Goal: Task Accomplishment & Management: Use online tool/utility

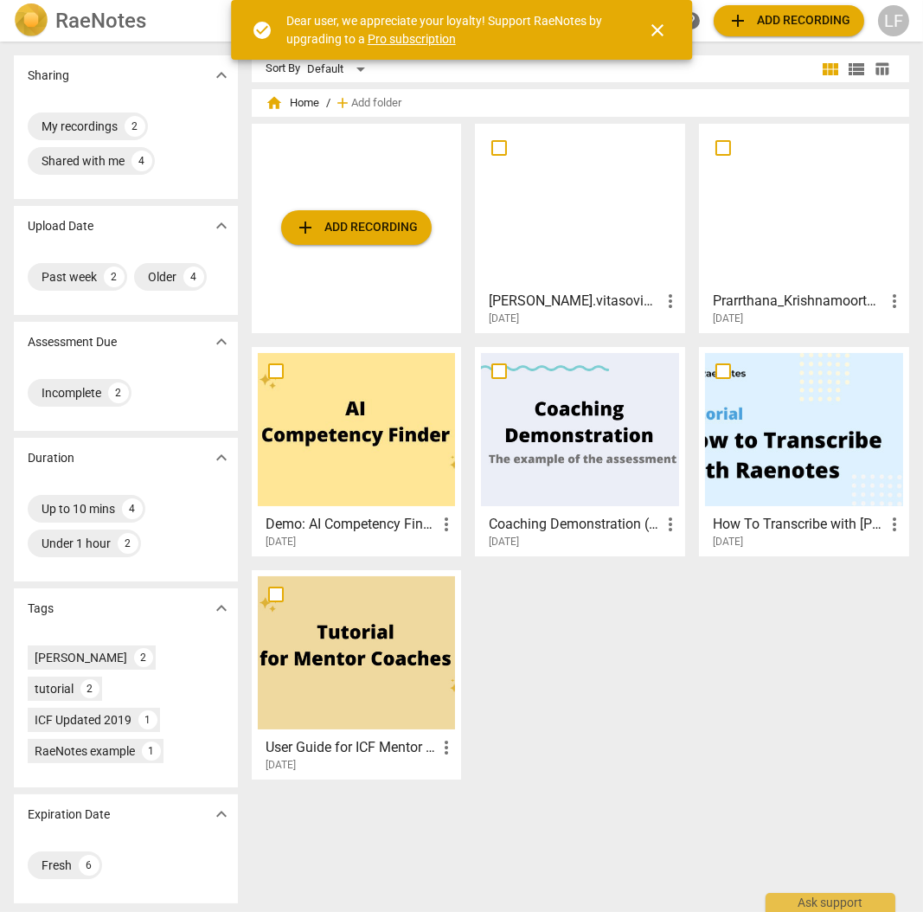
click at [888, 12] on div "LF" at bounding box center [893, 20] width 31 height 31
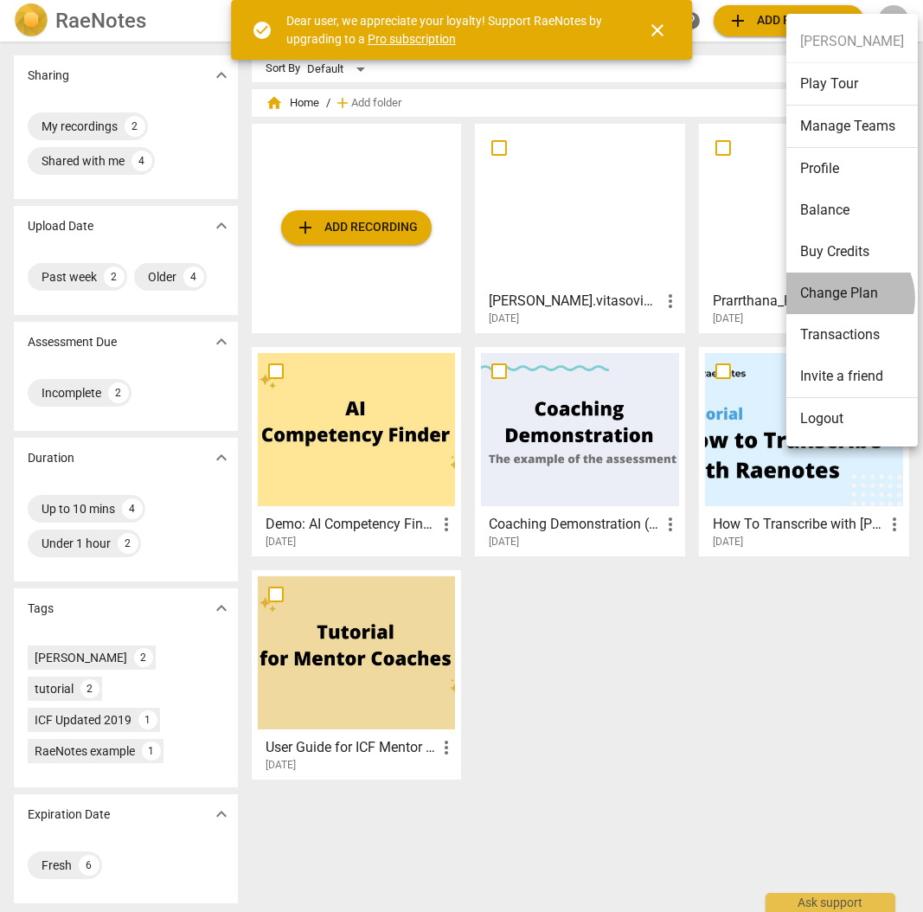
click at [842, 298] on li "Change Plan" at bounding box center [851, 293] width 131 height 42
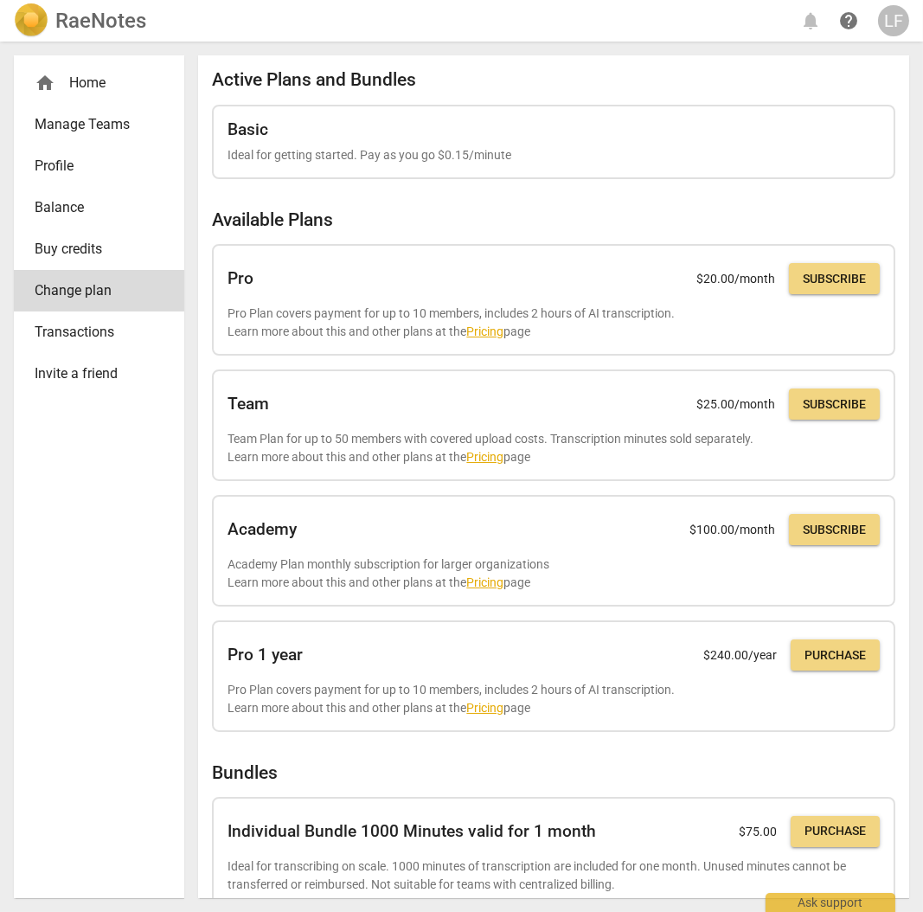
drag, startPoint x: 820, startPoint y: 272, endPoint x: 533, endPoint y: 48, distance: 364.2
click at [820, 272] on span "Subscribe" at bounding box center [834, 279] width 63 height 17
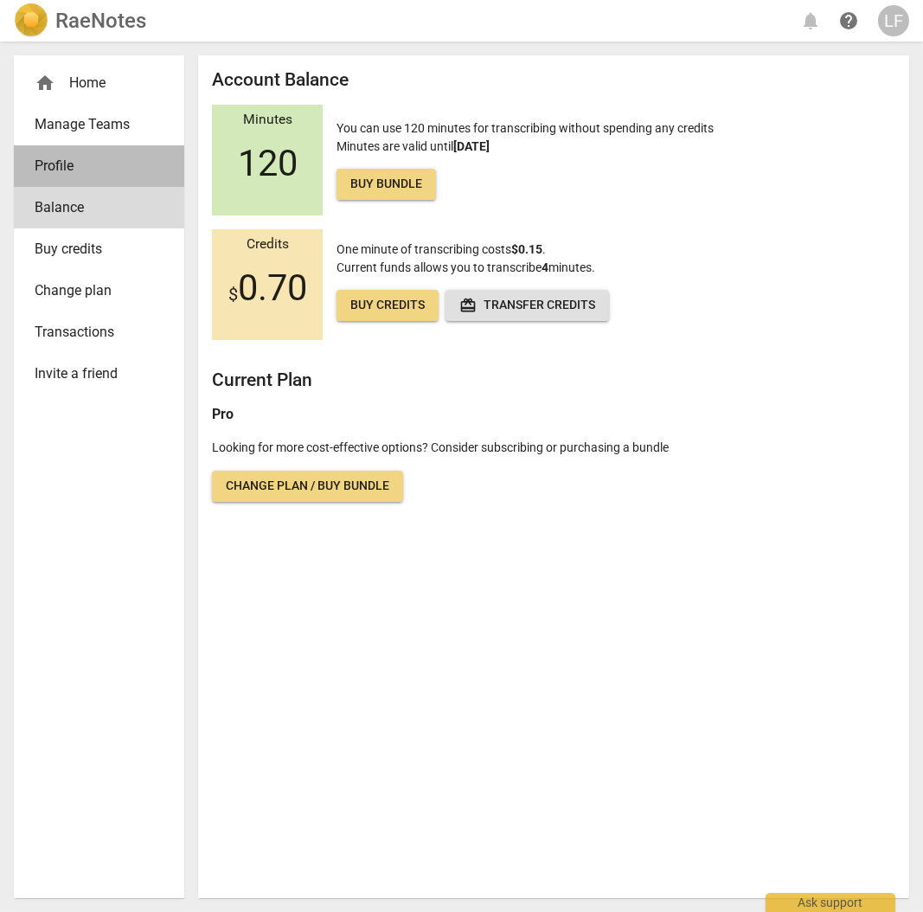
click at [50, 164] on span "Profile" at bounding box center [92, 166] width 115 height 21
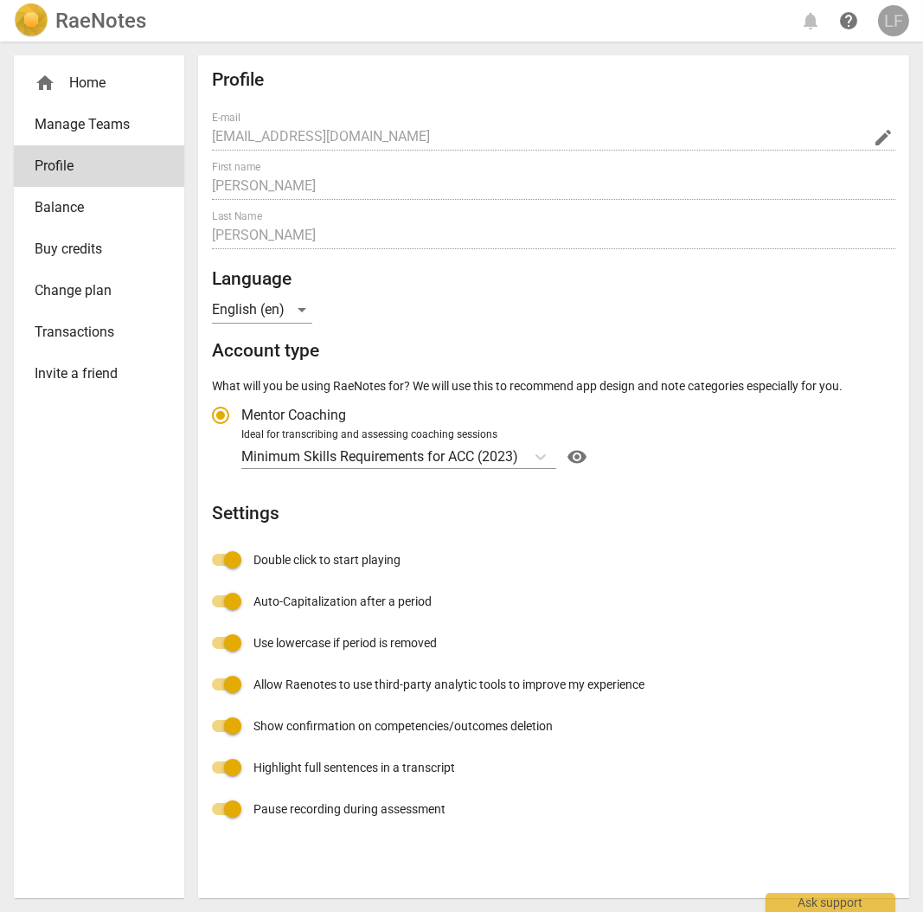
click at [889, 23] on div "LF" at bounding box center [893, 20] width 31 height 31
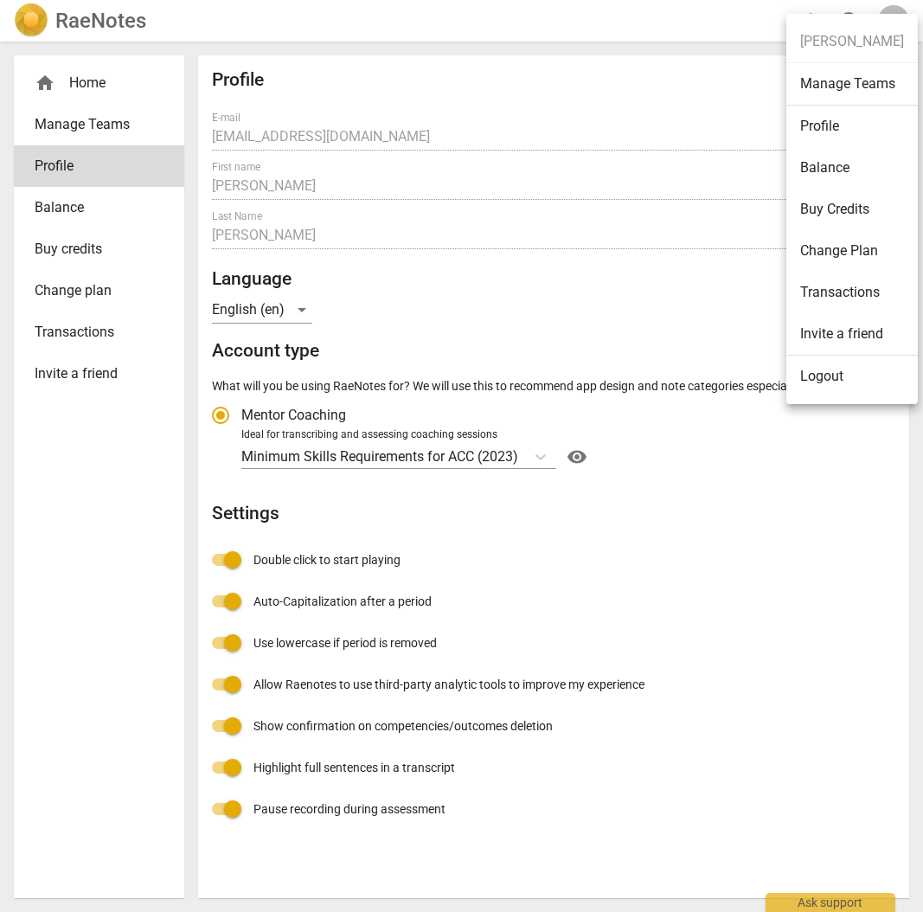
click at [826, 130] on li "Profile" at bounding box center [851, 127] width 131 height 42
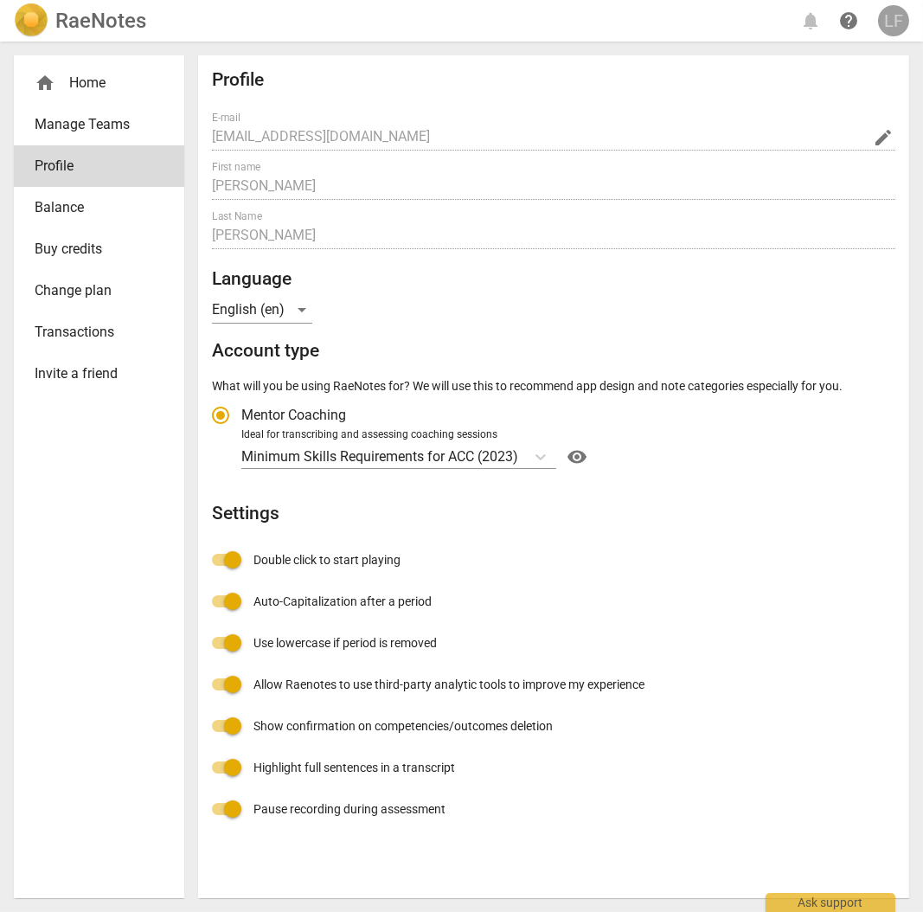
click at [891, 18] on div "LF" at bounding box center [893, 20] width 31 height 31
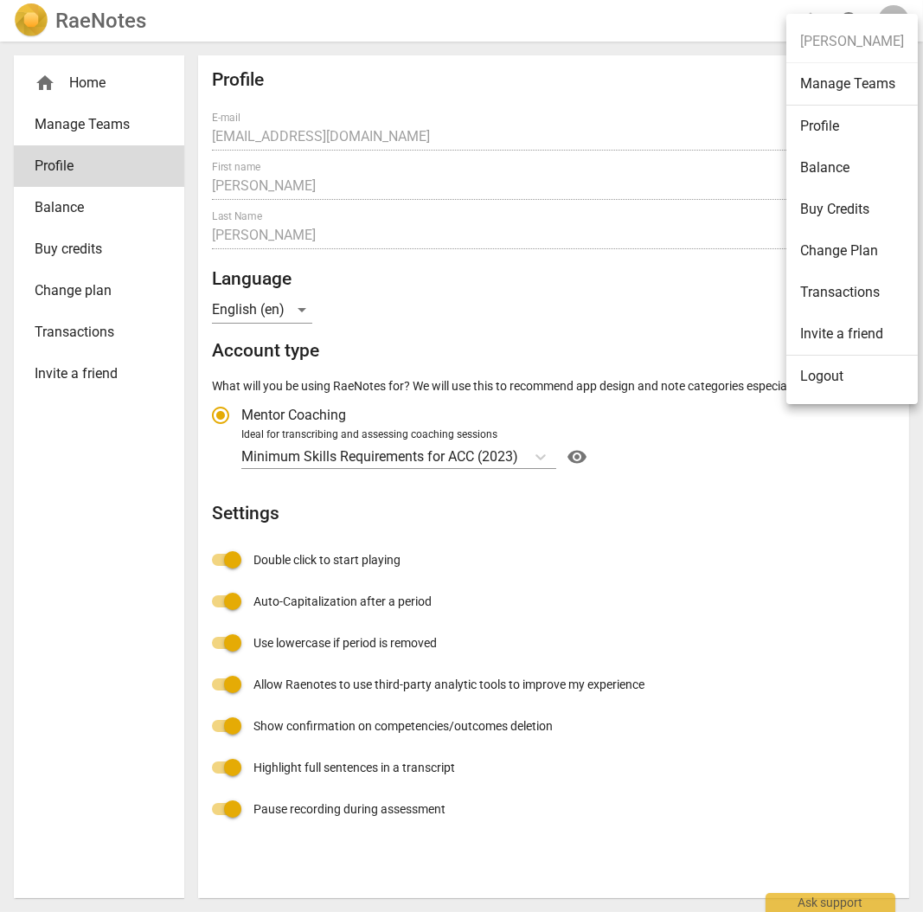
click at [548, 455] on div at bounding box center [461, 456] width 923 height 912
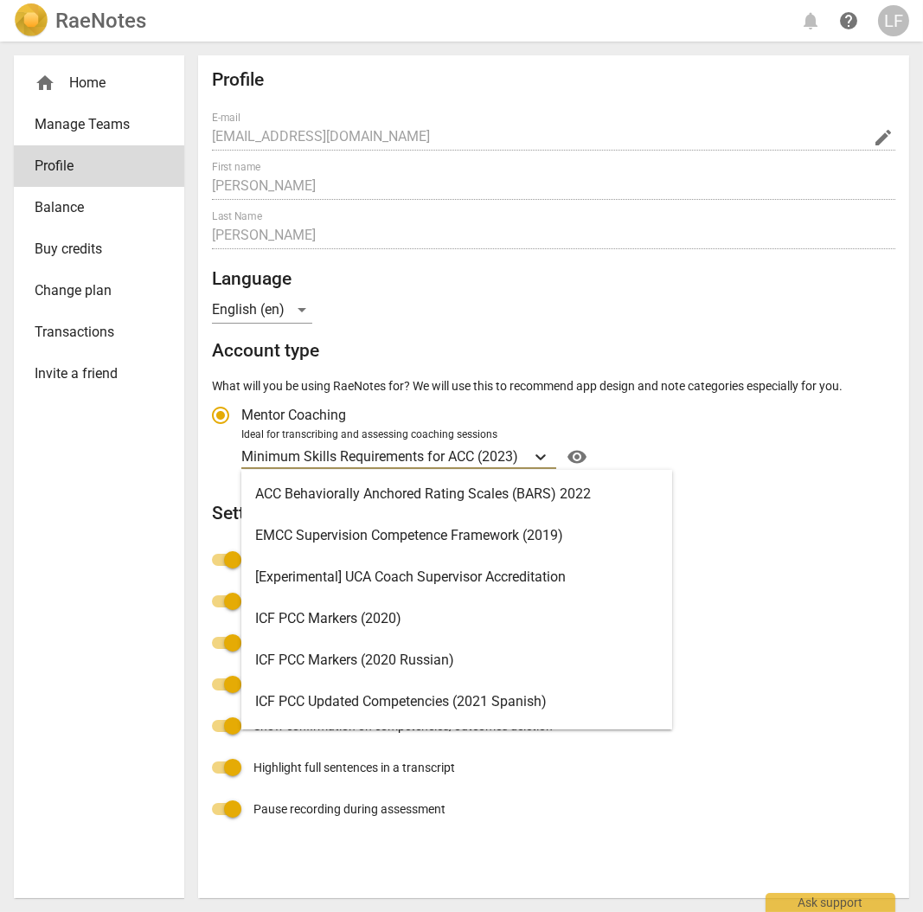
click at [544, 458] on icon "Account type" at bounding box center [541, 457] width 10 height 6
click at [0, 0] on input "Ideal for transcribing and assessing coaching sessions 19 results available. Us…" at bounding box center [0, 0] width 0 height 0
click at [726, 458] on div "19 results available. Use Up and Down to choose options, press Enter to select …" at bounding box center [565, 457] width 649 height 28
click at [0, 0] on input "Ideal for transcribing and assessing coaching sessions 19 results available. Us…" at bounding box center [0, 0] width 0 height 0
click at [538, 459] on icon "Account type" at bounding box center [540, 456] width 17 height 17
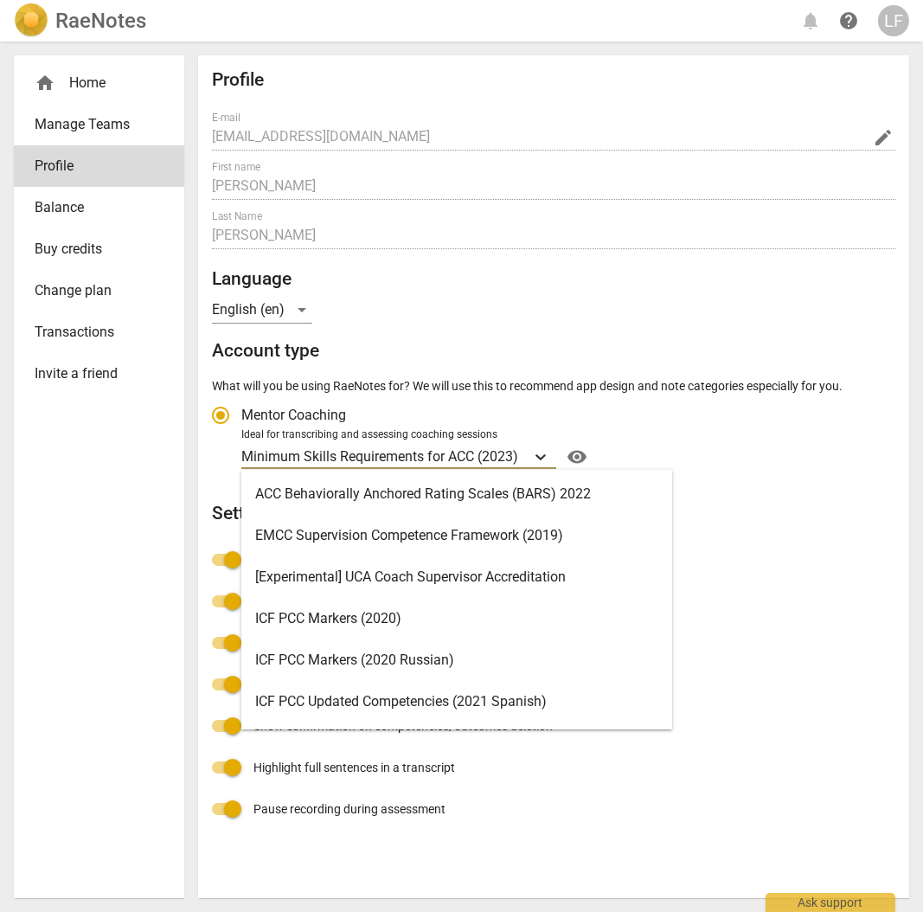
click at [0, 0] on input "Ideal for transcribing and assessing coaching sessions 19 results available. Us…" at bounding box center [0, 0] width 0 height 0
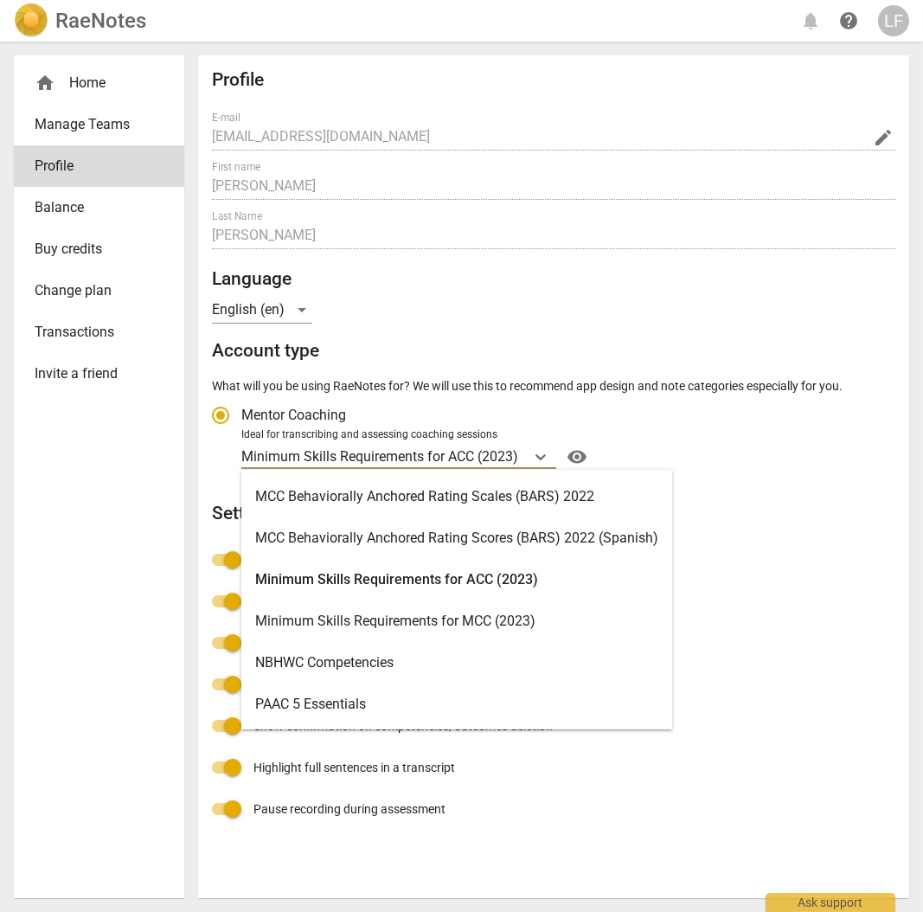
scroll to position [461, 0]
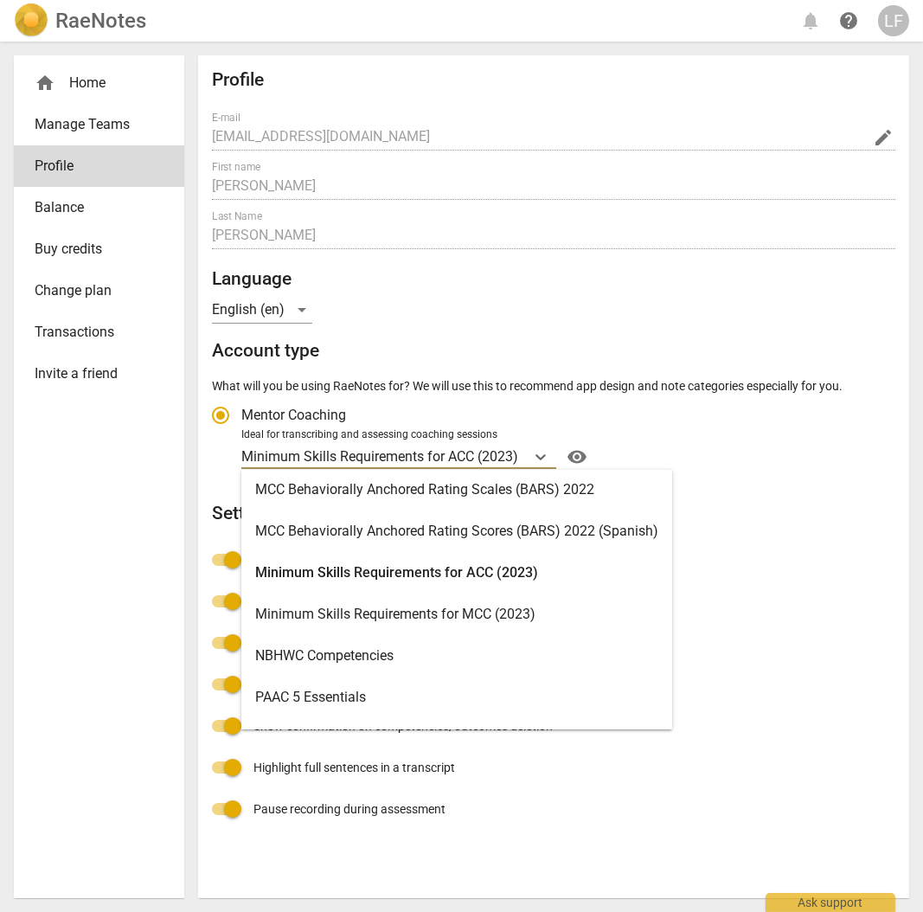
click at [546, 573] on div "Minimum Skills Requirements for ACC (2023)" at bounding box center [456, 573] width 431 height 42
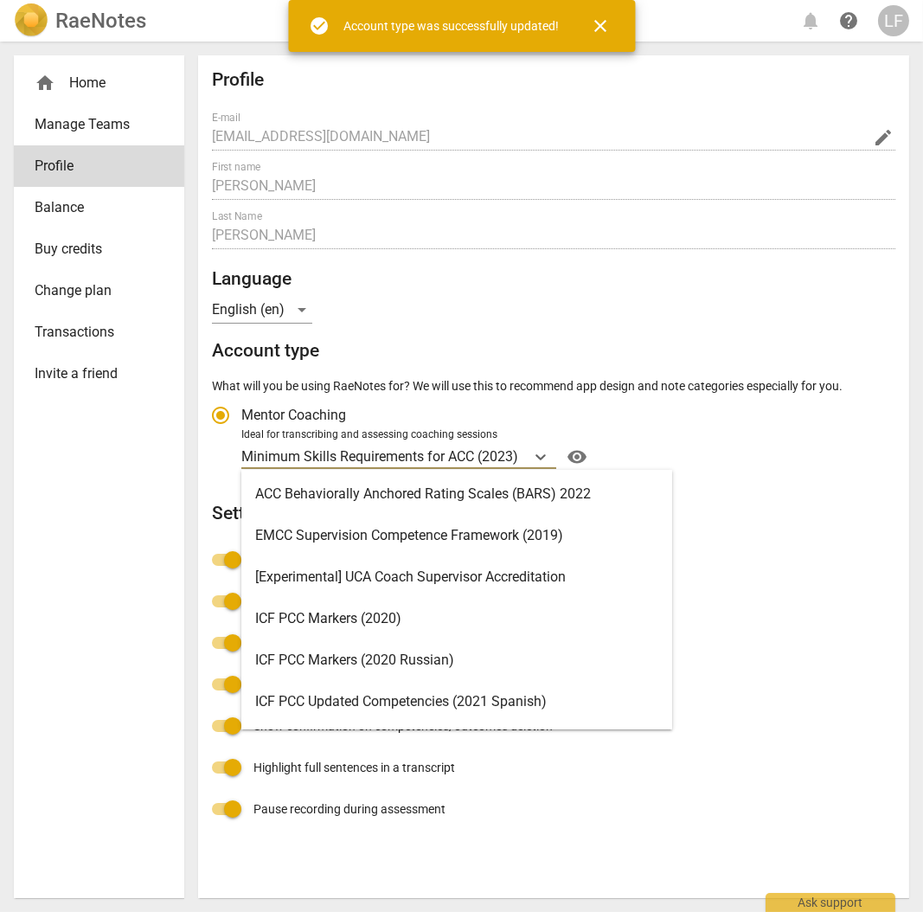
click at [518, 461] on p "Minimum Skills Requirements for ACC (2023)" at bounding box center [379, 456] width 277 height 20
click at [0, 0] on input "Ideal for transcribing and assessing coaching sessions option Minimum Skills Re…" at bounding box center [0, 0] width 0 height 0
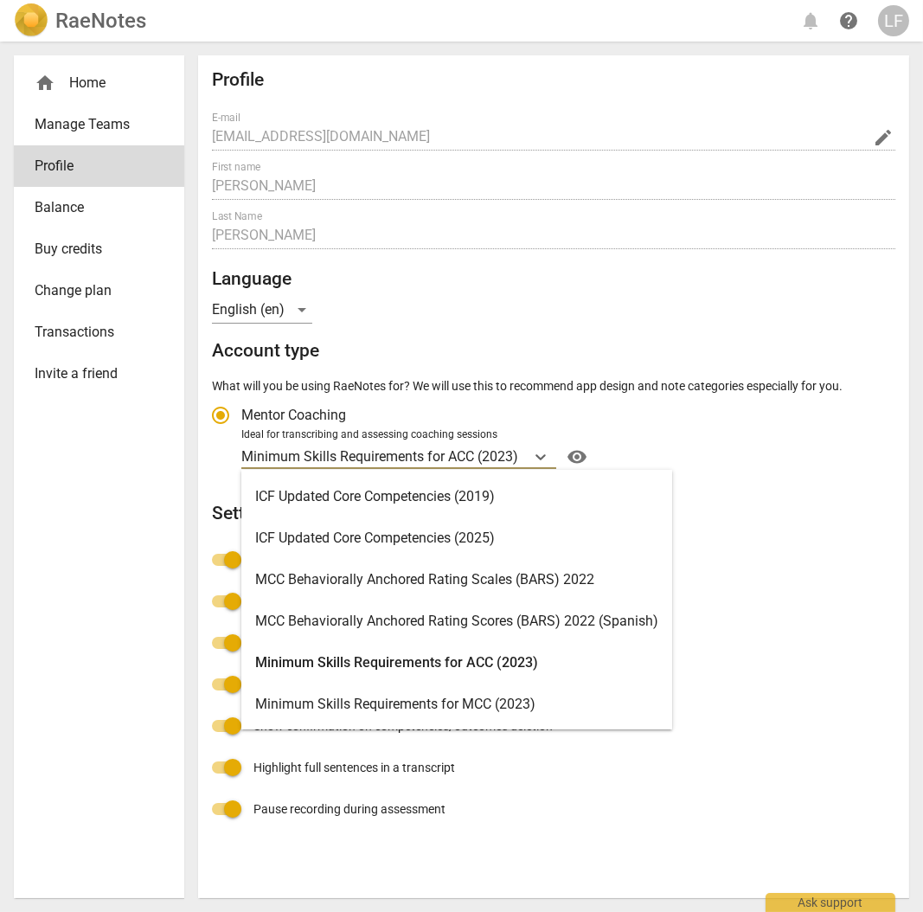
scroll to position [536, 0]
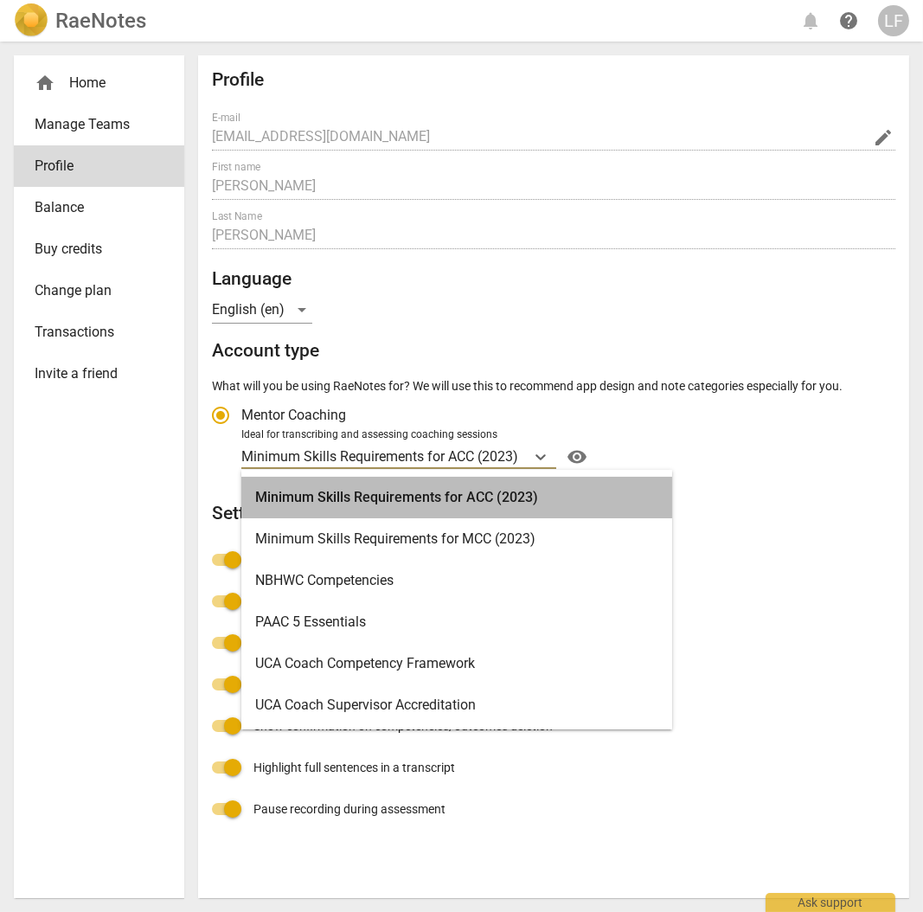
click at [464, 496] on div "Minimum Skills Requirements for ACC (2023)" at bounding box center [456, 498] width 431 height 42
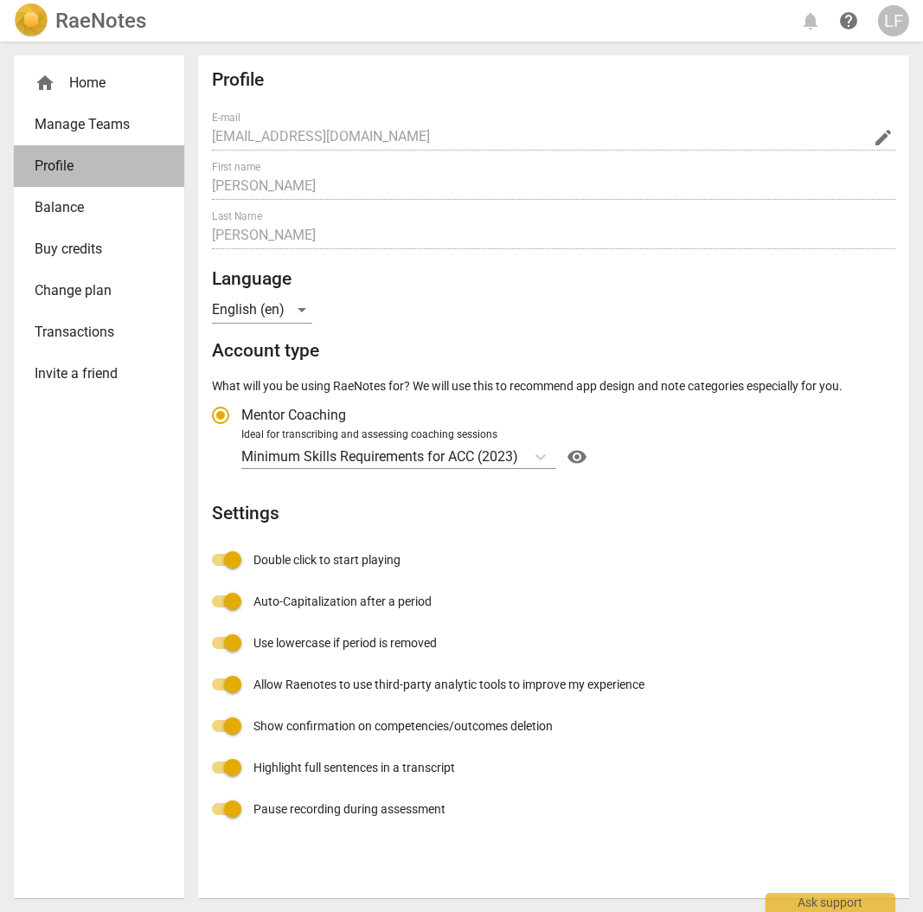
click at [55, 161] on span "Profile" at bounding box center [92, 166] width 115 height 21
radio input "false"
click at [63, 206] on span "Balance" at bounding box center [92, 207] width 115 height 21
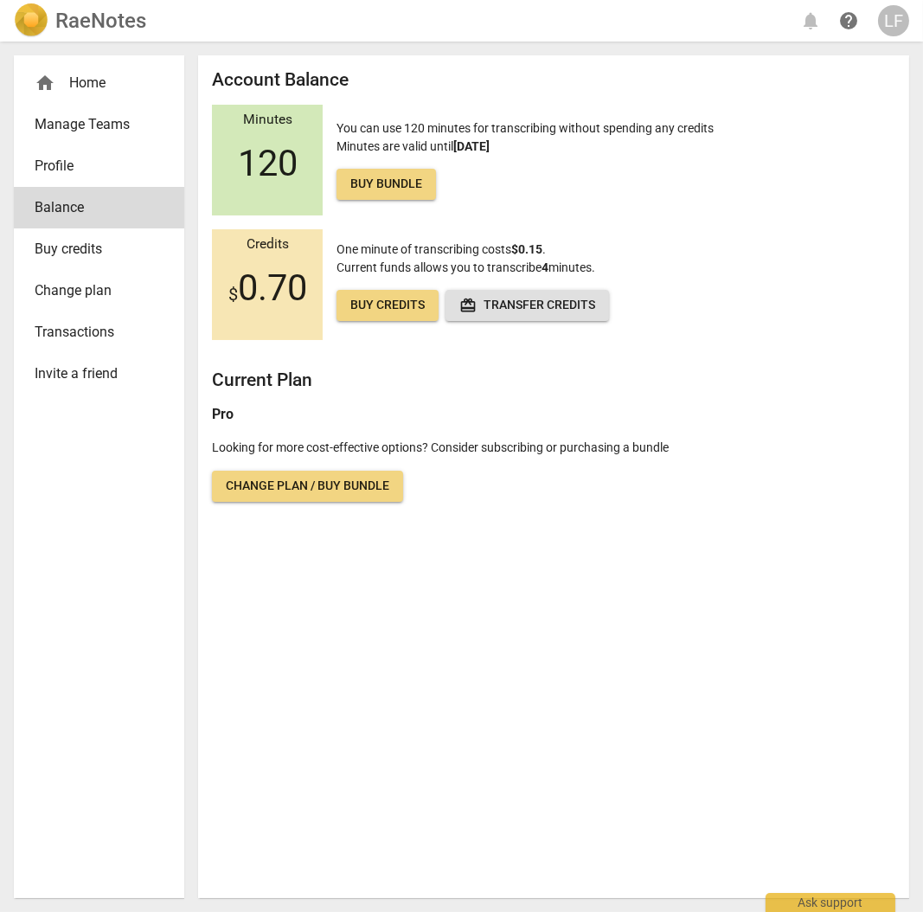
click at [28, 22] on img at bounding box center [31, 20] width 35 height 35
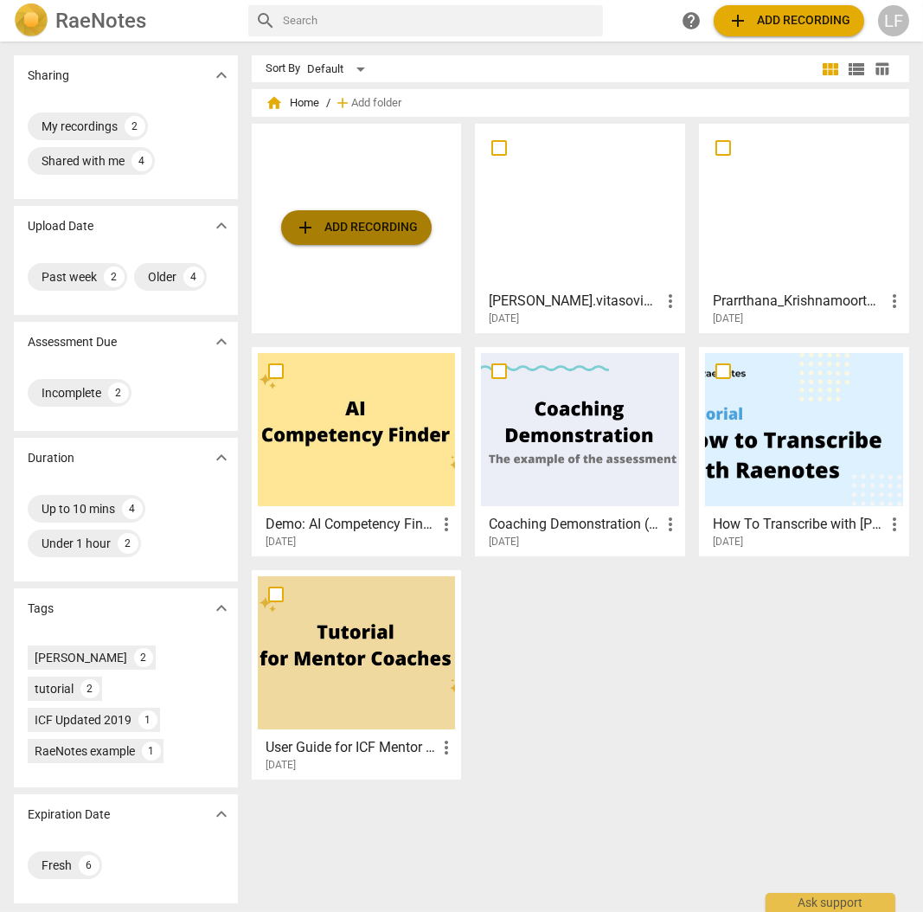
click at [367, 234] on span "add Add recording" at bounding box center [356, 227] width 123 height 21
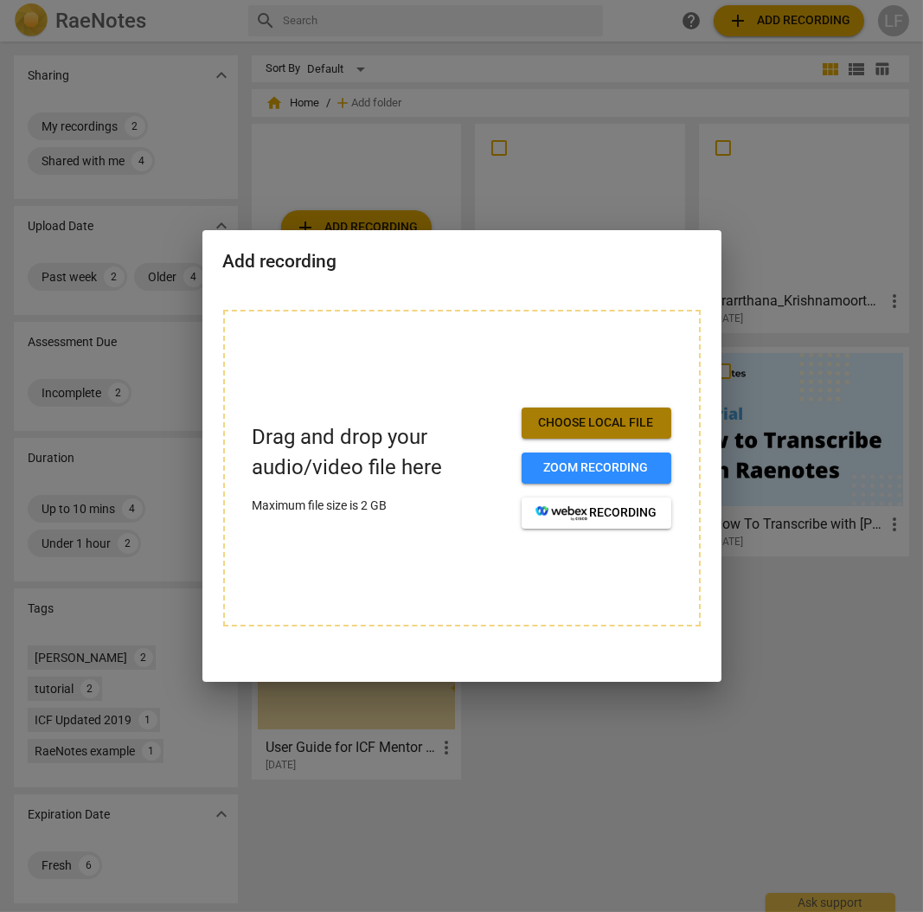
click at [574, 425] on span "Choose local file" at bounding box center [596, 422] width 122 height 17
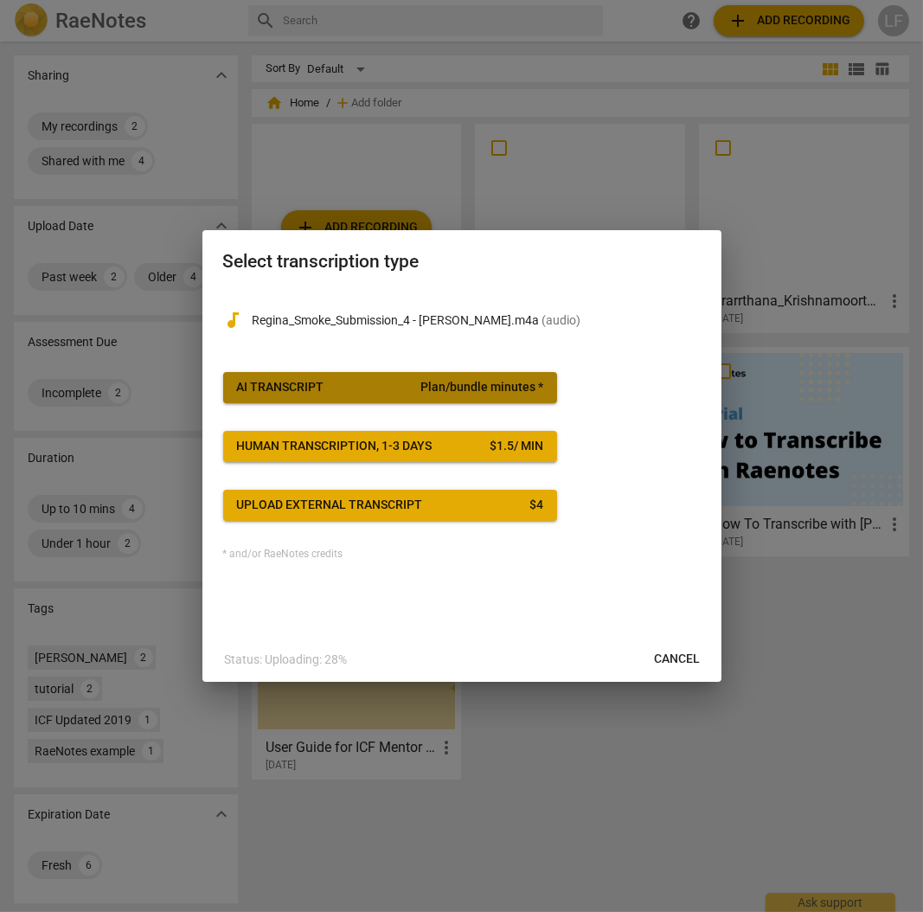
click at [294, 386] on div "AI Transcript" at bounding box center [280, 387] width 87 height 17
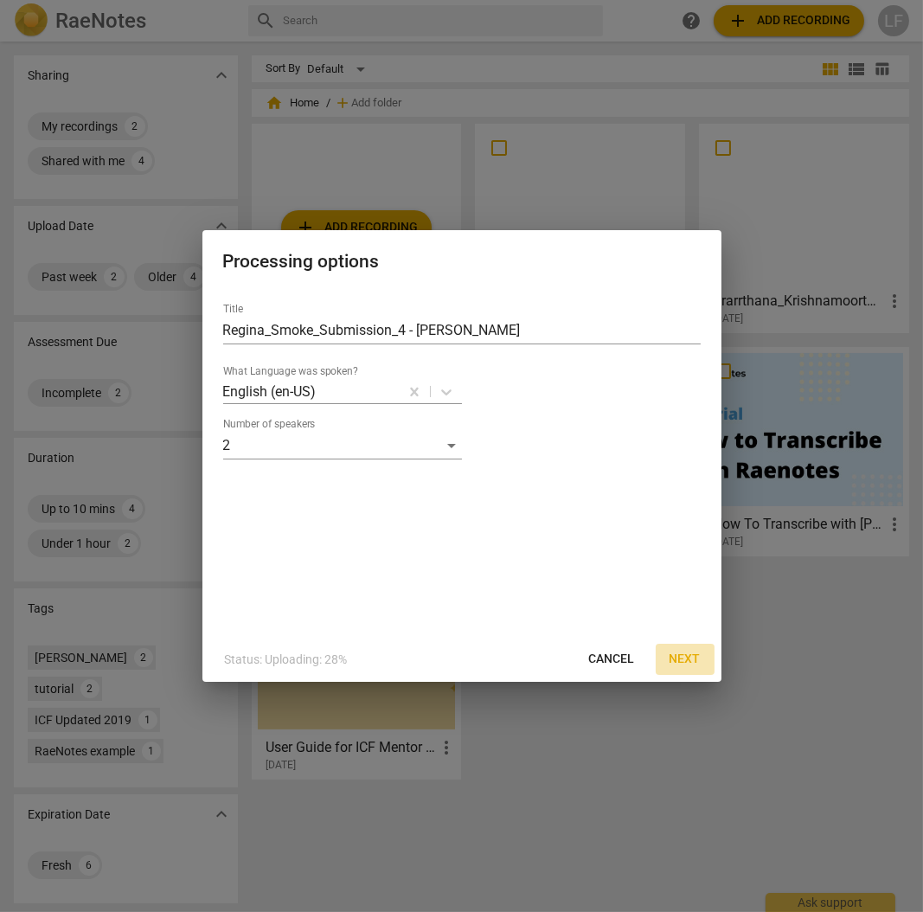
click at [688, 656] on span "Next" at bounding box center [684, 658] width 31 height 17
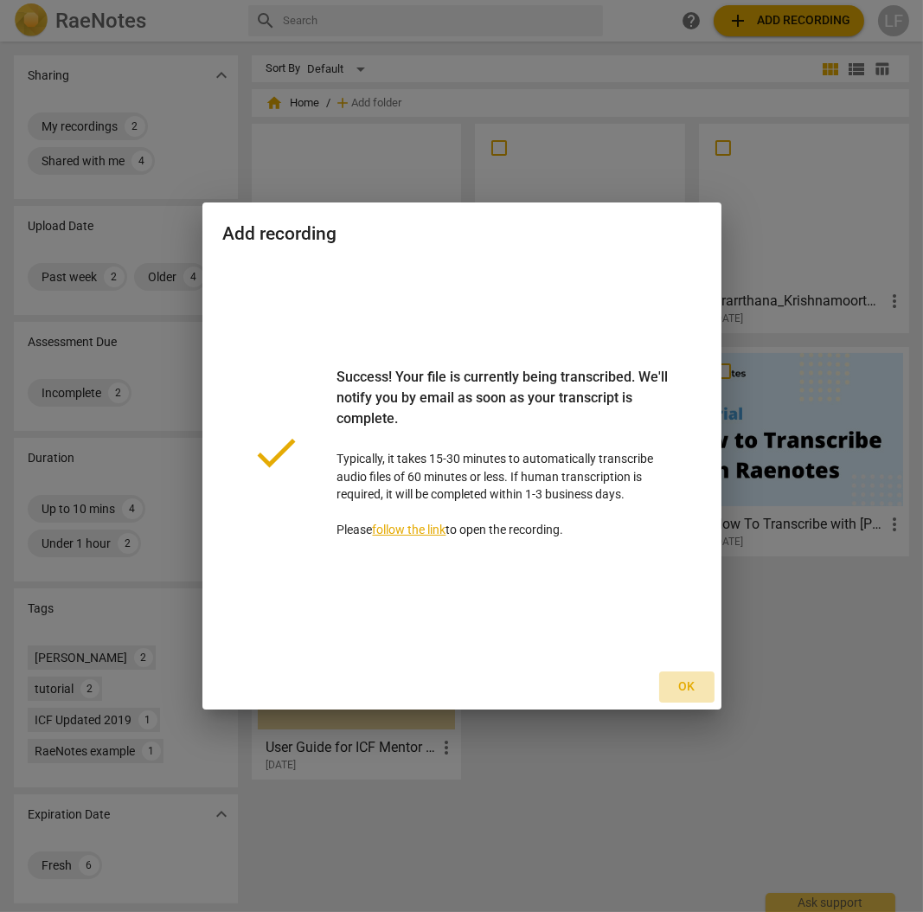
click at [684, 687] on span "Ok" at bounding box center [687, 686] width 28 height 17
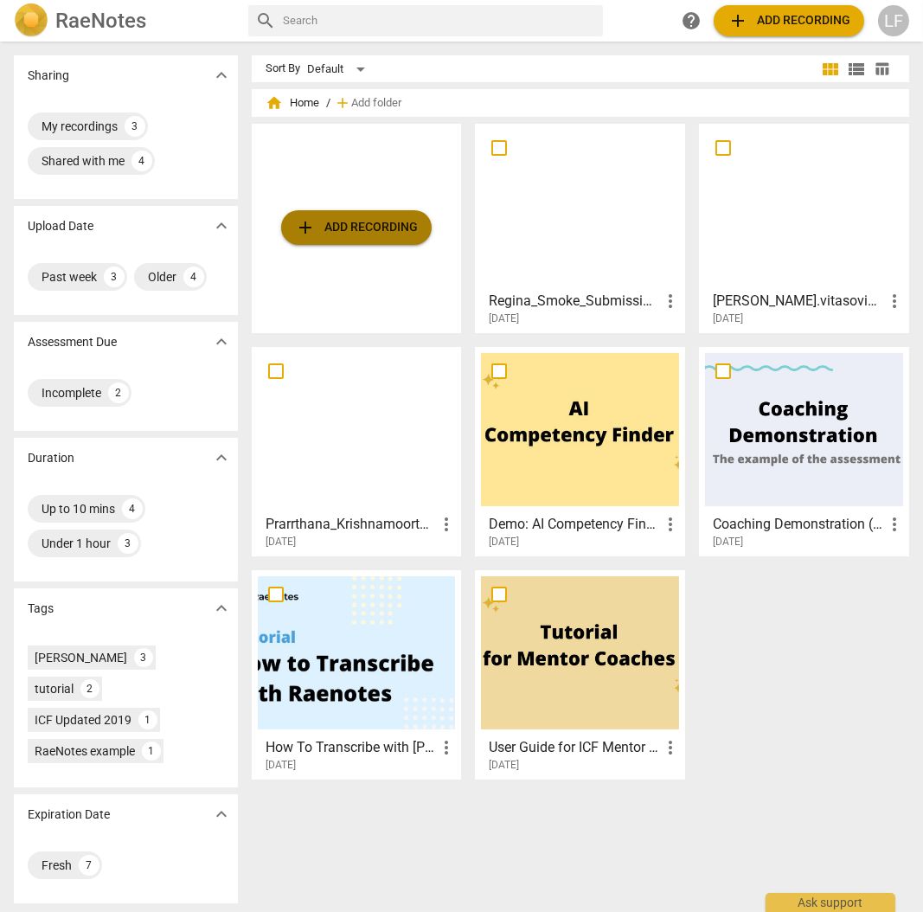
click at [337, 221] on span "add Add recording" at bounding box center [356, 227] width 123 height 21
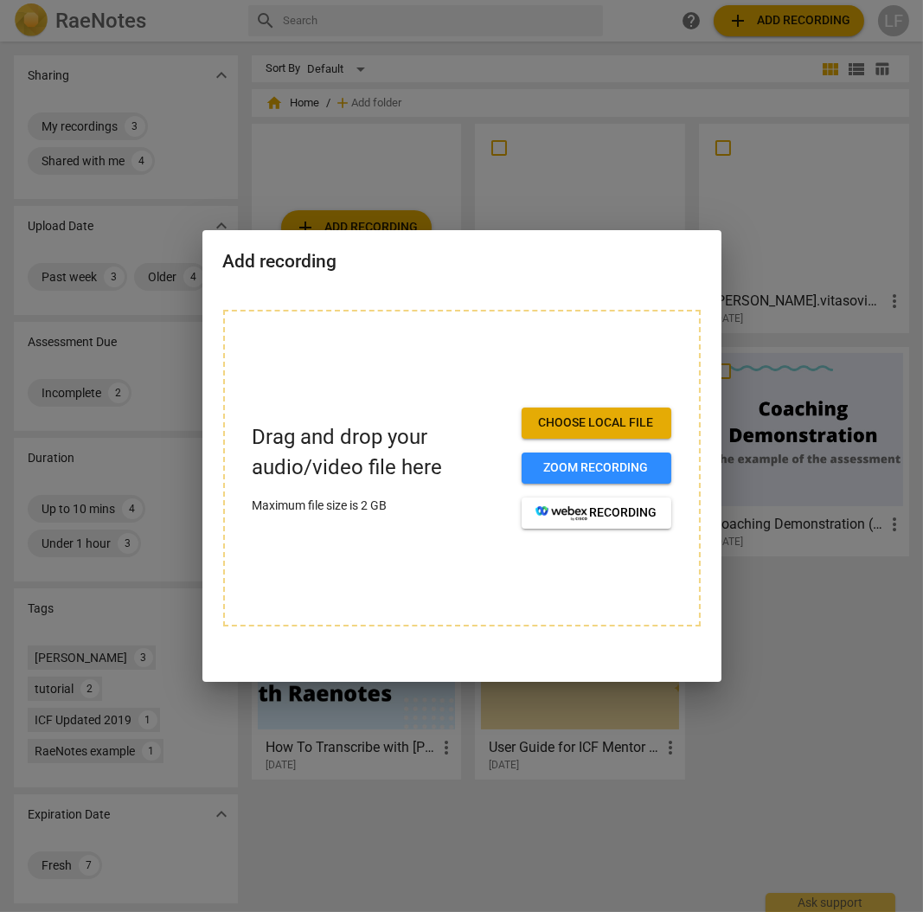
click at [593, 421] on span "Choose local file" at bounding box center [596, 422] width 122 height 17
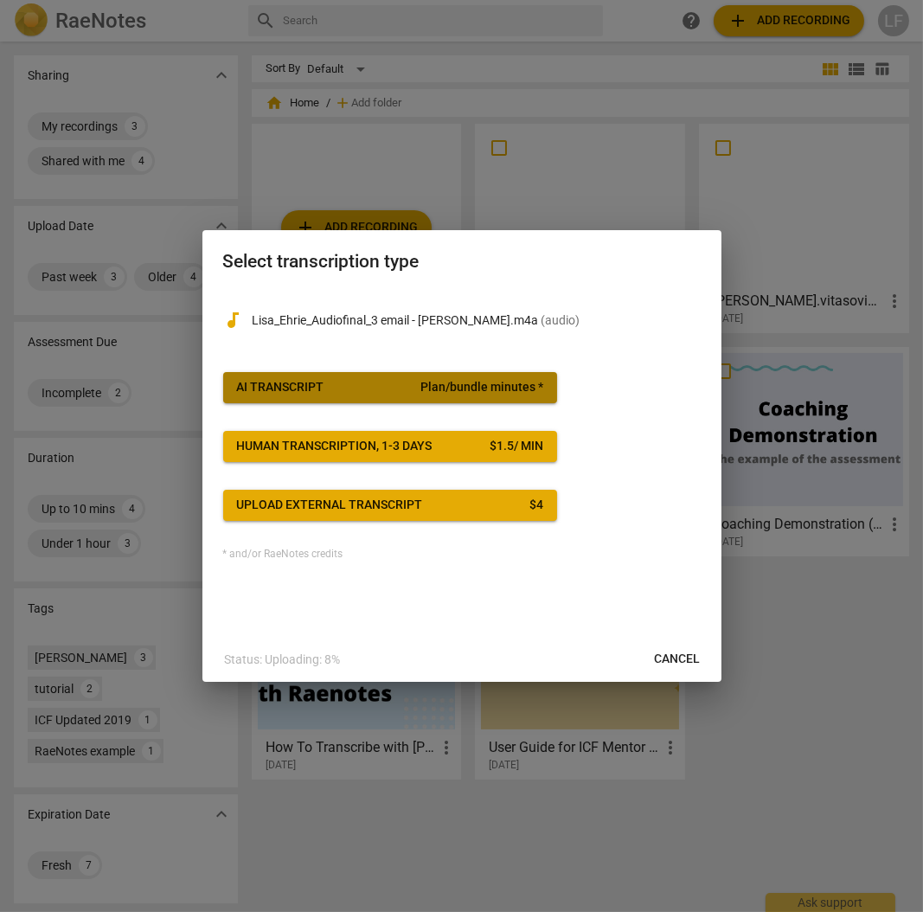
click at [333, 387] on span "AI Transcript Plan/bundle minutes *" at bounding box center [390, 387] width 306 height 17
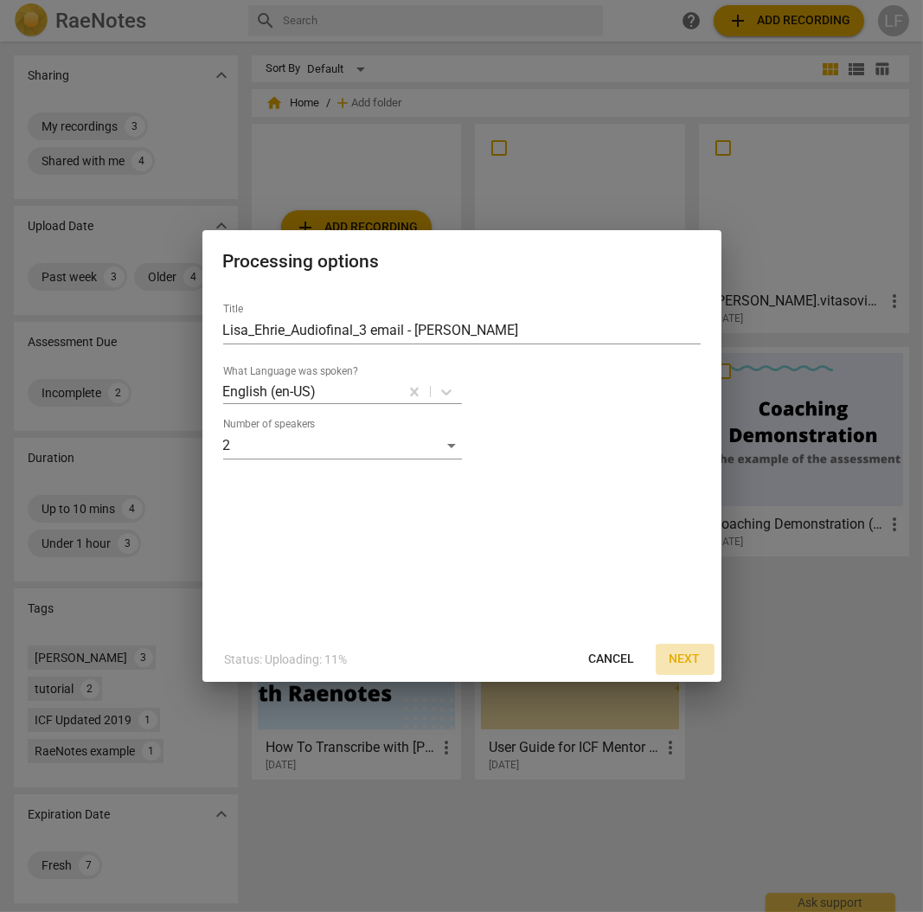
click at [691, 660] on span "Next" at bounding box center [684, 658] width 31 height 17
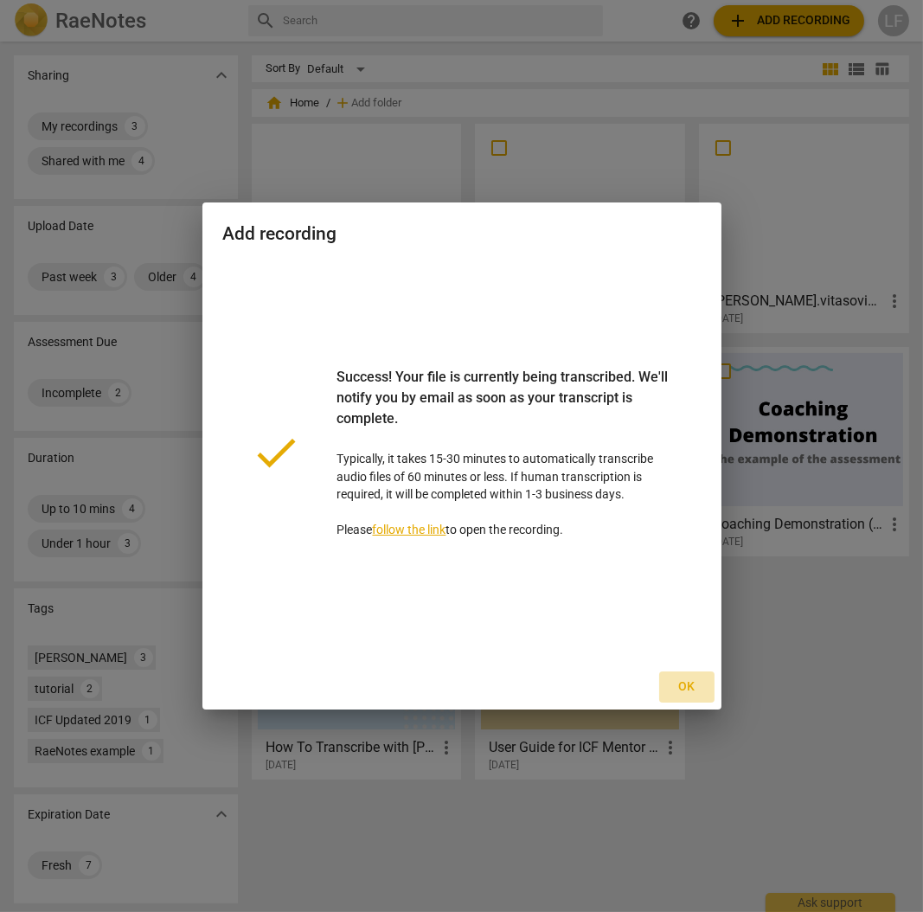
click at [692, 693] on span "Ok" at bounding box center [687, 686] width 28 height 17
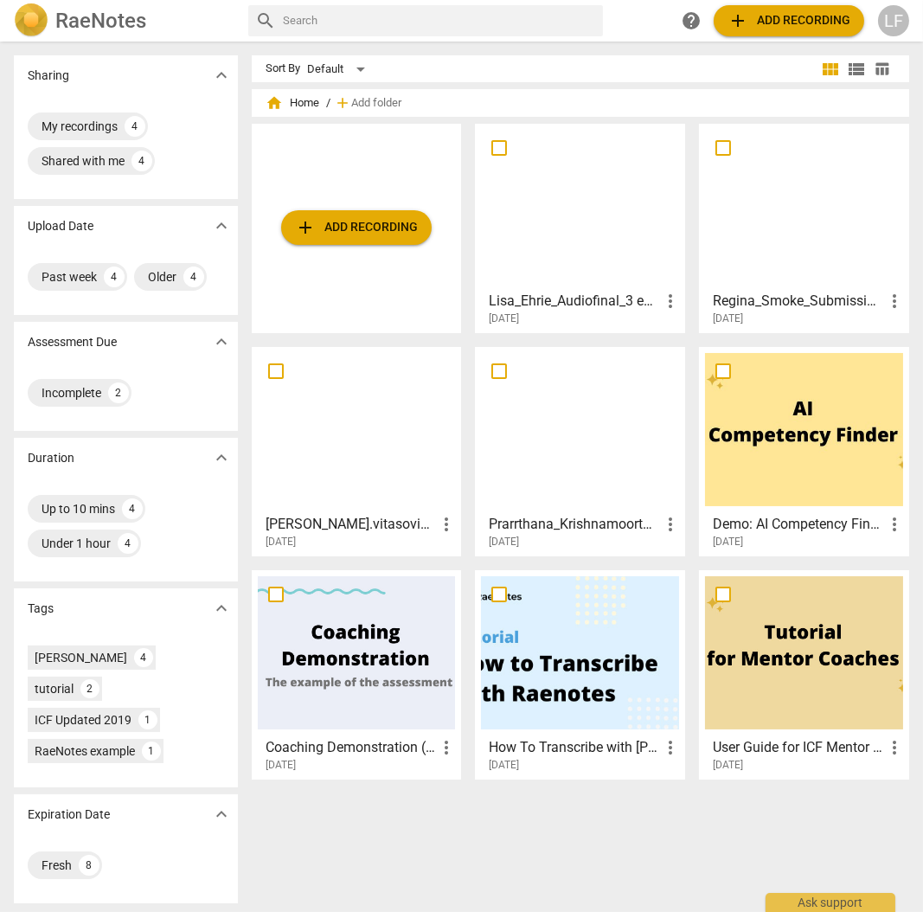
click at [331, 443] on div at bounding box center [357, 429] width 198 height 153
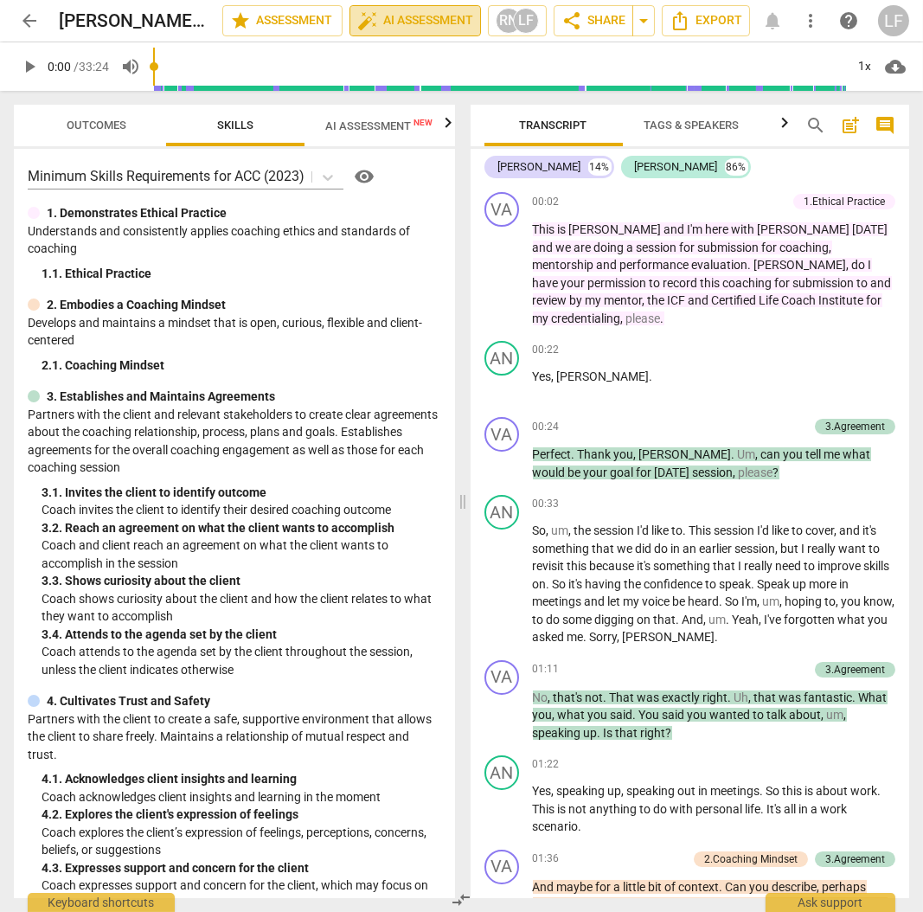
click at [407, 28] on span "auto_fix_high AI Assessment" at bounding box center [415, 20] width 116 height 21
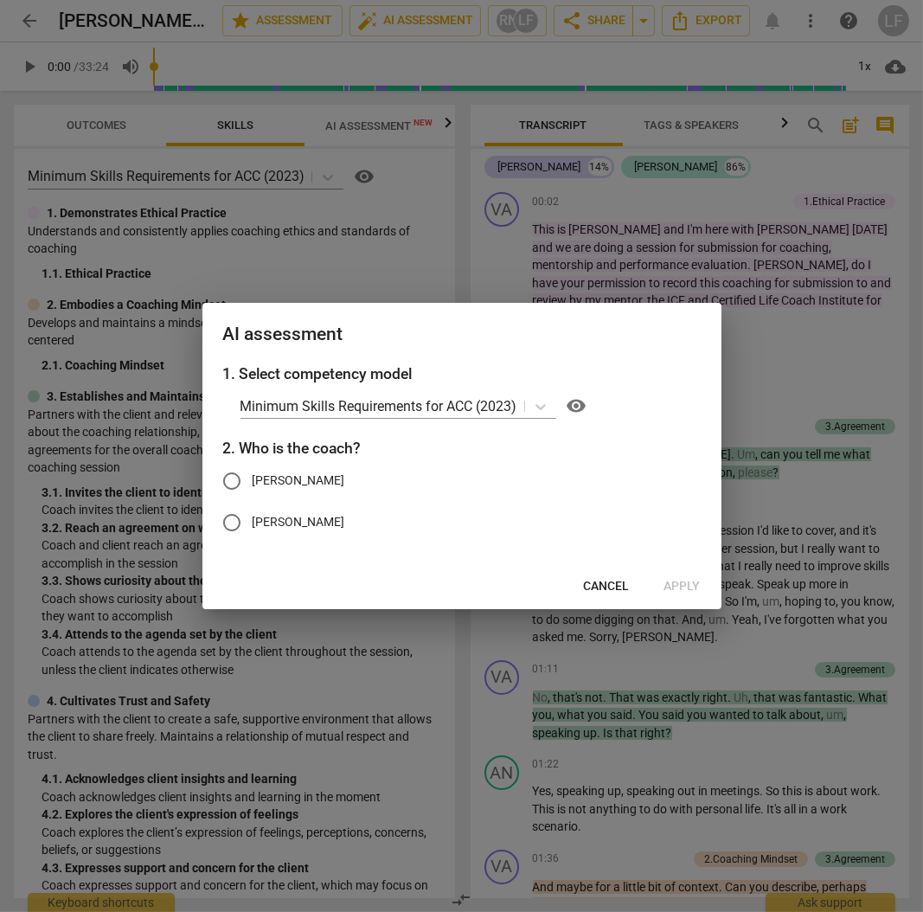
click at [598, 586] on span "Cancel" at bounding box center [607, 586] width 46 height 17
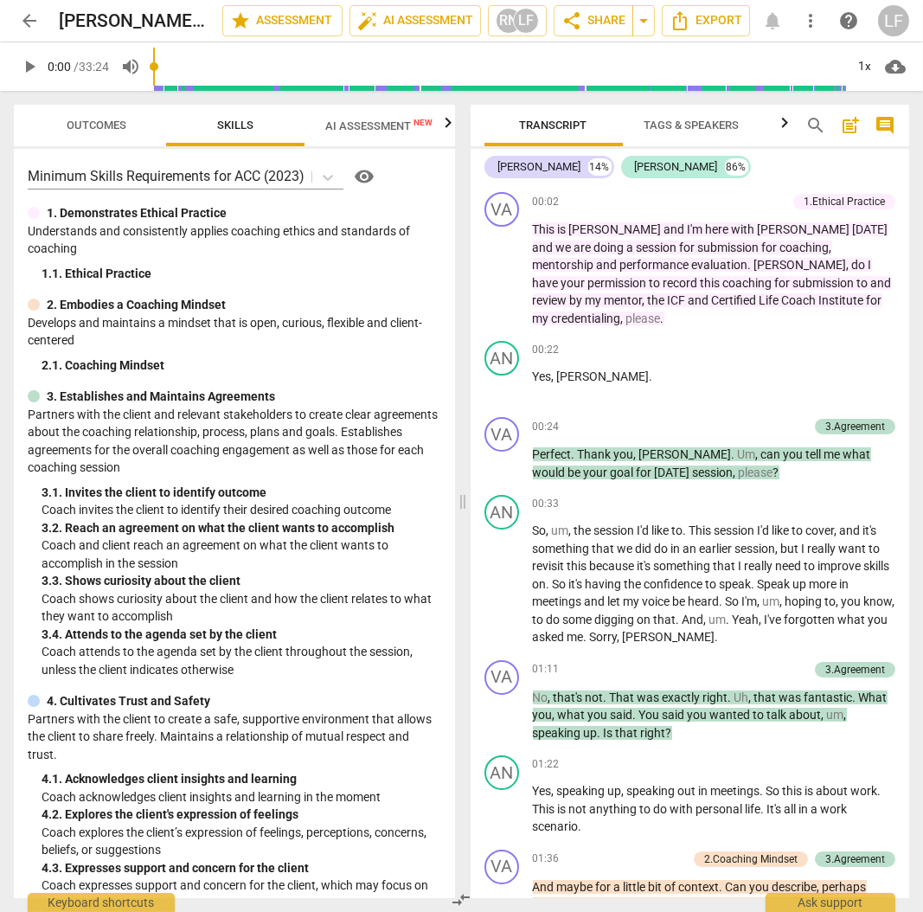
click at [17, 12] on span "arrow_back" at bounding box center [29, 20] width 31 height 21
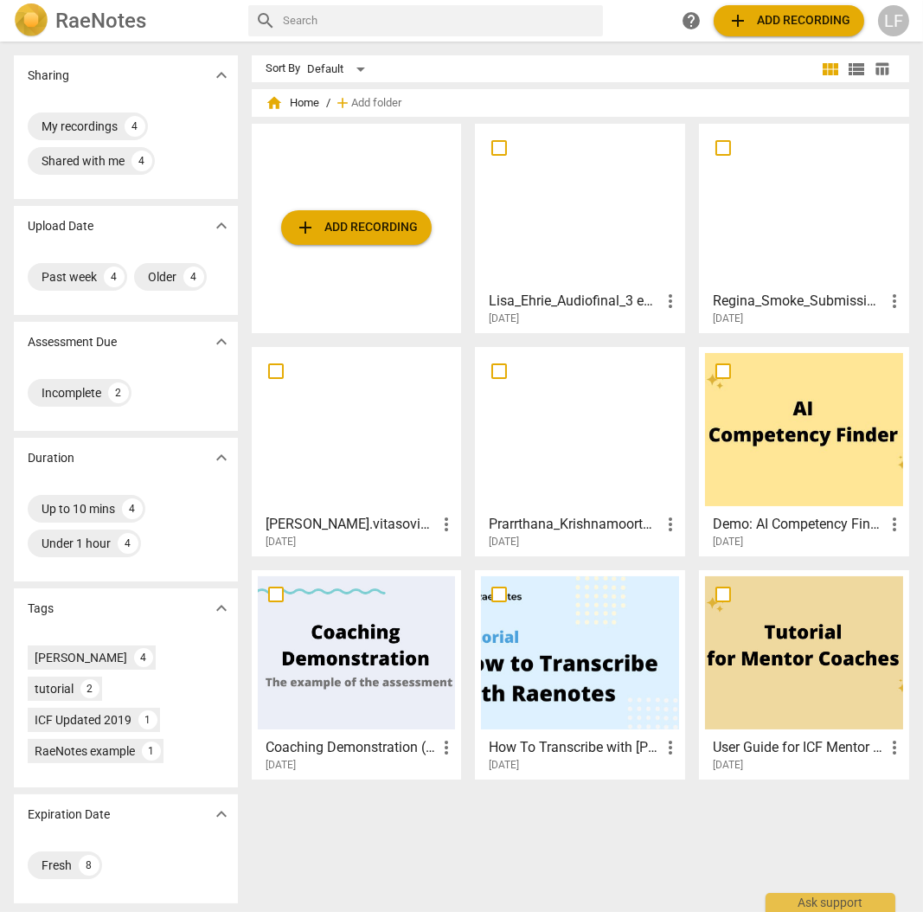
click at [757, 166] on div at bounding box center [804, 206] width 198 height 153
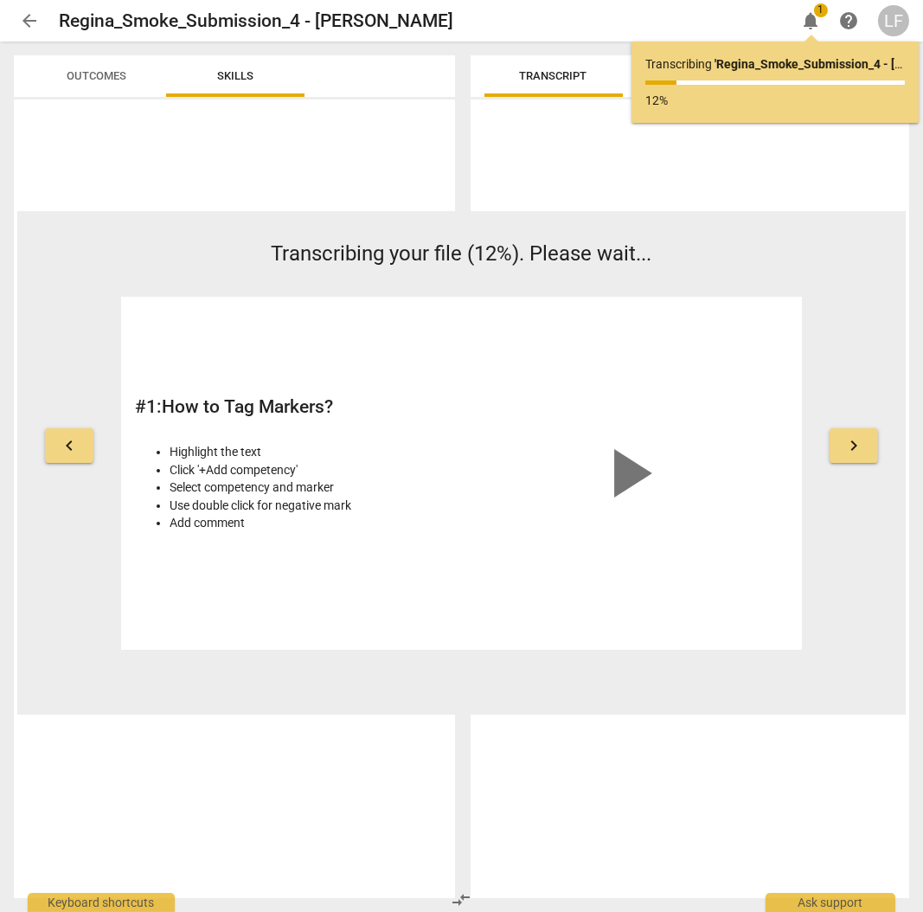
click at [855, 450] on span "keyboard_arrow_right" at bounding box center [853, 445] width 21 height 21
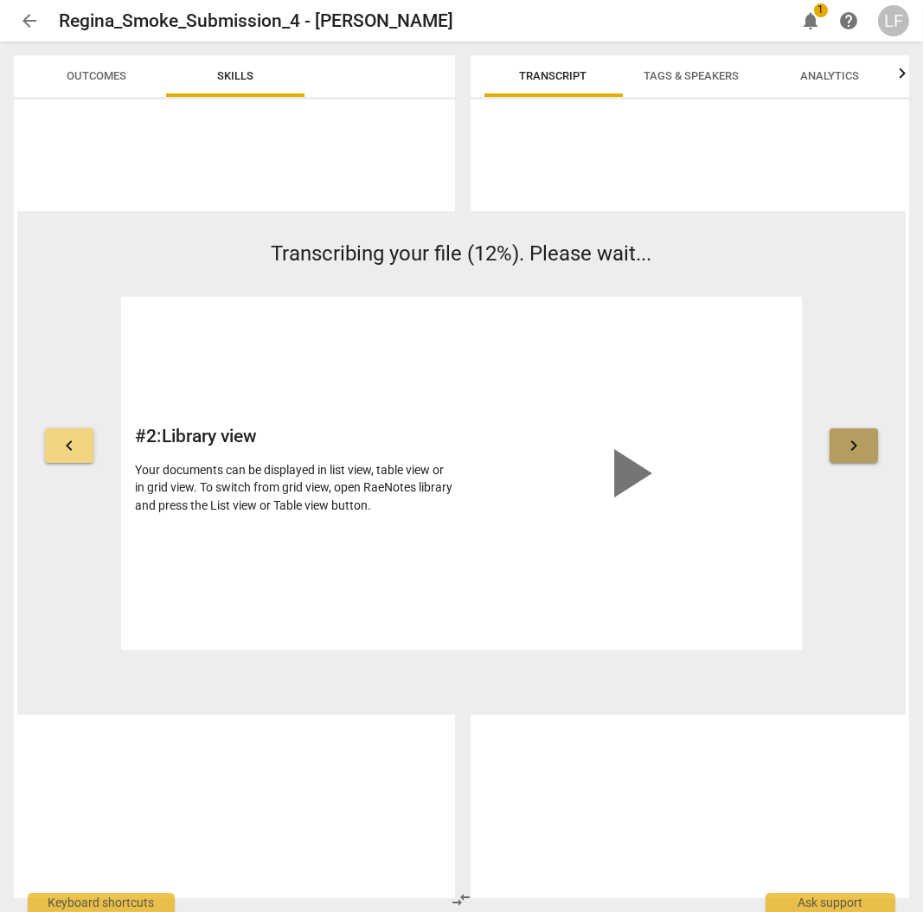
click at [854, 441] on span "keyboard_arrow_right" at bounding box center [853, 445] width 21 height 21
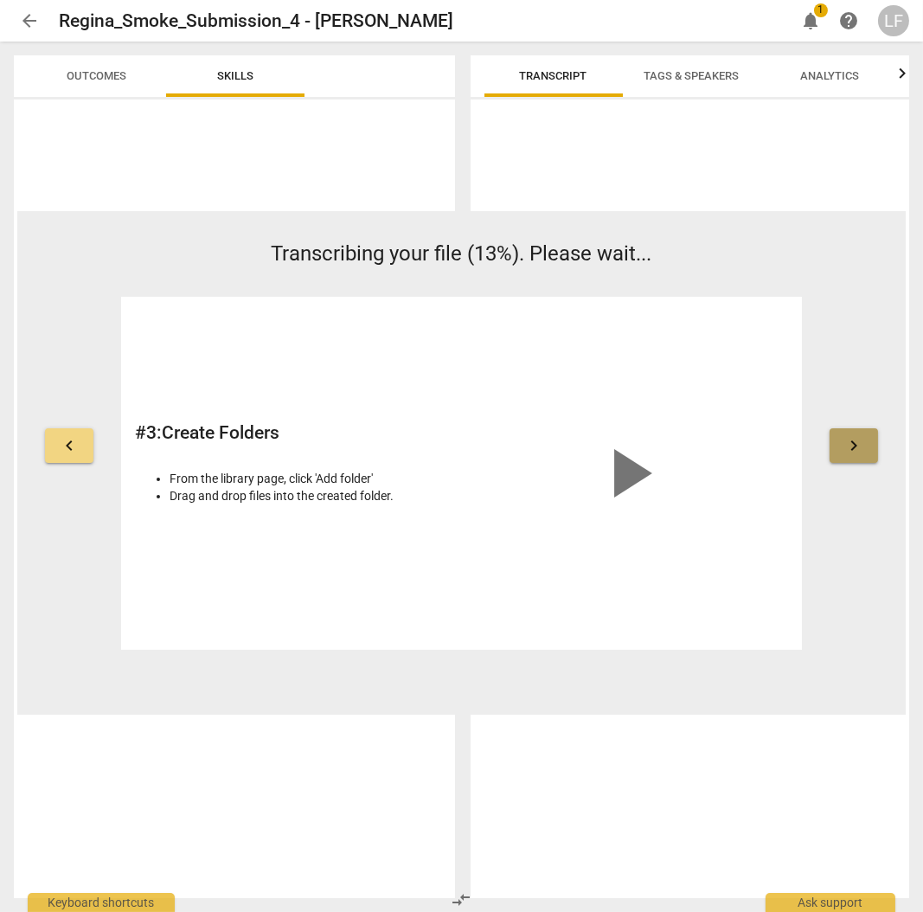
click at [857, 437] on span "keyboard_arrow_right" at bounding box center [853, 445] width 21 height 21
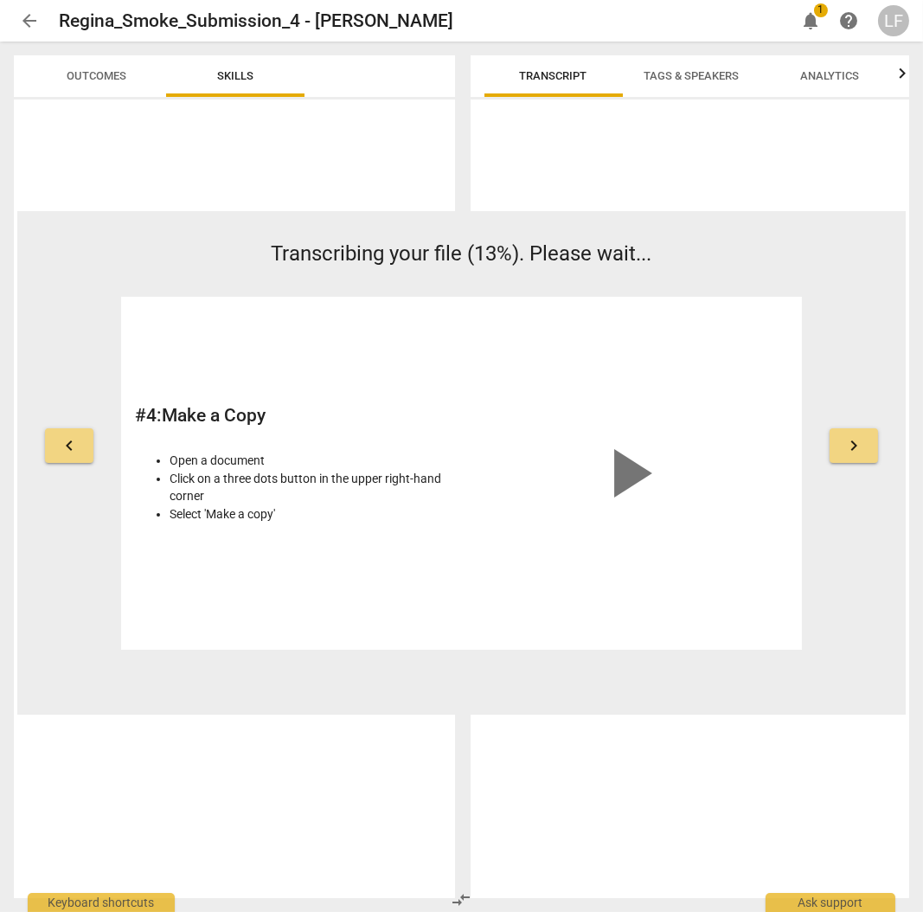
click at [850, 446] on span "keyboard_arrow_right" at bounding box center [853, 445] width 21 height 21
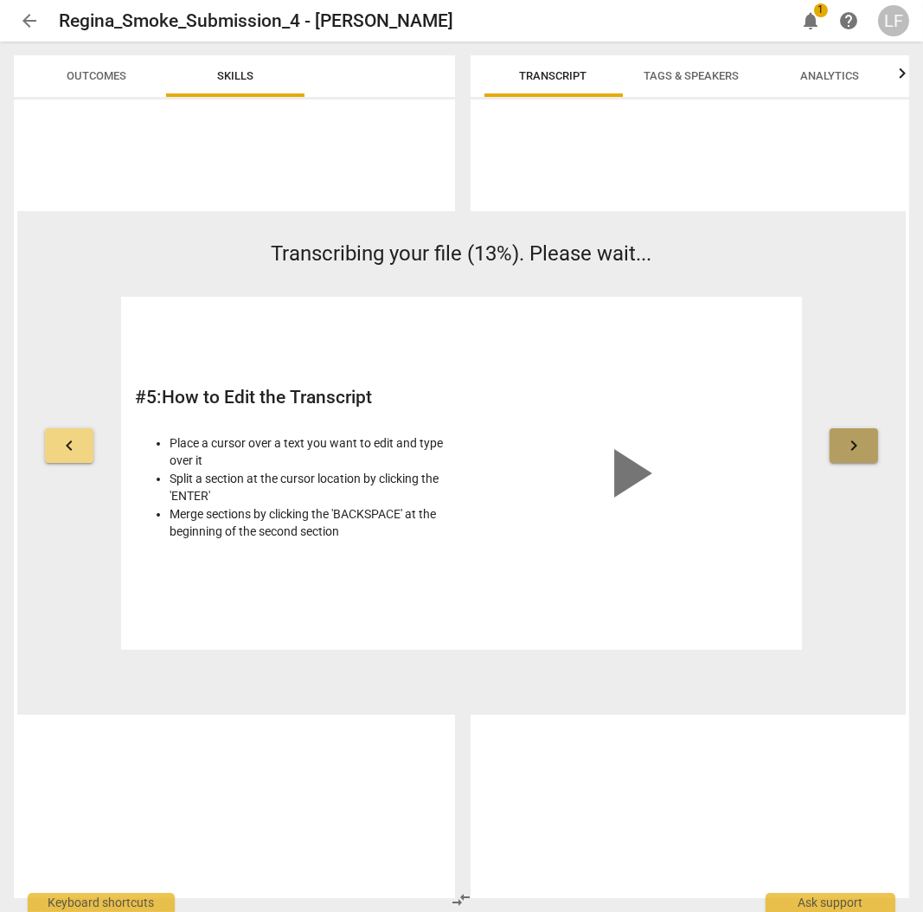
click at [848, 445] on span "keyboard_arrow_right" at bounding box center [853, 445] width 21 height 21
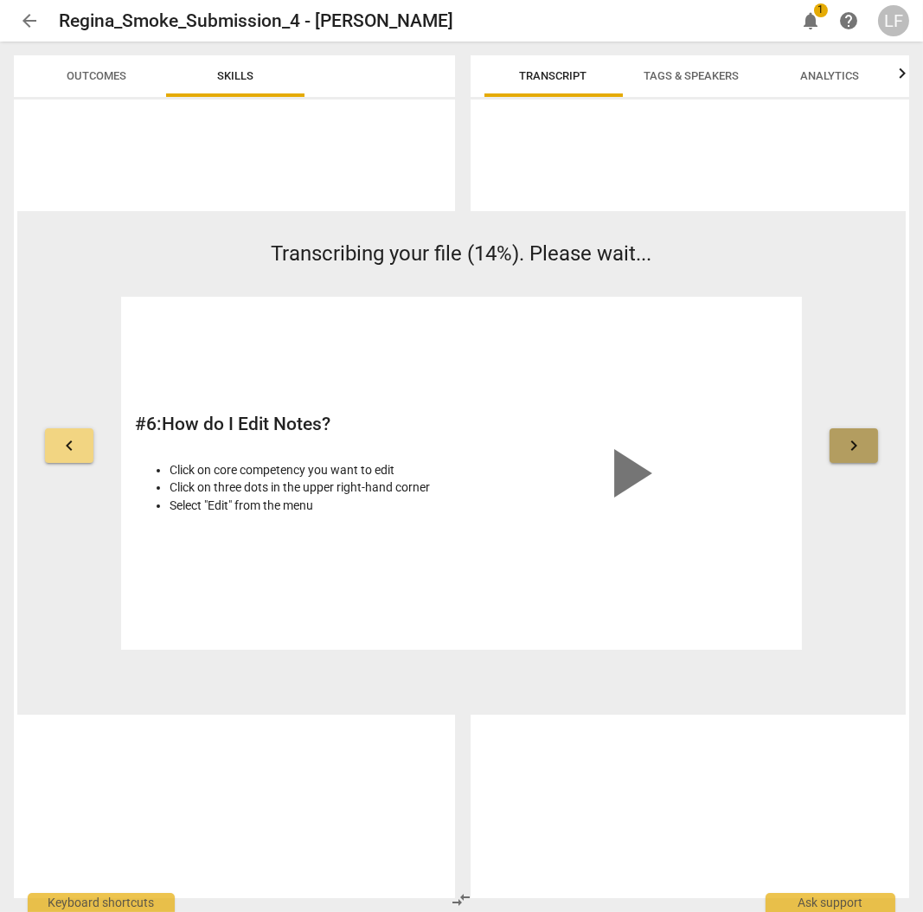
click at [843, 445] on span "keyboard_arrow_right" at bounding box center [853, 445] width 21 height 21
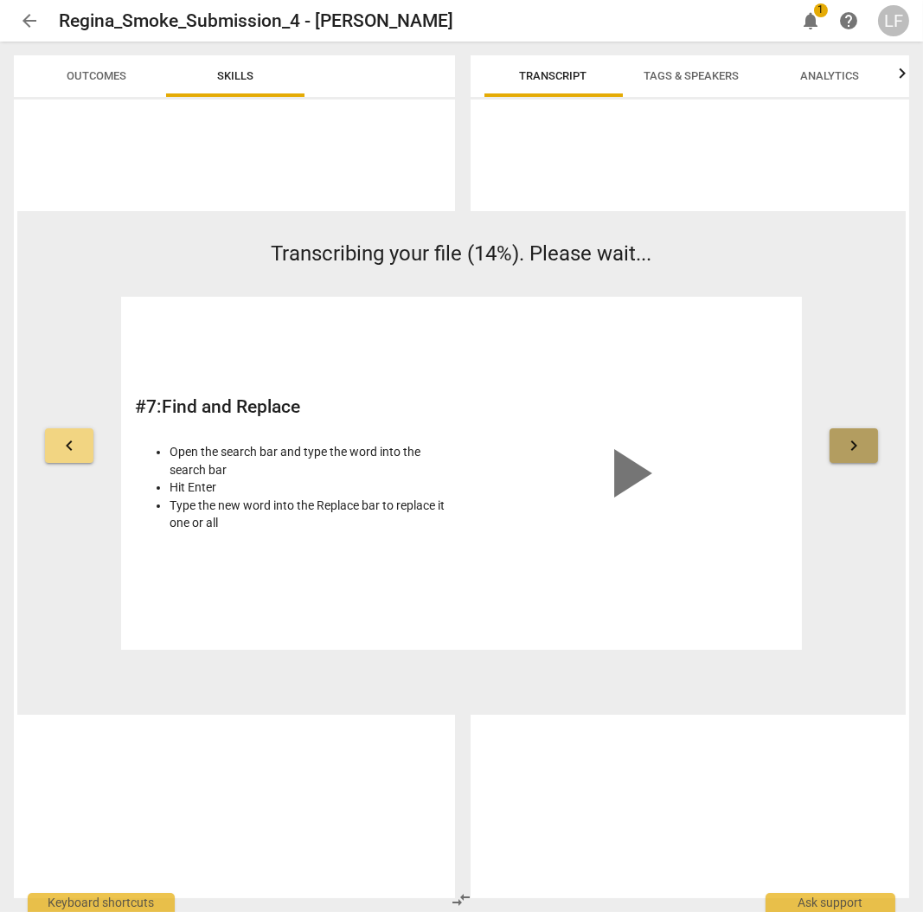
click at [846, 442] on span "keyboard_arrow_right" at bounding box center [853, 445] width 21 height 21
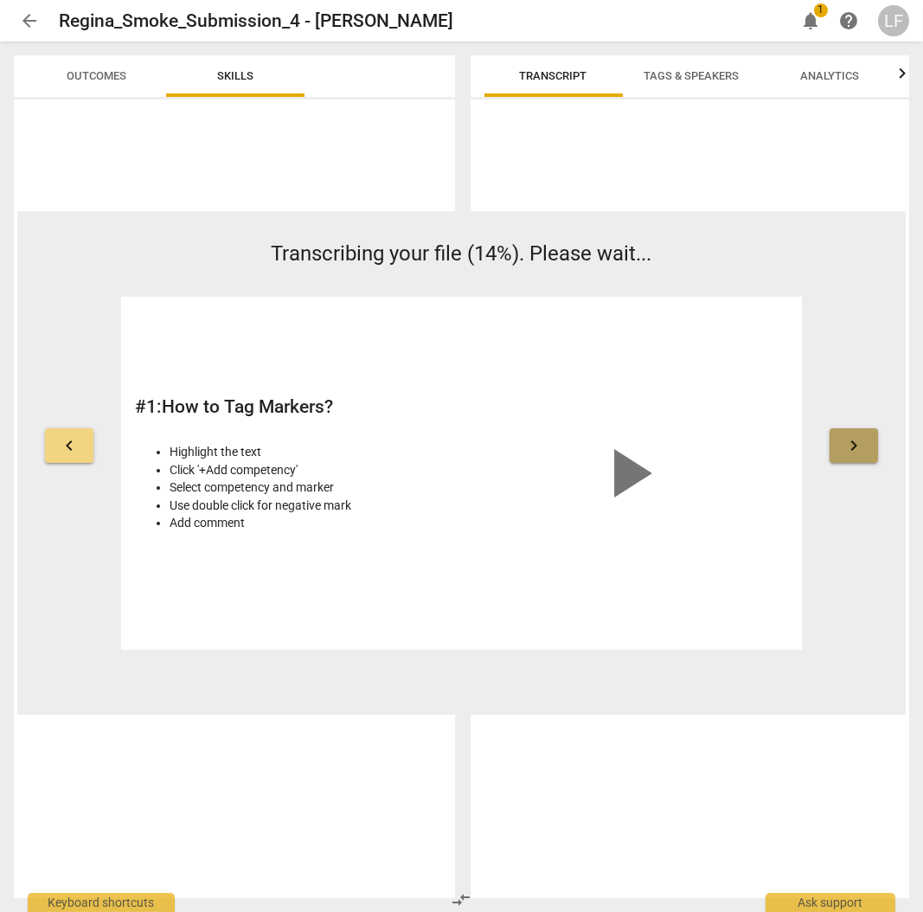
click at [847, 441] on span "keyboard_arrow_right" at bounding box center [853, 445] width 21 height 21
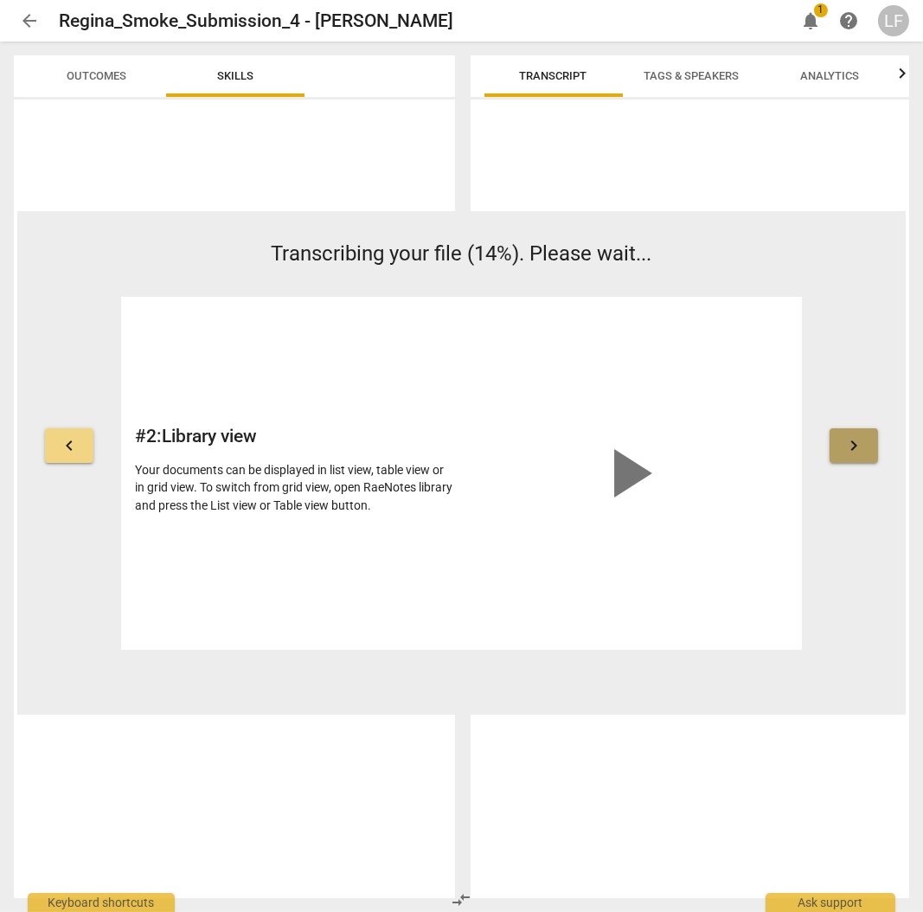
click at [854, 446] on span "keyboard_arrow_right" at bounding box center [853, 445] width 21 height 21
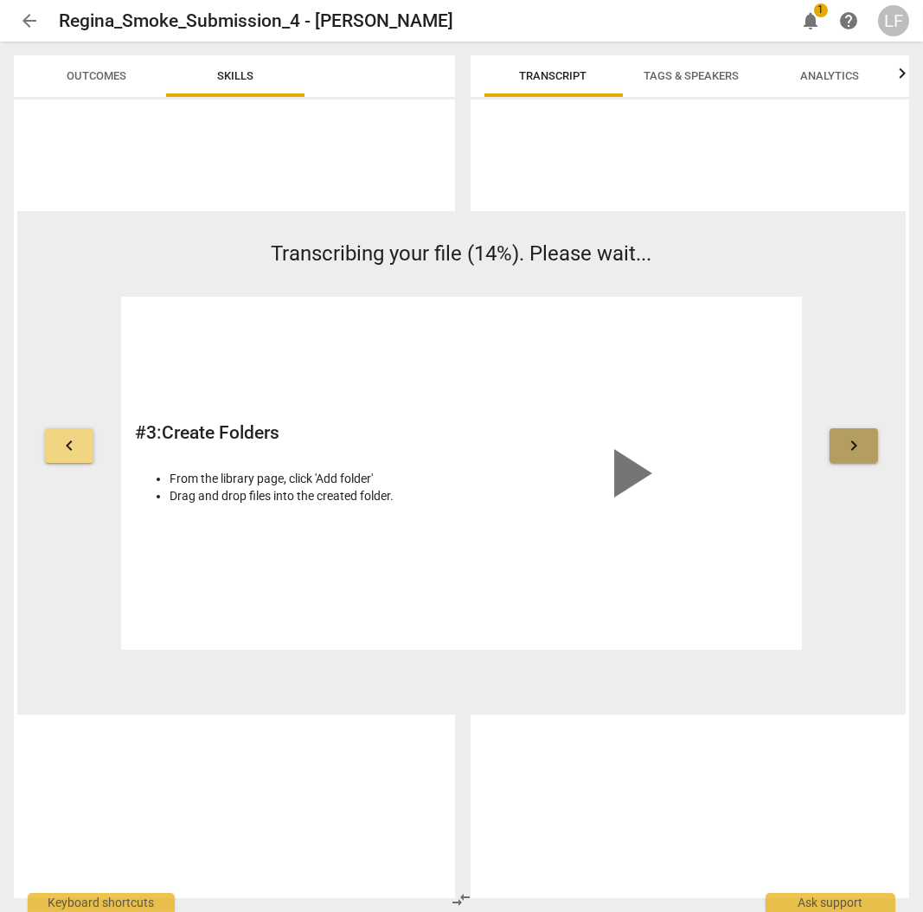
click at [854, 446] on span "keyboard_arrow_right" at bounding box center [853, 445] width 21 height 21
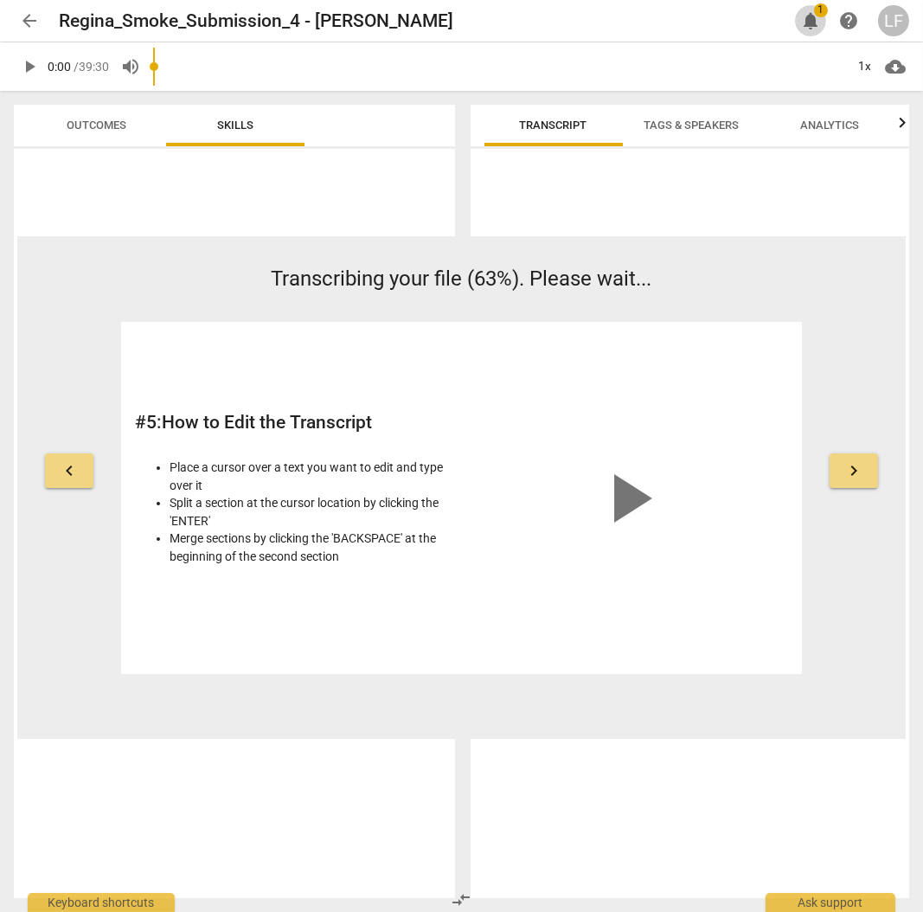
click at [816, 16] on span "notifications" at bounding box center [810, 20] width 21 height 21
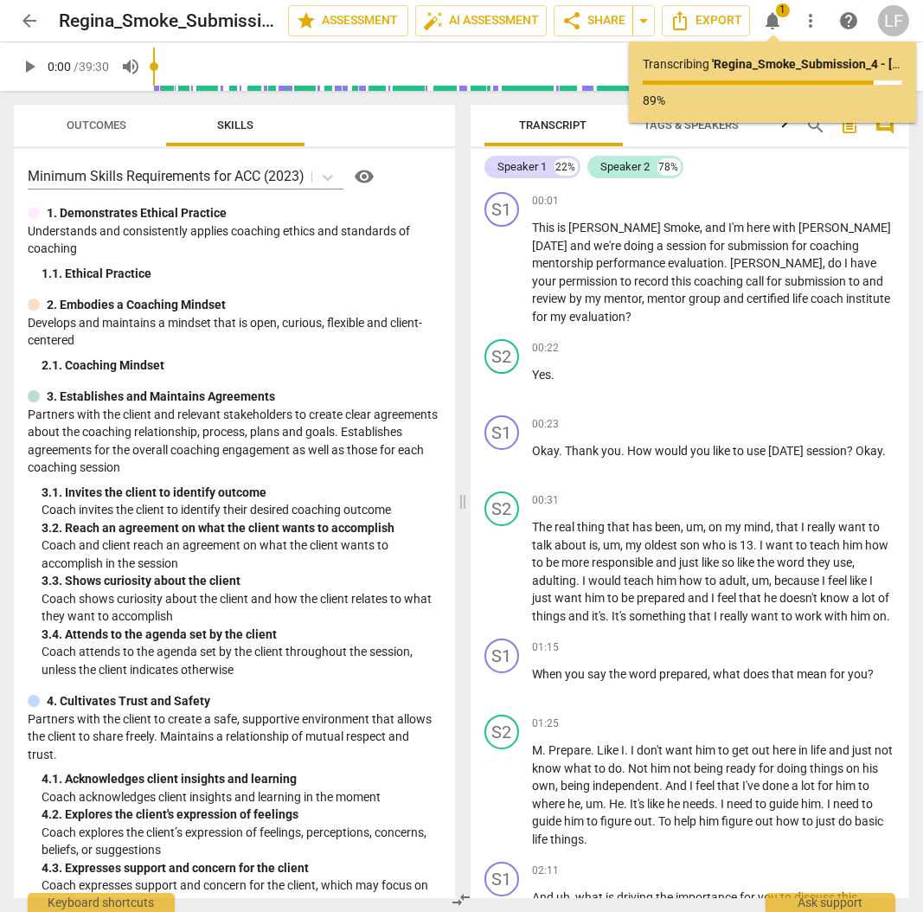
click at [686, 131] on span "Tags & Speakers" at bounding box center [692, 125] width 137 height 23
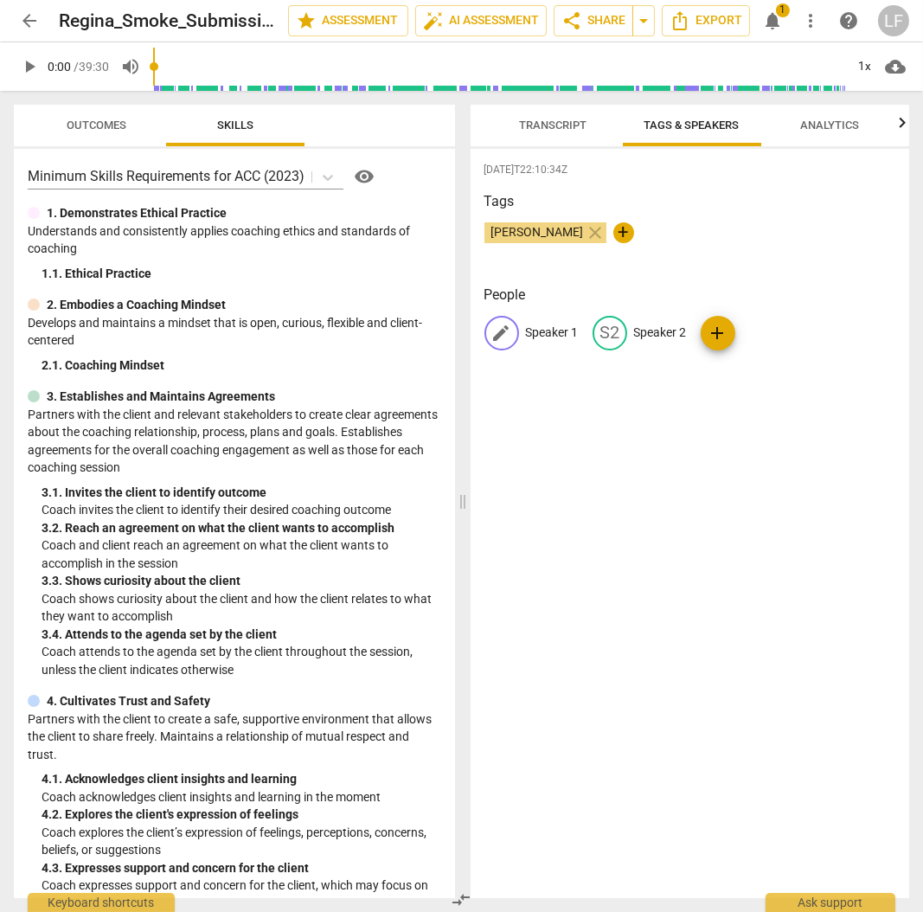
click at [549, 335] on p "Speaker 1" at bounding box center [552, 332] width 53 height 18
click at [549, 336] on p "Speaker 1" at bounding box center [552, 332] width 53 height 18
type input "[PERSON_NAME]"
click at [545, 118] on span "Transcript" at bounding box center [553, 124] width 67 height 13
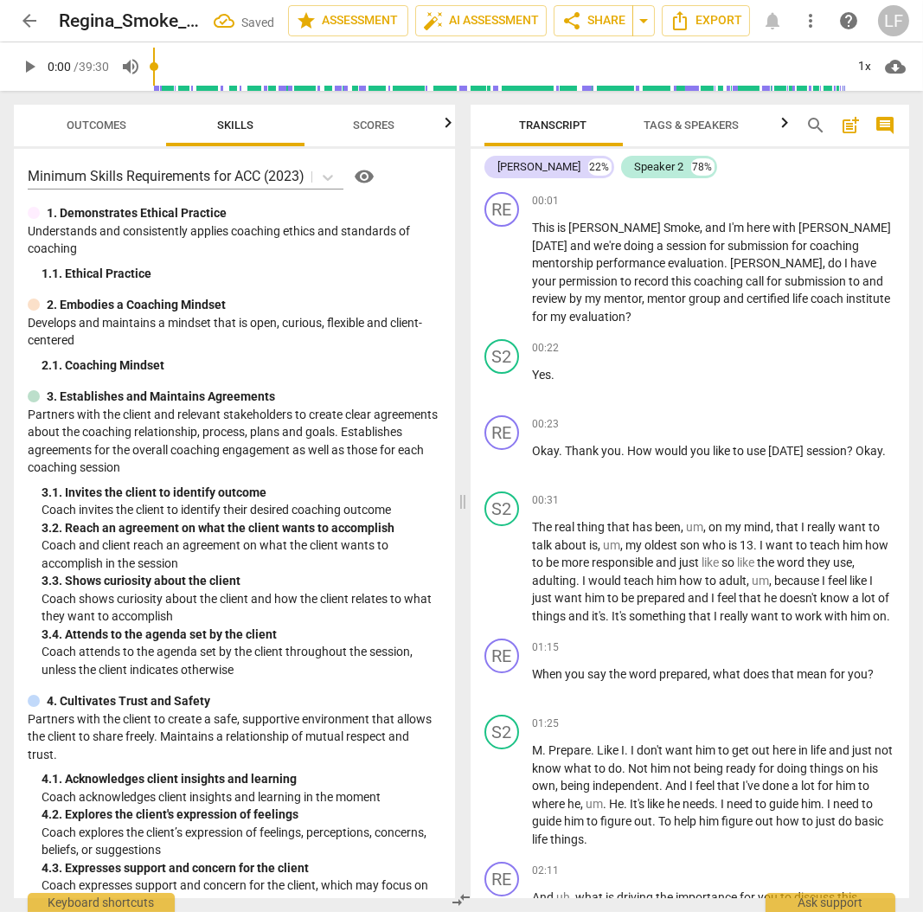
click at [674, 130] on span "Tags & Speakers" at bounding box center [691, 124] width 95 height 13
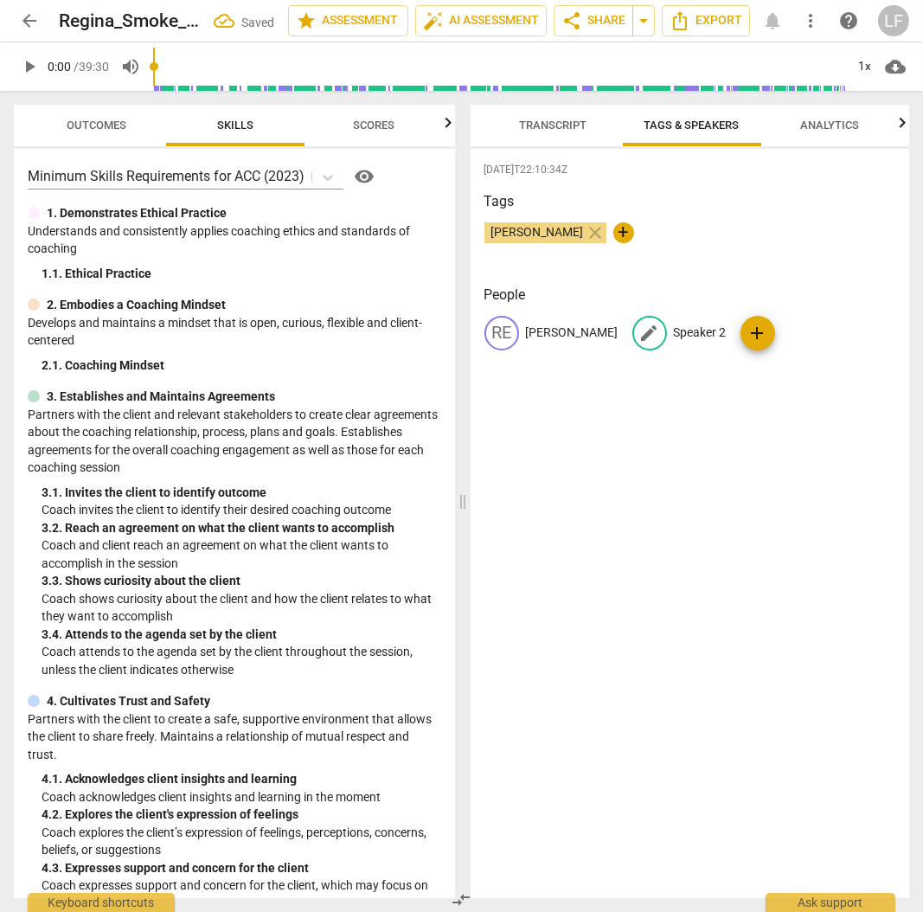
click at [674, 329] on p "Speaker 2" at bounding box center [700, 332] width 53 height 18
type input "[PERSON_NAME]"
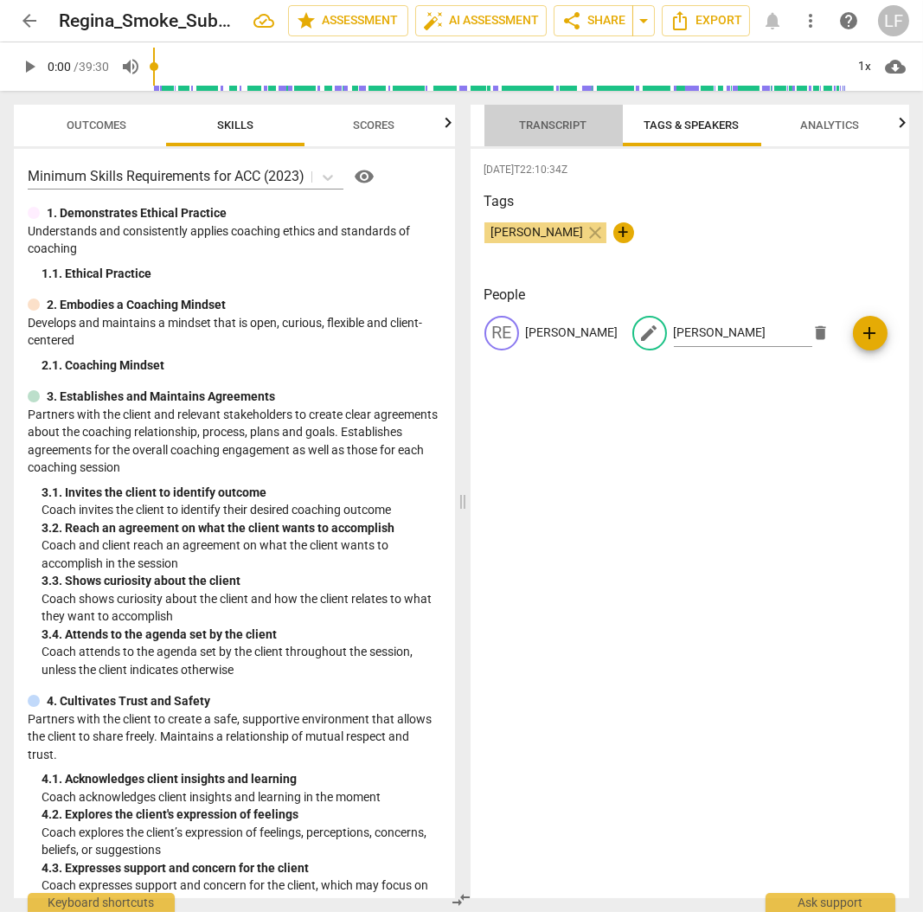
click at [542, 112] on button "Transcript" at bounding box center [553, 126] width 138 height 42
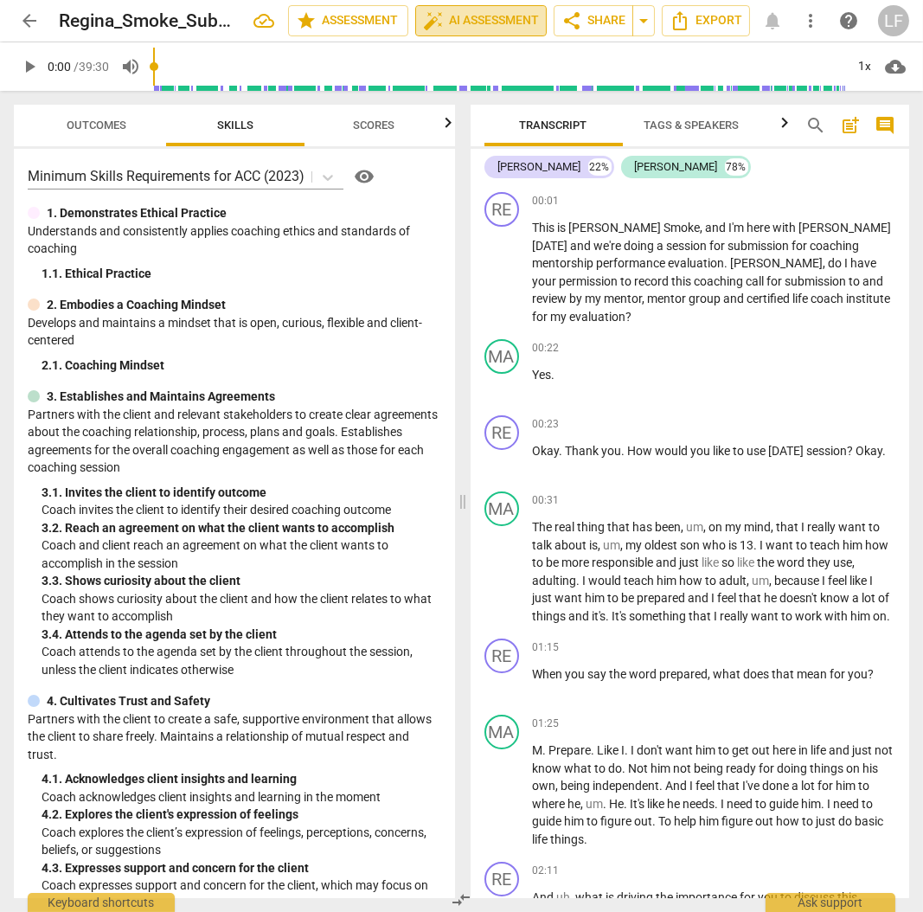
click at [463, 18] on span "auto_fix_high AI Assessment" at bounding box center [481, 20] width 116 height 21
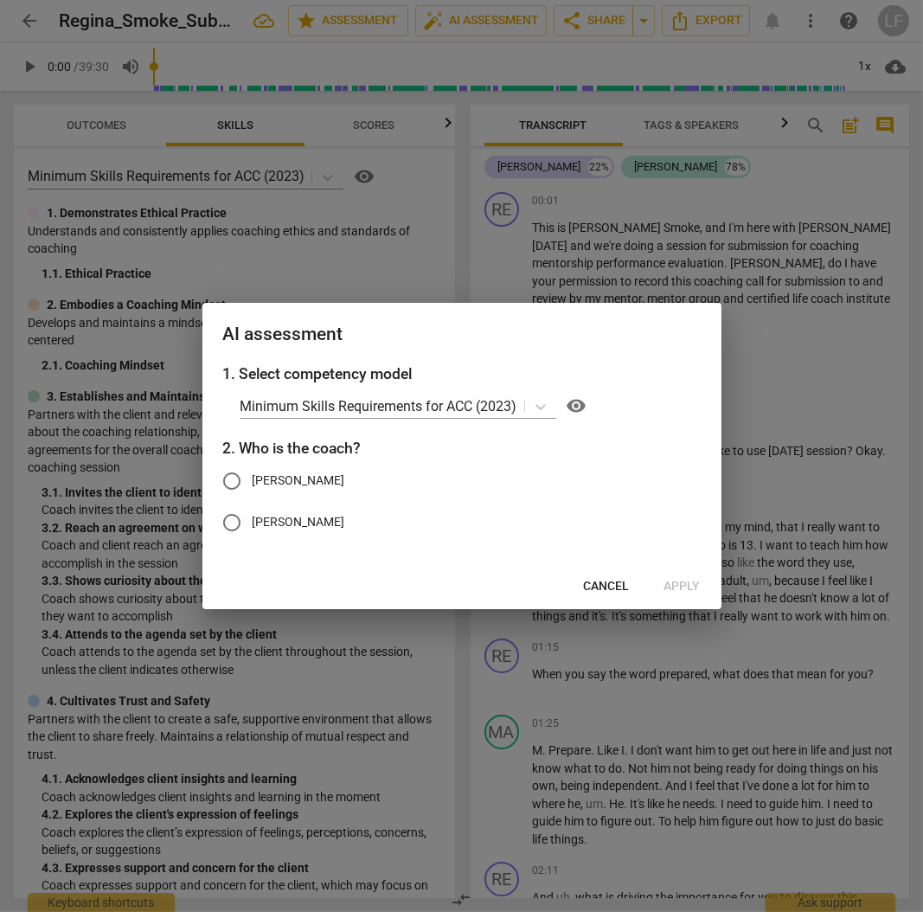
click at [233, 477] on input "[PERSON_NAME]" at bounding box center [232, 481] width 42 height 42
radio input "true"
click at [676, 583] on span "Apply" at bounding box center [682, 586] width 36 height 17
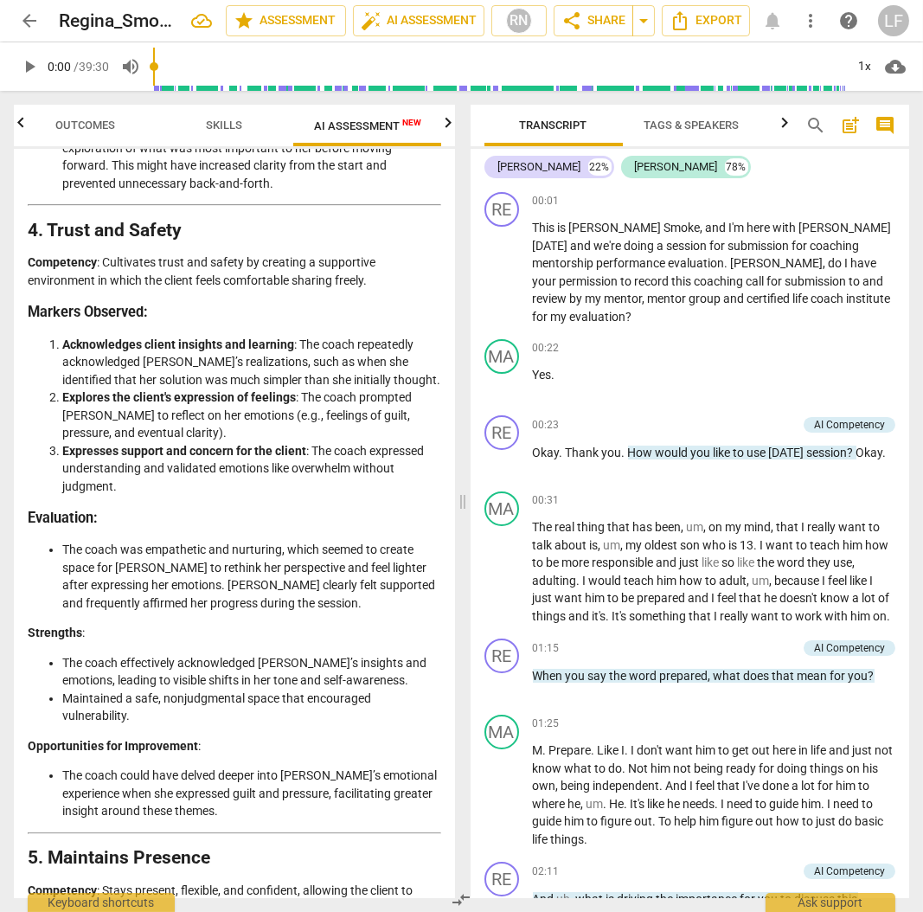
scroll to position [1787, 0]
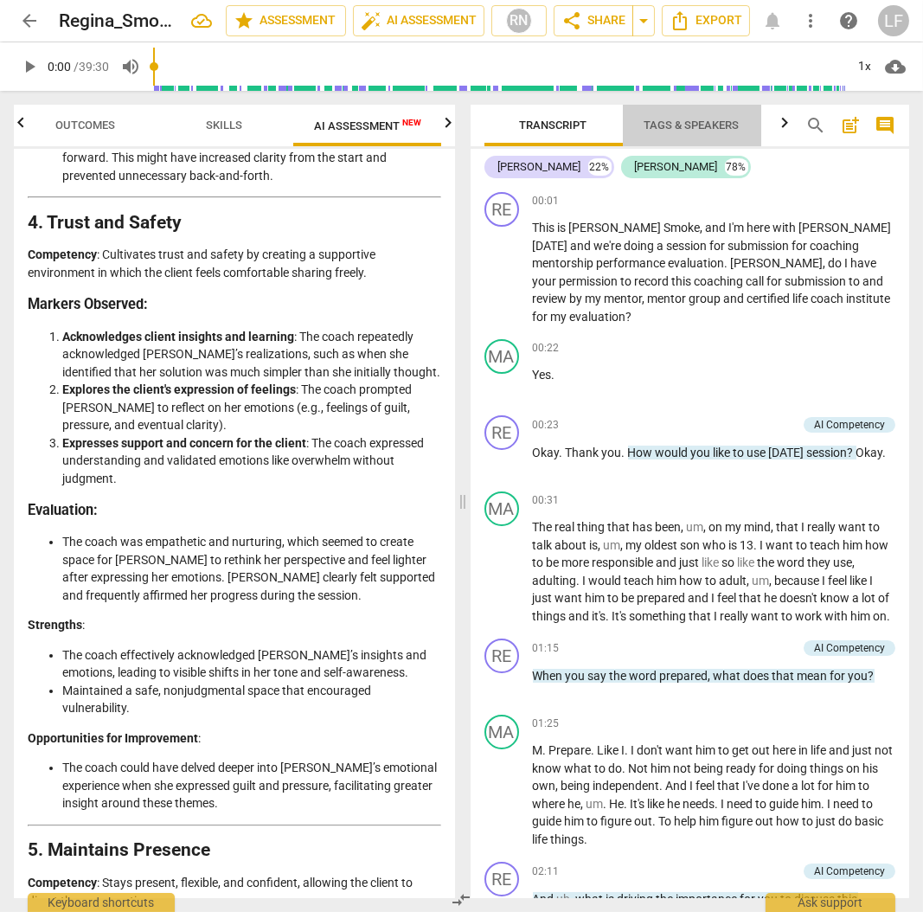
click at [692, 127] on span "Tags & Speakers" at bounding box center [691, 124] width 95 height 13
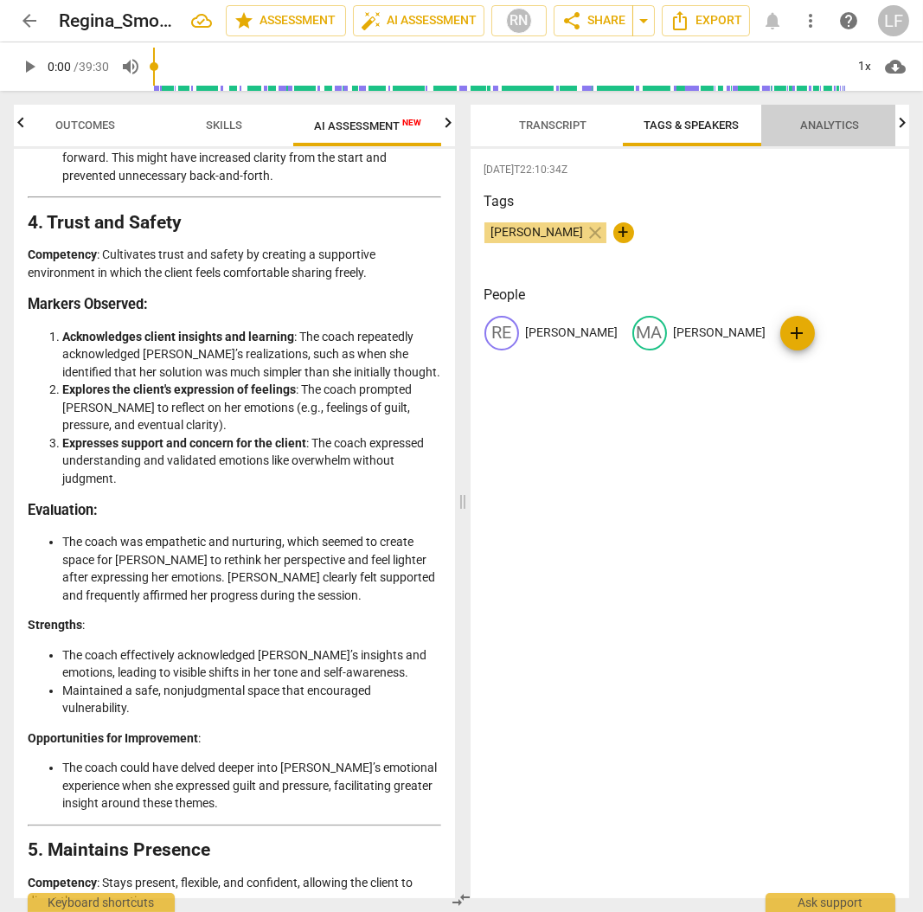
click at [830, 127] on span "Analytics" at bounding box center [830, 124] width 59 height 13
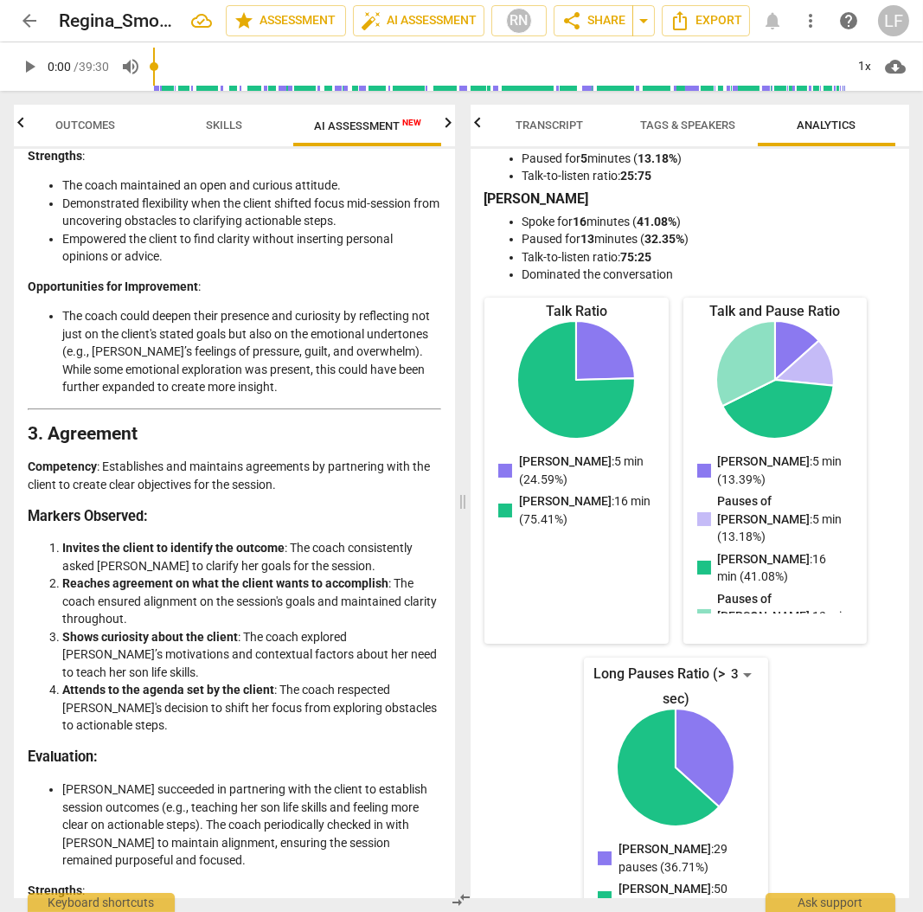
scroll to position [922, 0]
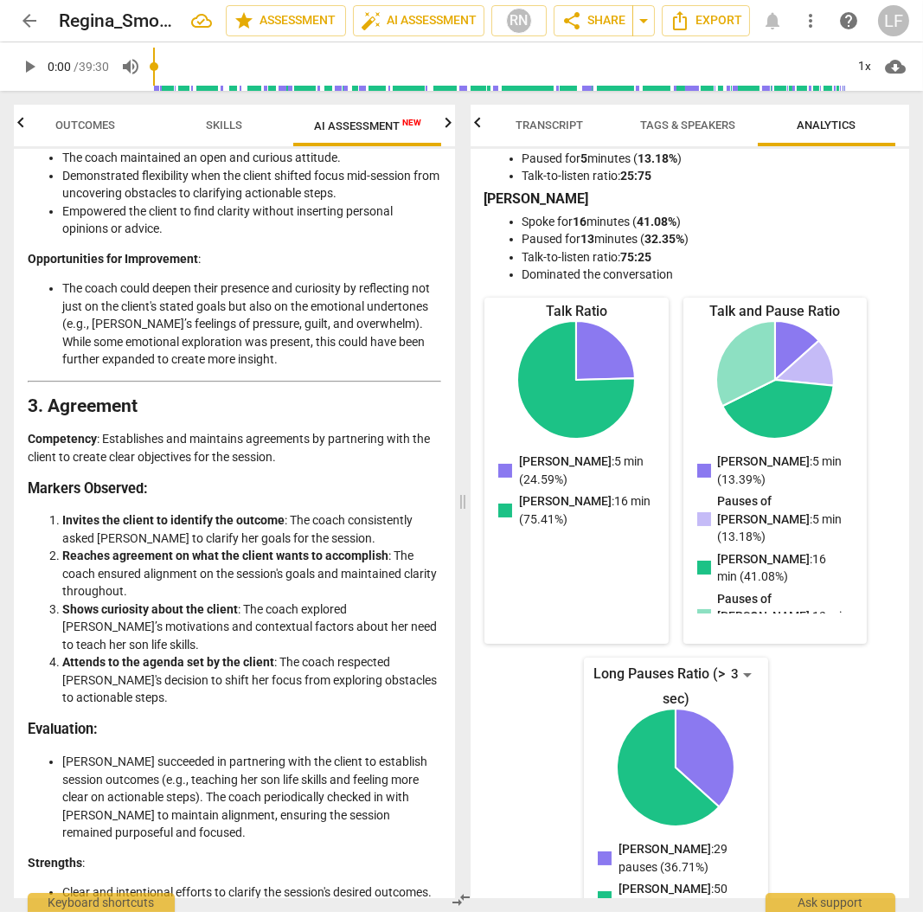
click at [882, 26] on div "LF" at bounding box center [893, 20] width 31 height 31
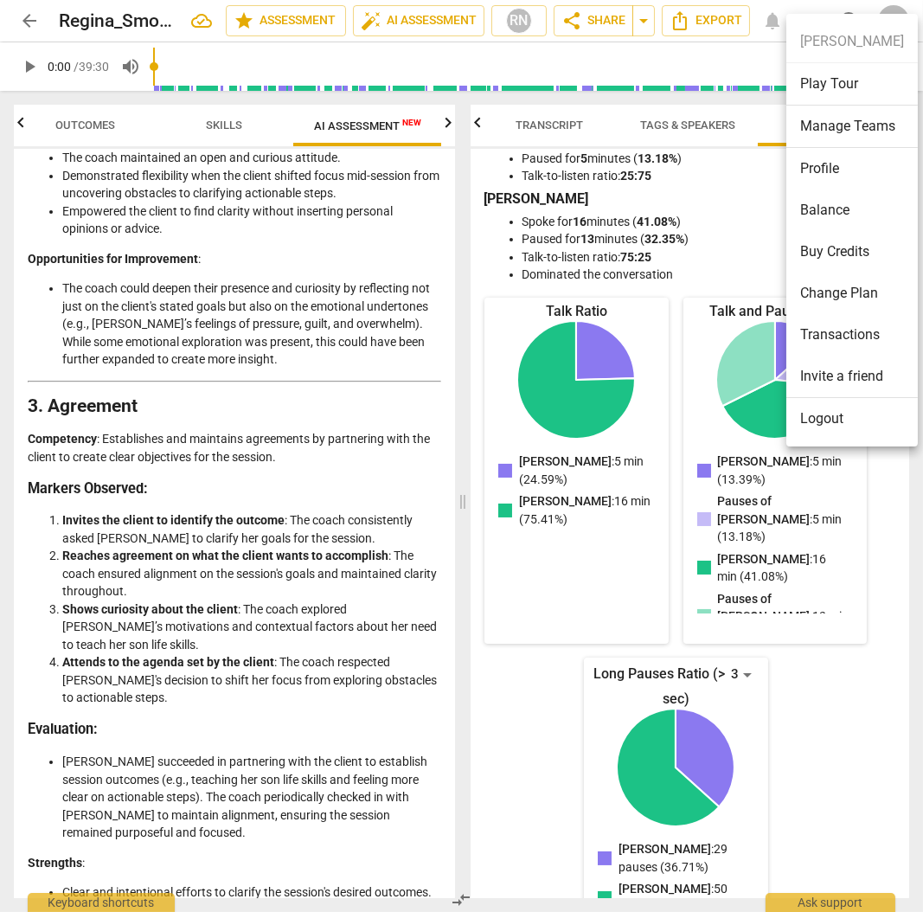
click at [839, 45] on ul "[PERSON_NAME] Play Tour Manage Teams Profile Balance Buy Credits Change Plan Tr…" at bounding box center [851, 230] width 131 height 432
click at [822, 174] on li "Profile" at bounding box center [851, 169] width 131 height 42
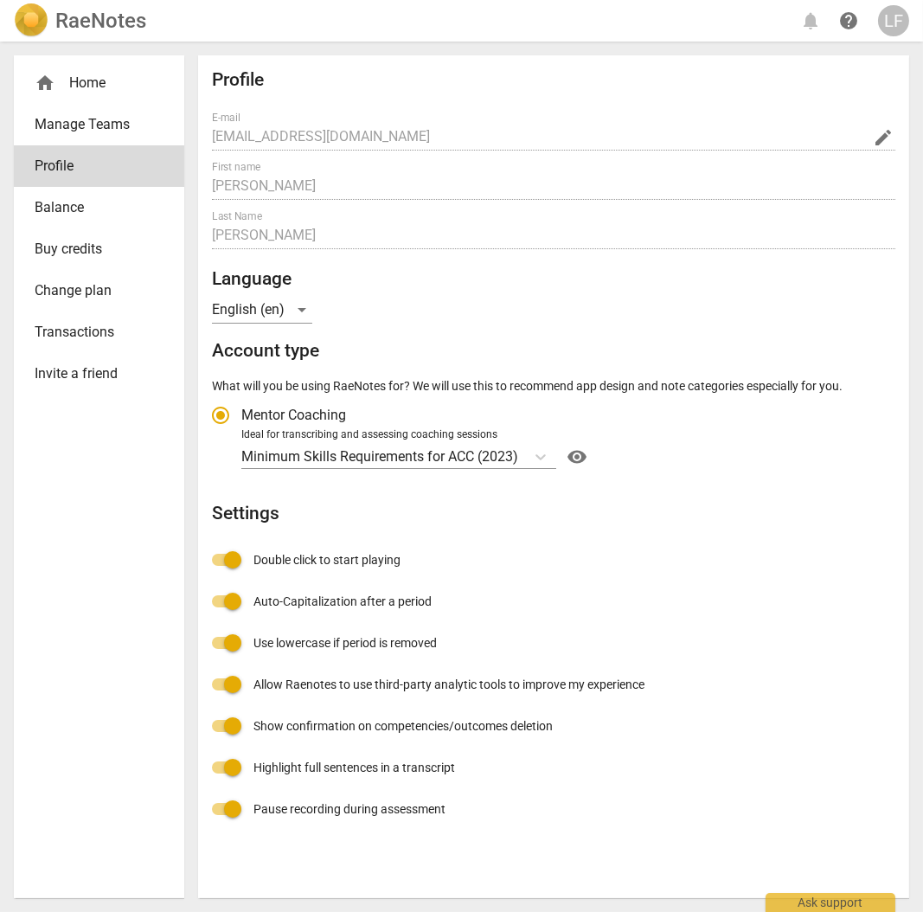
radio input "false"
click at [549, 454] on icon "Account type" at bounding box center [540, 456] width 17 height 17
click at [0, 0] on input "Ideal for transcribing and assessing coaching sessions Minimum Skills Requireme…" at bounding box center [0, 0] width 0 height 0
click at [754, 446] on div "Minimum Skills Requirements for ACC (2023) visibility" at bounding box center [565, 457] width 649 height 28
click at [0, 0] on input "Ideal for transcribing and assessing coaching sessions Minimum Skills Requireme…" at bounding box center [0, 0] width 0 height 0
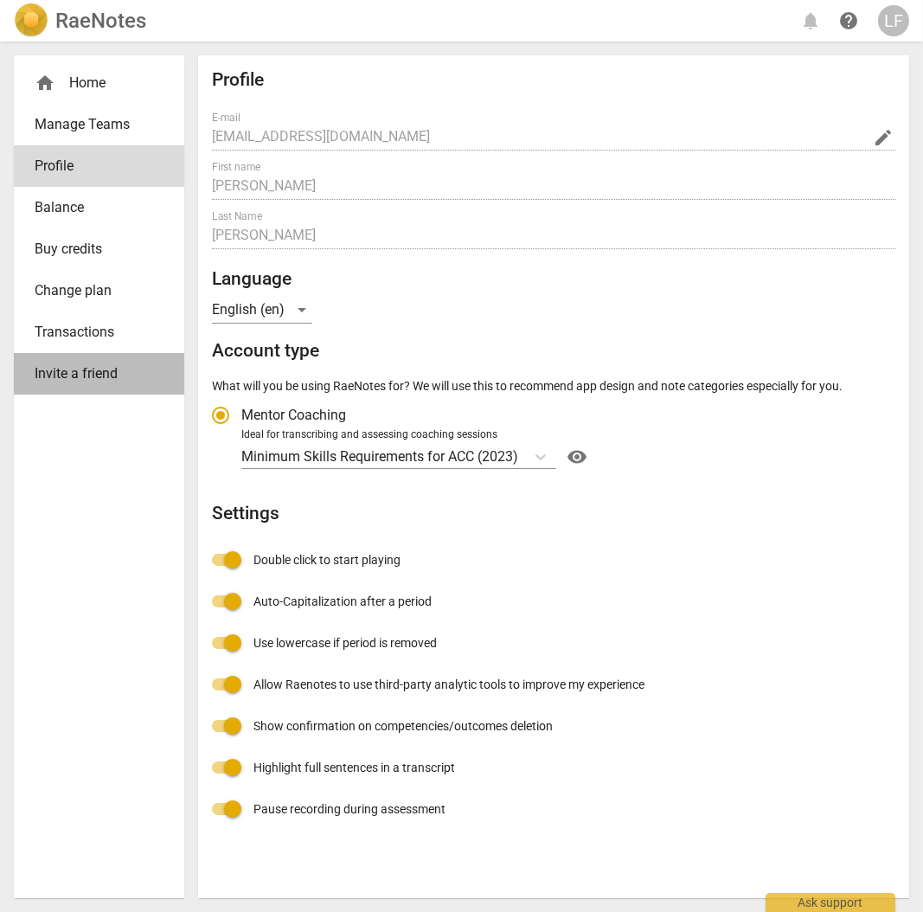
click at [80, 373] on span "Invite a friend" at bounding box center [92, 373] width 115 height 21
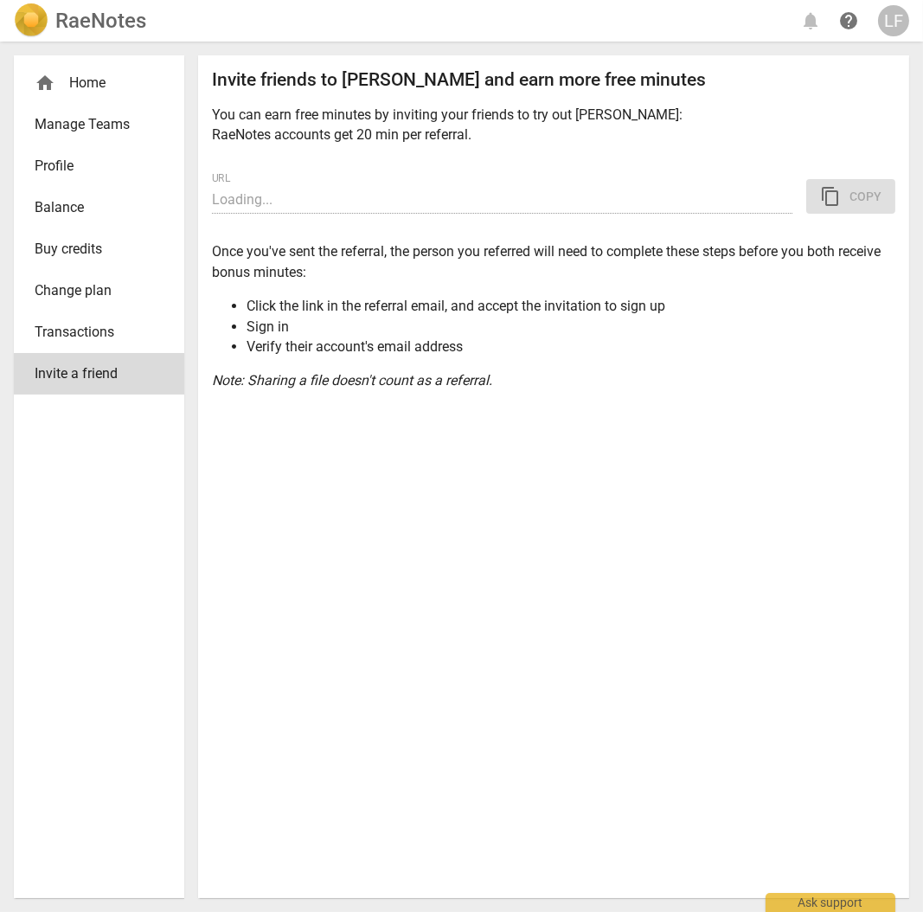
type input "[URL][DOMAIN_NAME]"
click at [848, 197] on span "content_copy Copy" at bounding box center [850, 196] width 61 height 21
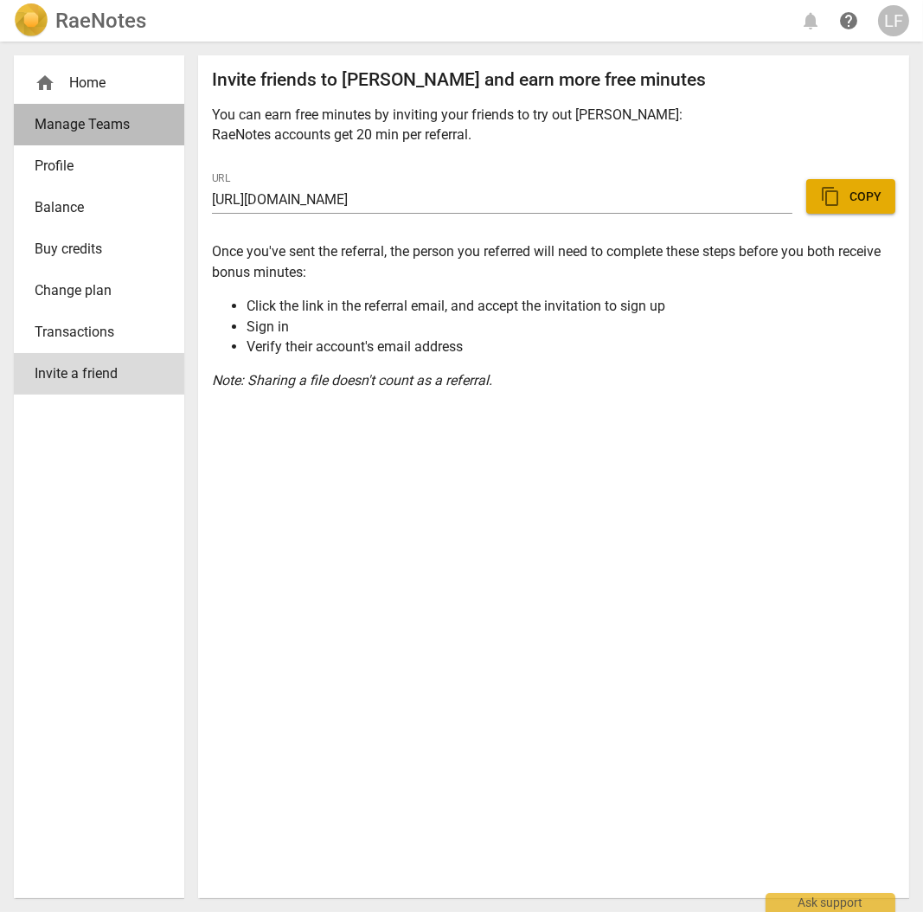
click at [79, 123] on span "Manage Teams" at bounding box center [92, 124] width 115 height 21
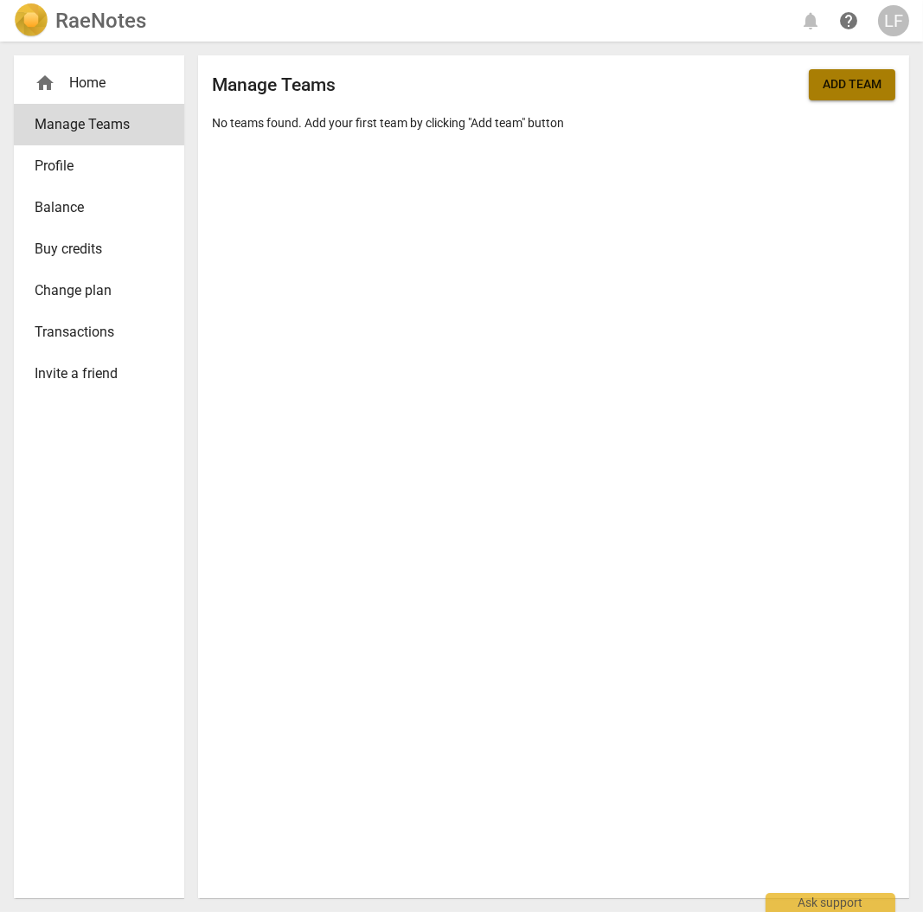
click at [852, 77] on span "Add team" at bounding box center [851, 84] width 59 height 17
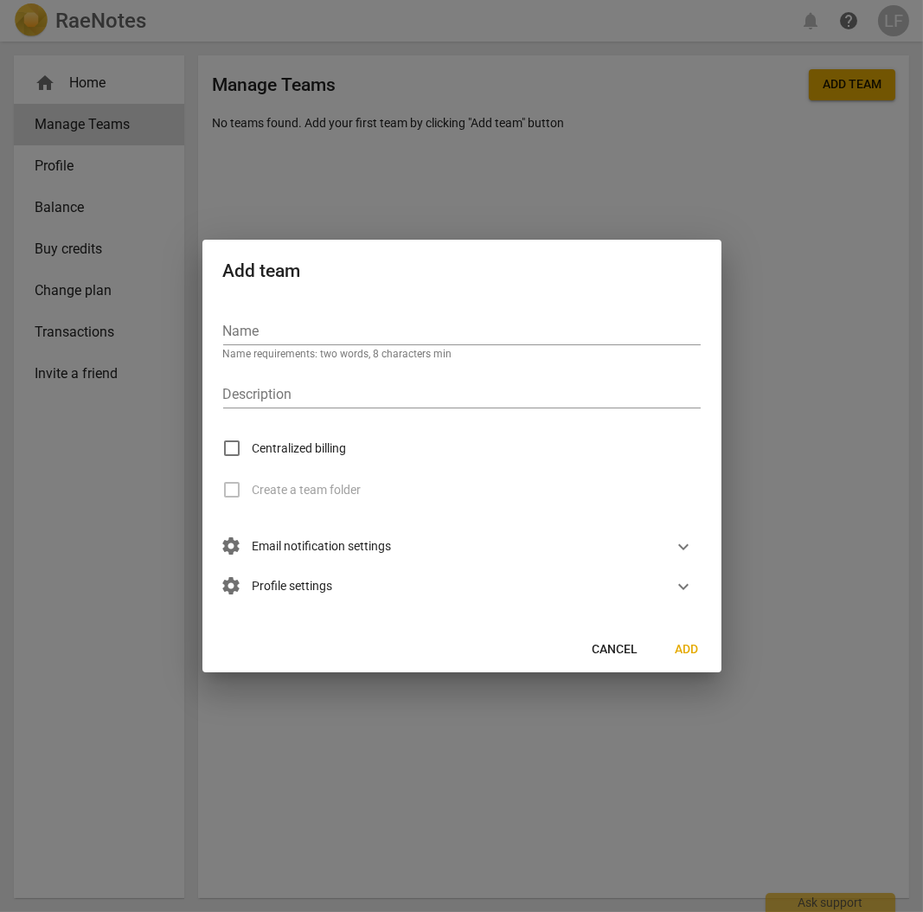
click at [255, 587] on span "settings Profile settings" at bounding box center [278, 586] width 110 height 19
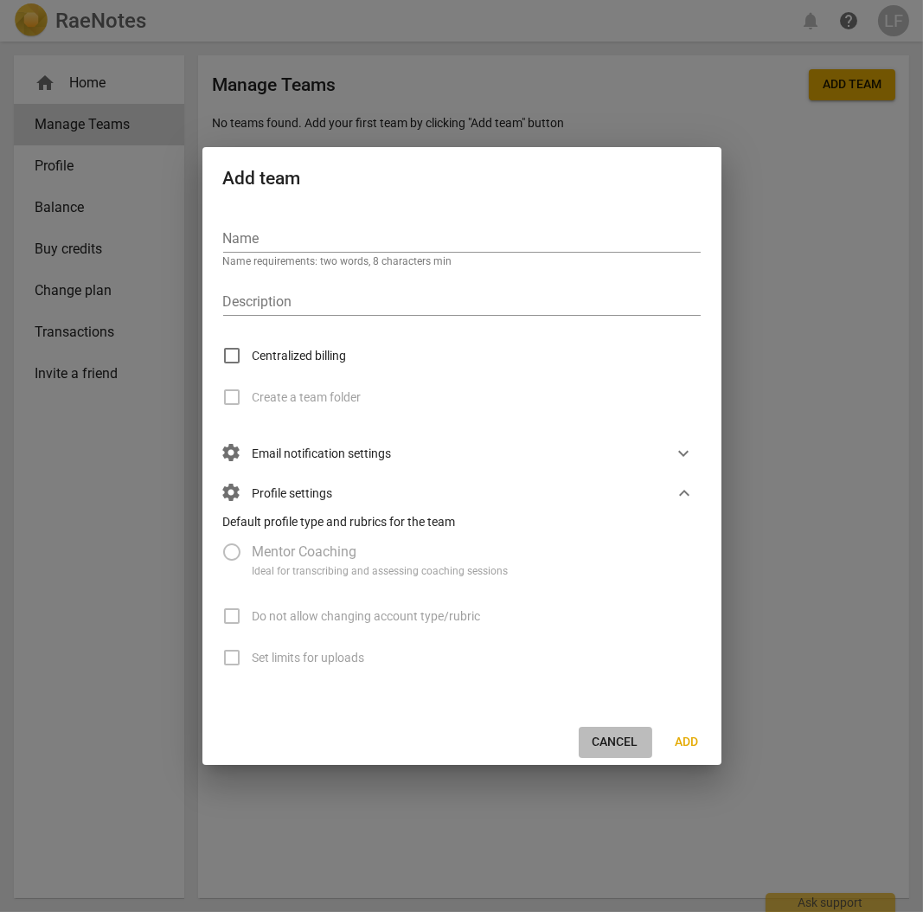
click at [617, 743] on span "Cancel" at bounding box center [615, 741] width 46 height 17
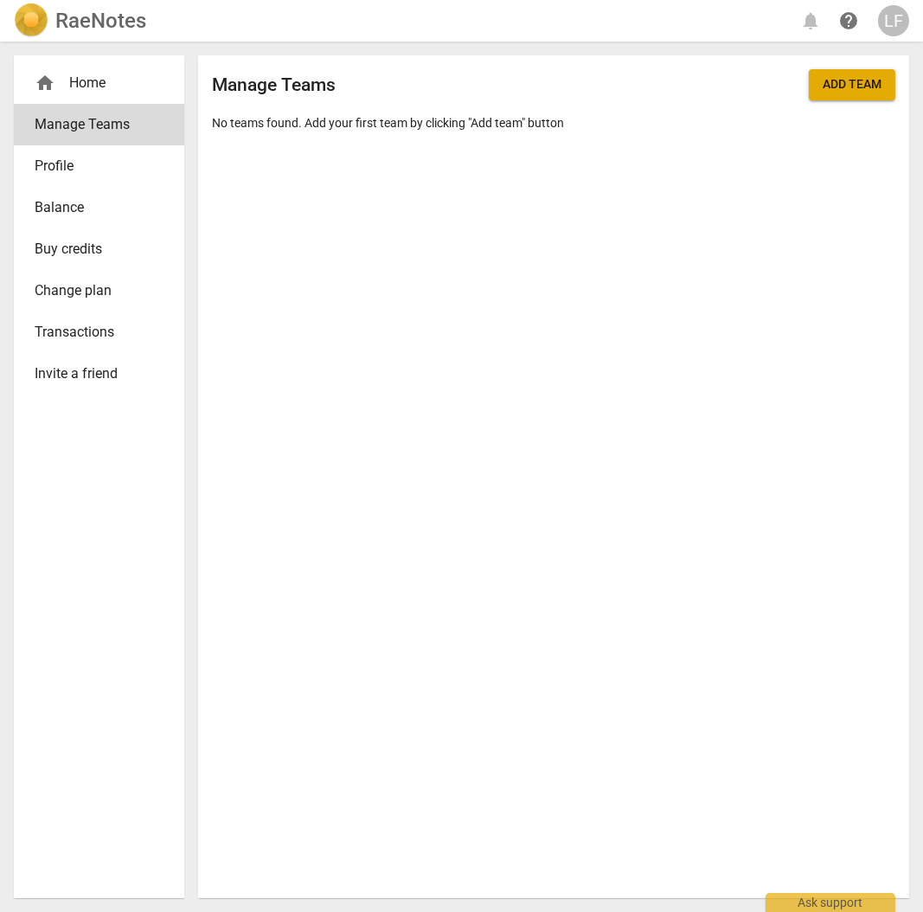
click at [55, 202] on span "Balance" at bounding box center [92, 207] width 115 height 21
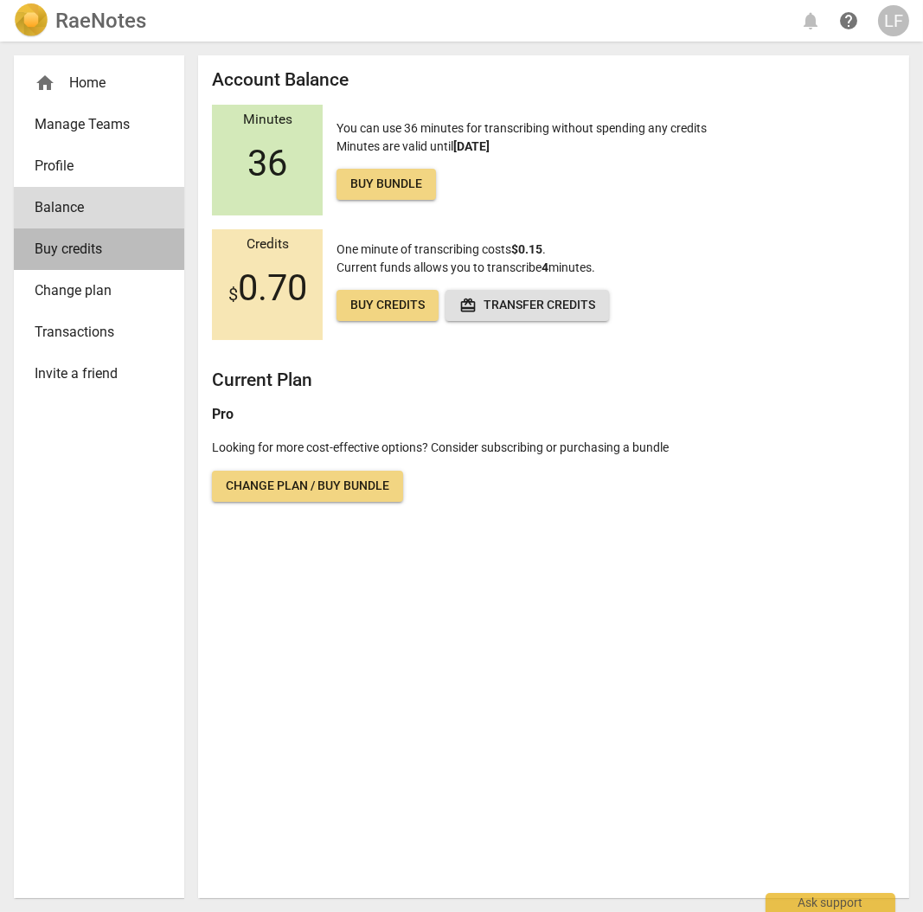
click at [58, 248] on span "Buy credits" at bounding box center [92, 249] width 115 height 21
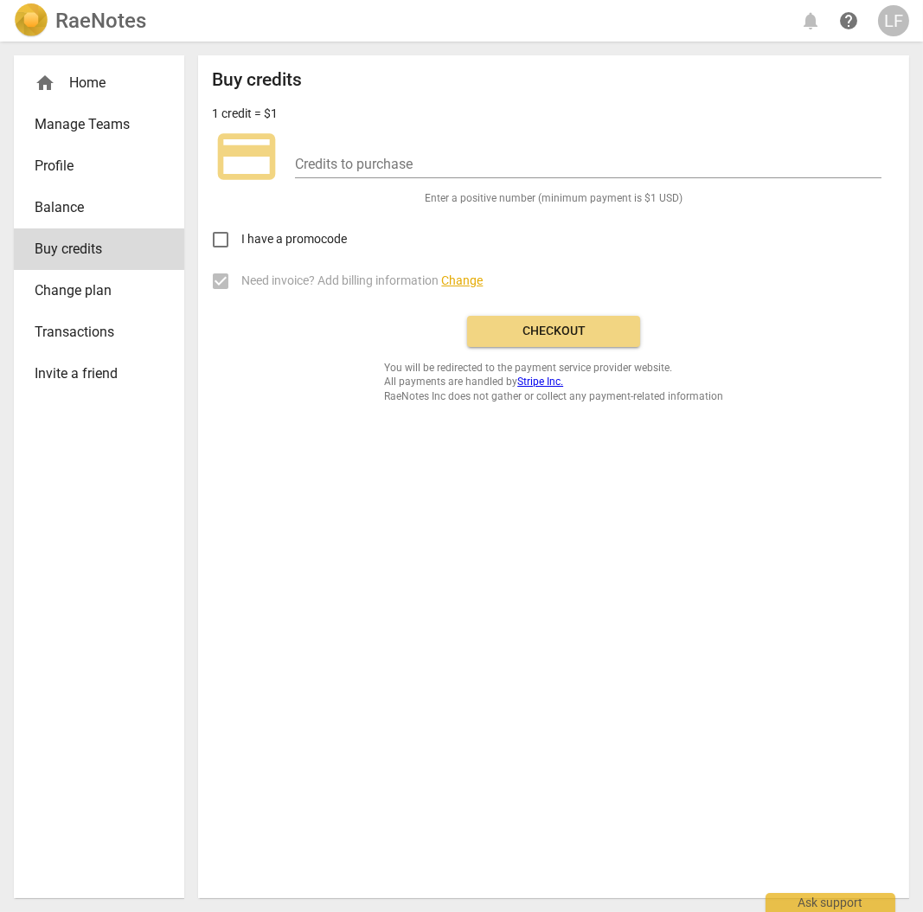
click at [67, 296] on span "Change plan" at bounding box center [92, 290] width 115 height 21
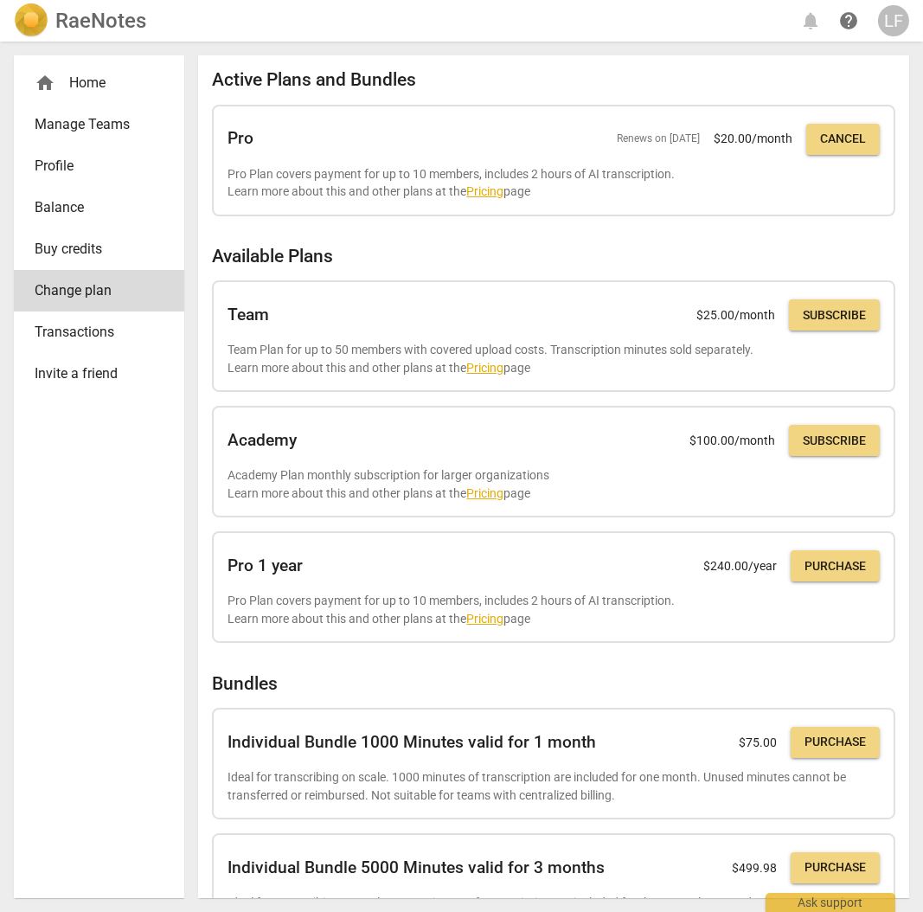
click at [68, 342] on span "Transactions" at bounding box center [92, 332] width 115 height 21
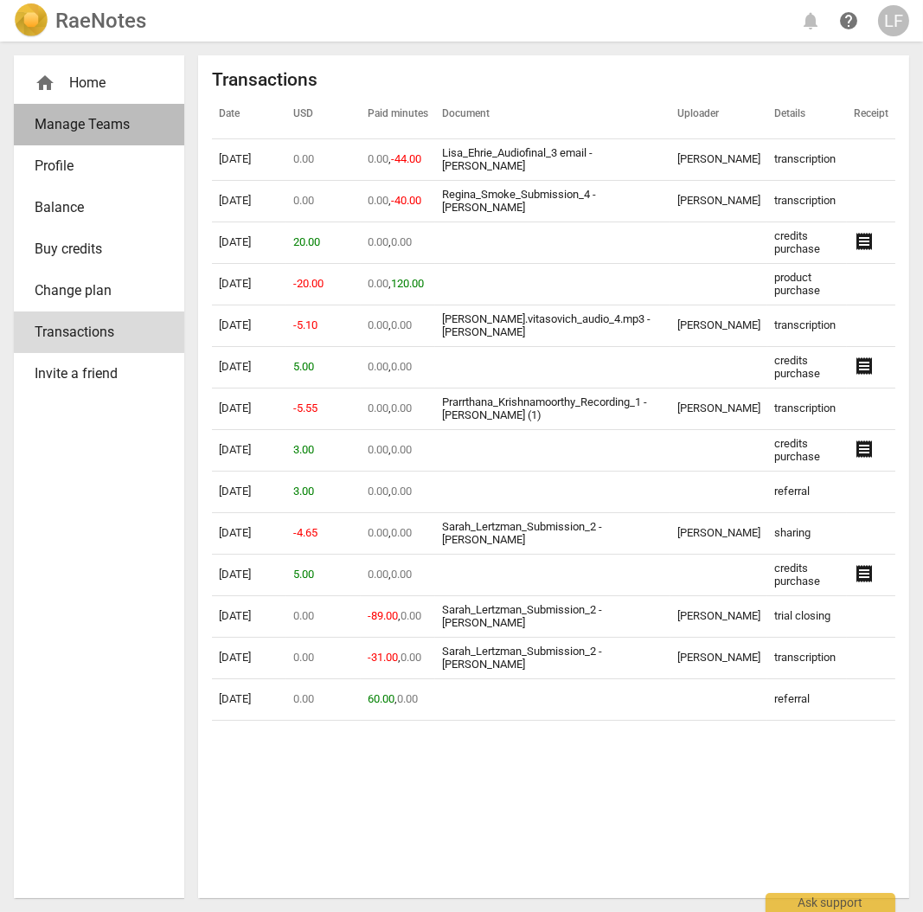
click at [86, 124] on span "Manage Teams" at bounding box center [92, 124] width 115 height 21
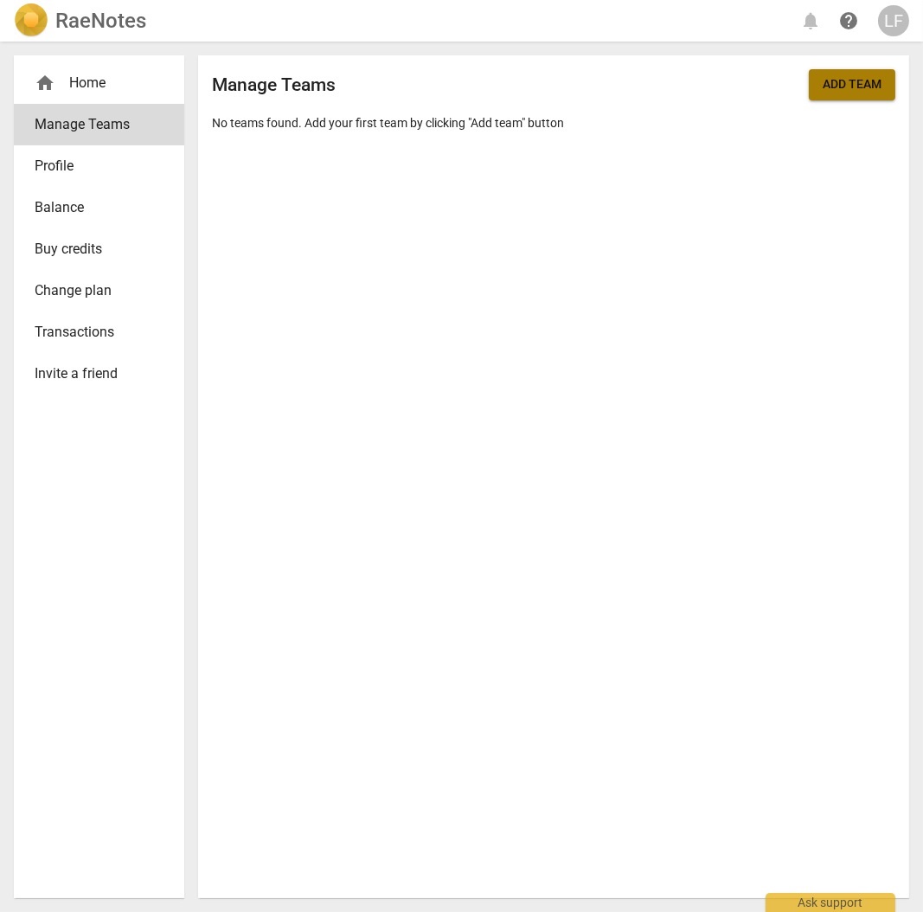
click at [838, 91] on span "Add team" at bounding box center [851, 84] width 59 height 17
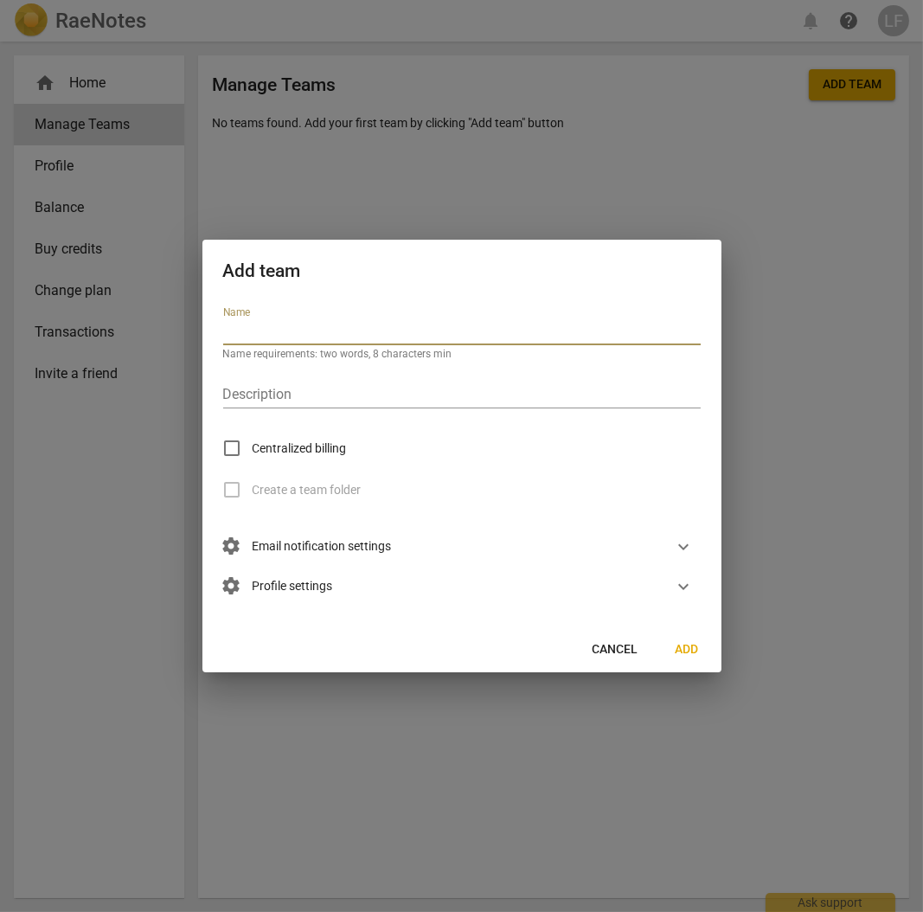
click at [681, 549] on span "expand_more" at bounding box center [684, 546] width 21 height 21
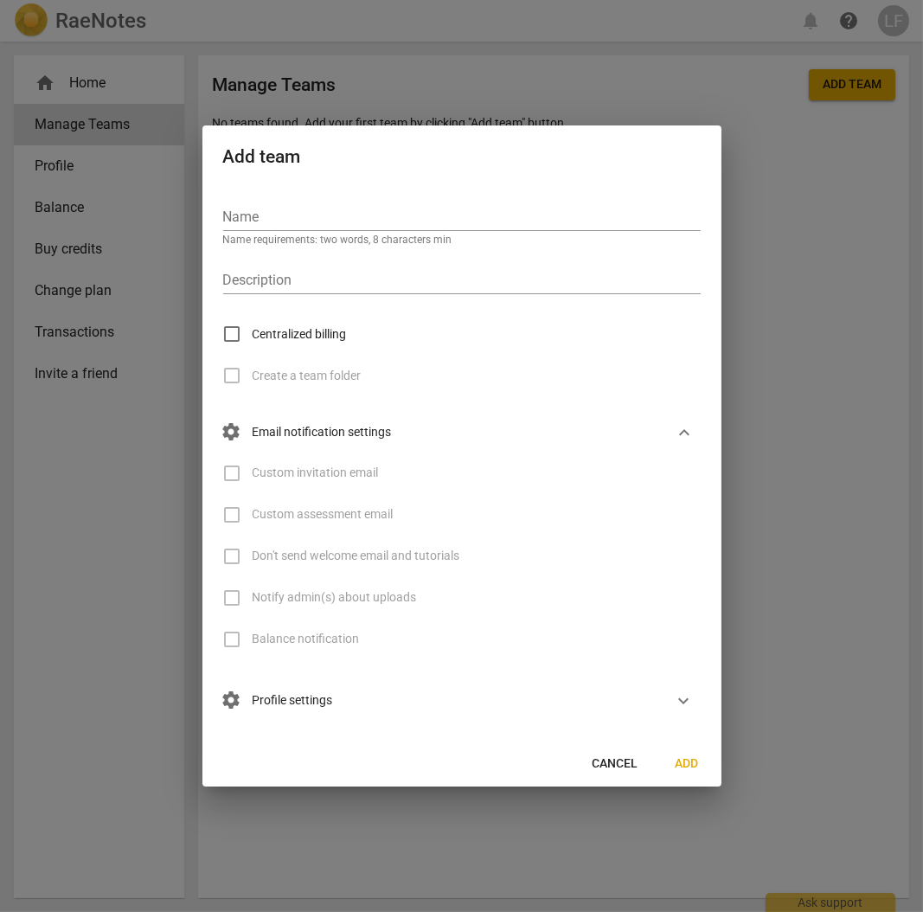
click at [859, 229] on div at bounding box center [461, 456] width 923 height 912
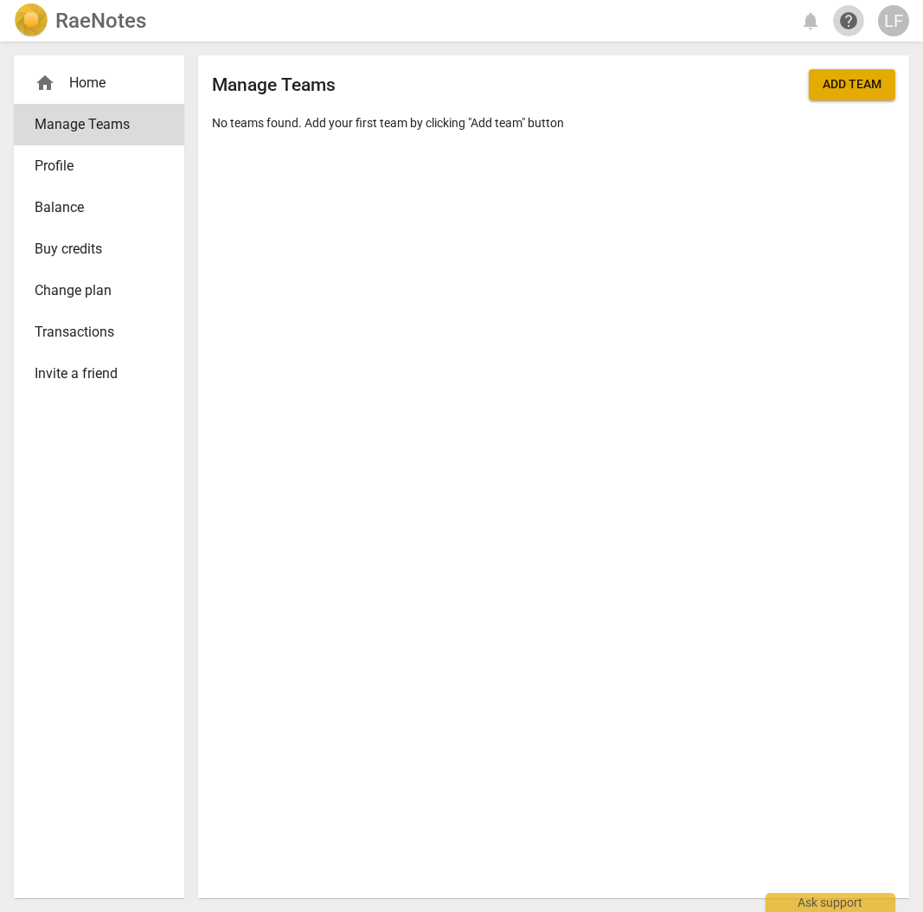
click at [843, 16] on span "help" at bounding box center [848, 20] width 21 height 21
click at [48, 79] on span "home" at bounding box center [45, 83] width 21 height 21
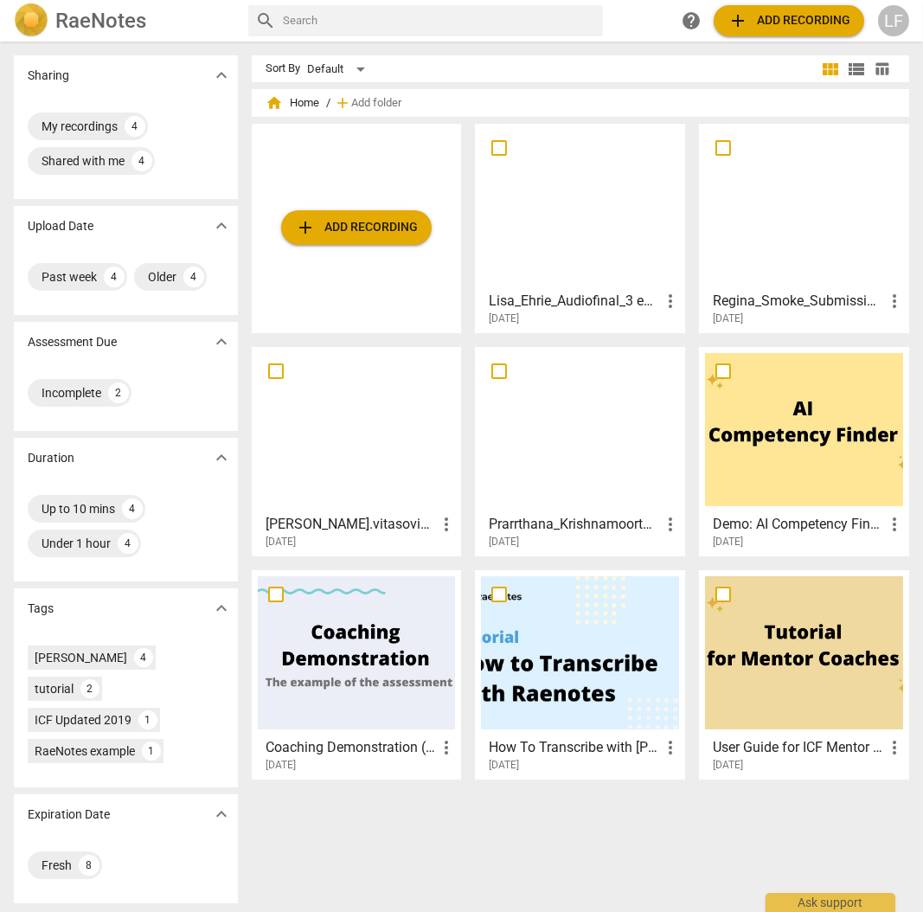
click at [559, 258] on div at bounding box center [580, 206] width 198 height 153
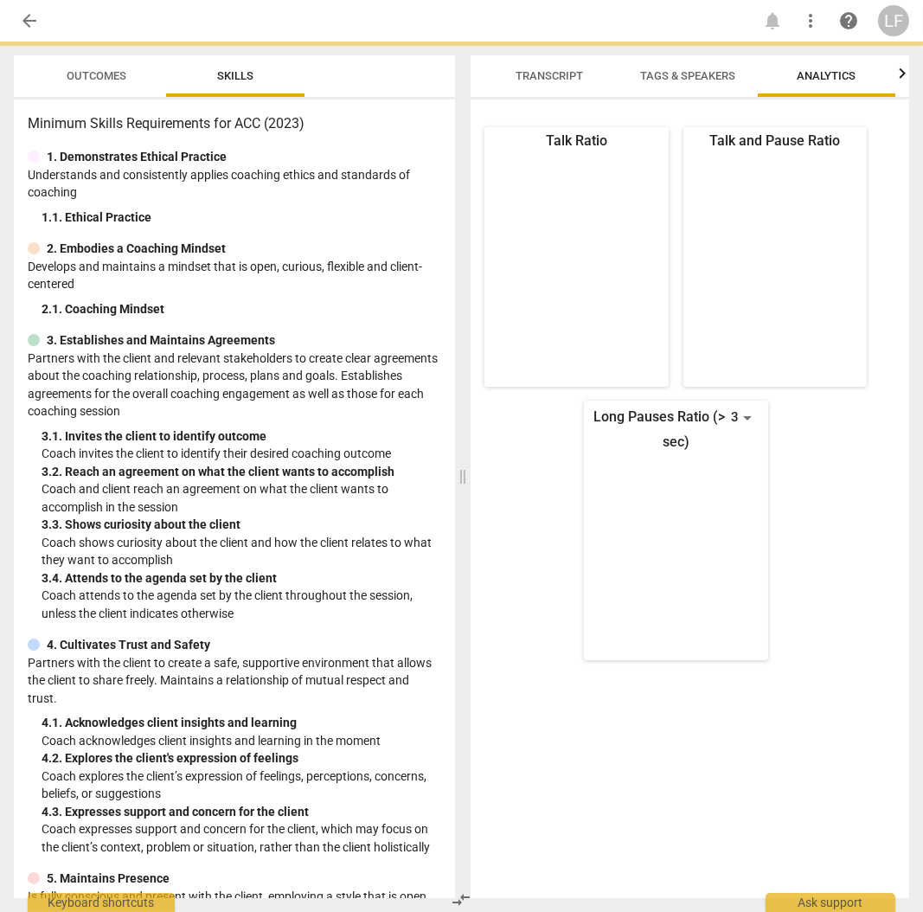
scroll to position [0, 3]
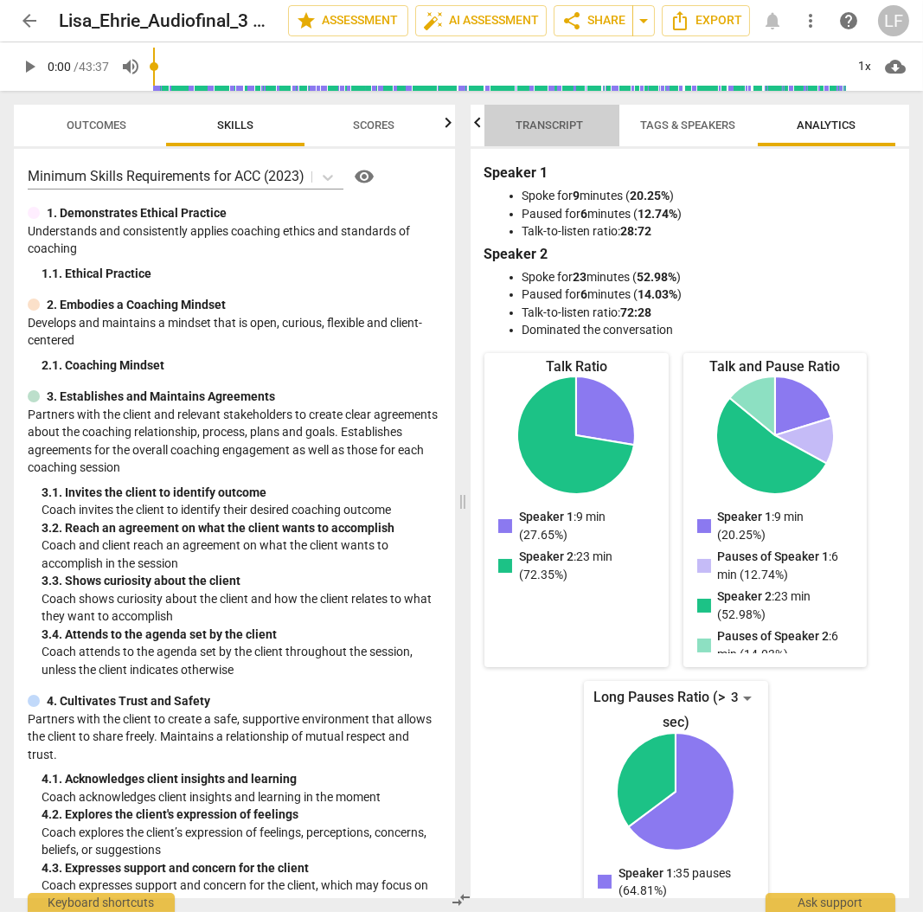
click at [556, 127] on span "Transcript" at bounding box center [549, 124] width 67 height 13
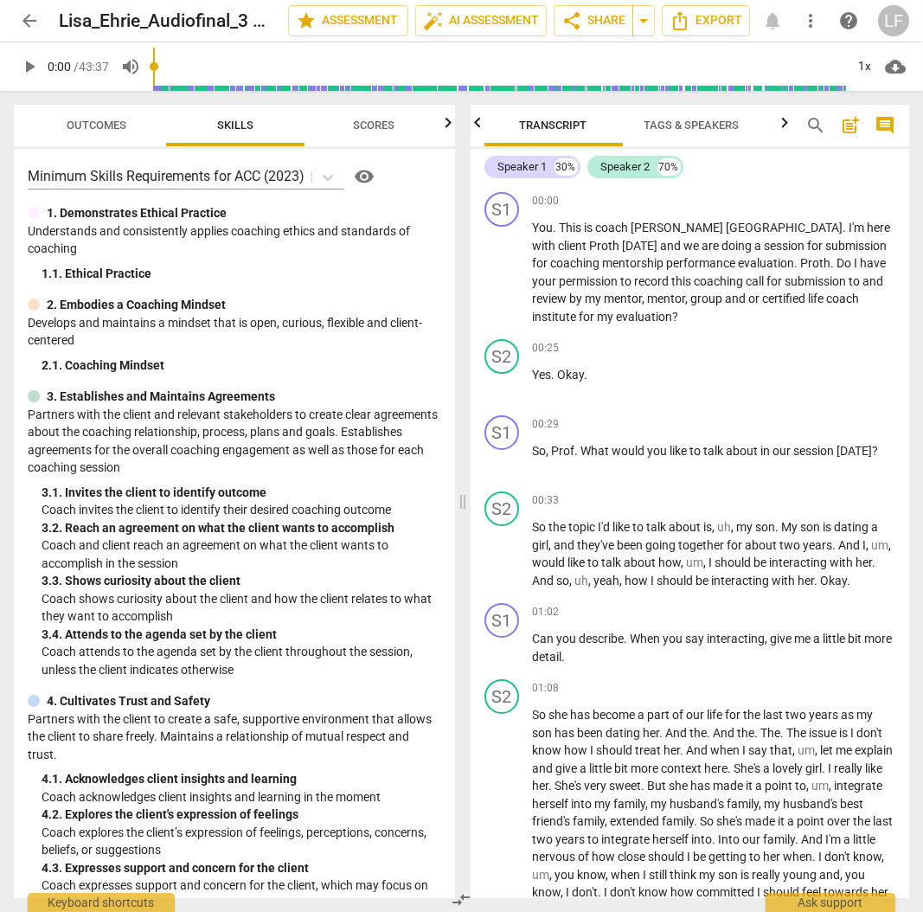
scroll to position [0, 0]
click at [702, 127] on span "Tags & Speakers" at bounding box center [691, 124] width 95 height 13
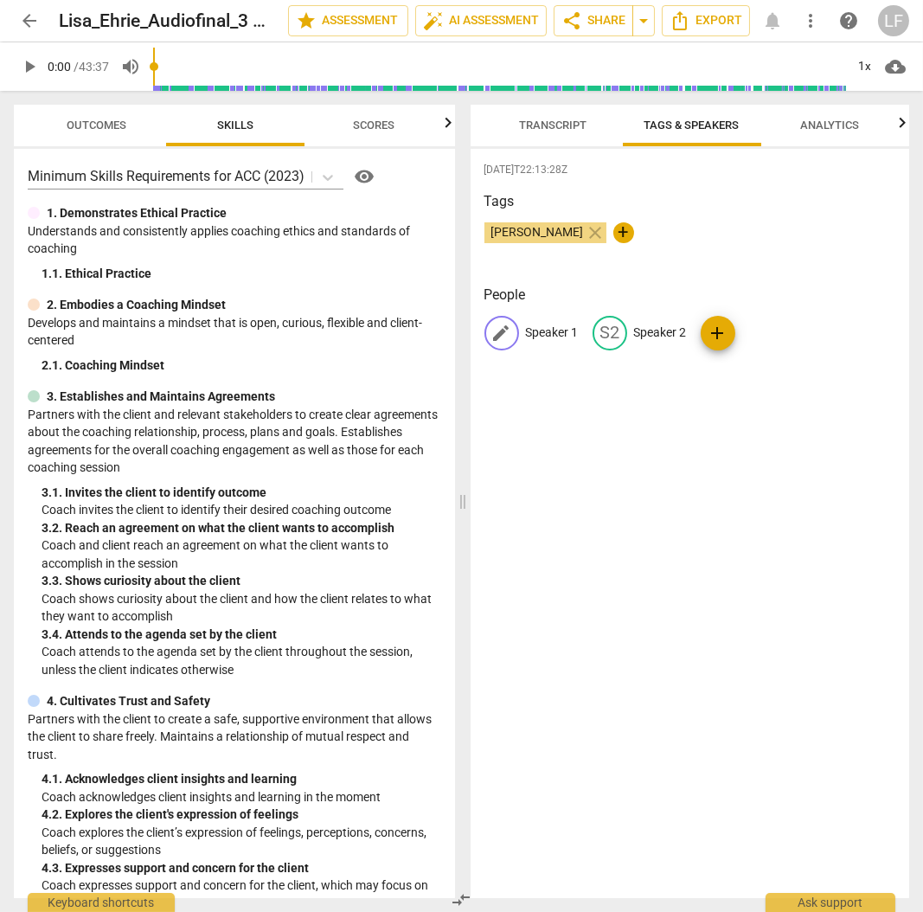
click at [539, 330] on p "Speaker 1" at bounding box center [552, 332] width 53 height 18
type input "[PERSON_NAME]"
click at [777, 329] on p "Speaker 2" at bounding box center [772, 332] width 53 height 18
type input "Proth"
click at [541, 126] on span "Transcript" at bounding box center [553, 124] width 67 height 13
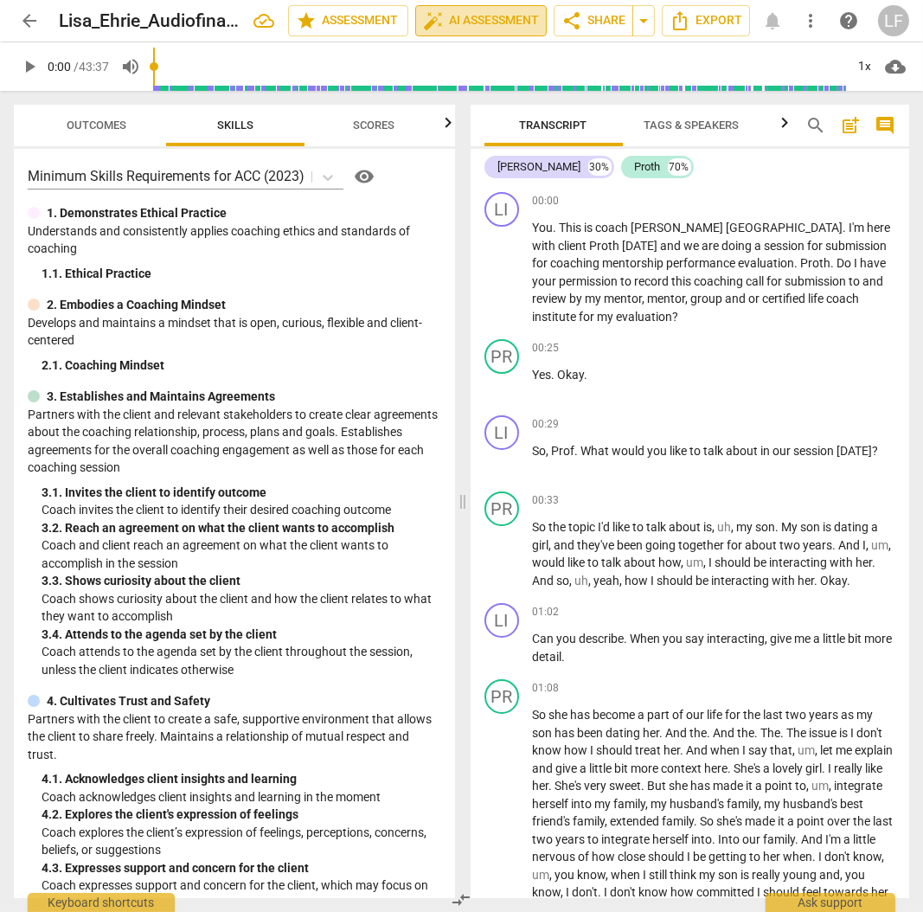
click at [468, 23] on span "auto_fix_high AI Assessment" at bounding box center [481, 20] width 116 height 21
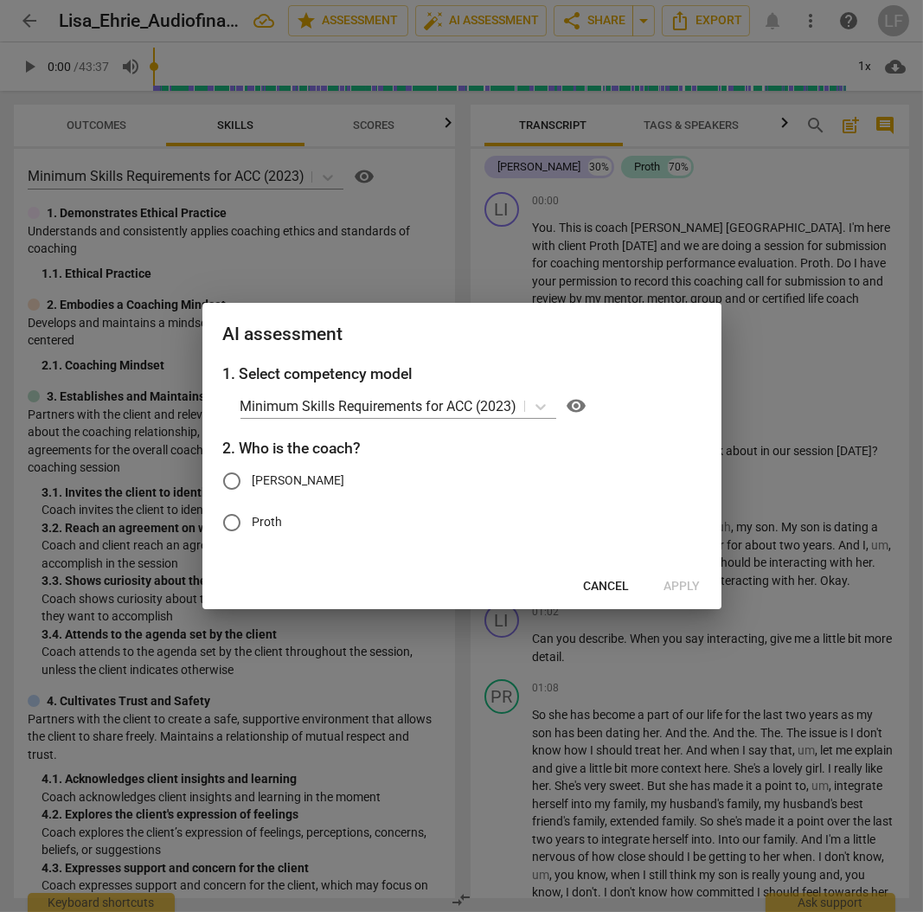
click at [231, 481] on input "[PERSON_NAME]" at bounding box center [232, 481] width 42 height 42
radio input "true"
click at [674, 583] on span "Apply" at bounding box center [682, 586] width 36 height 17
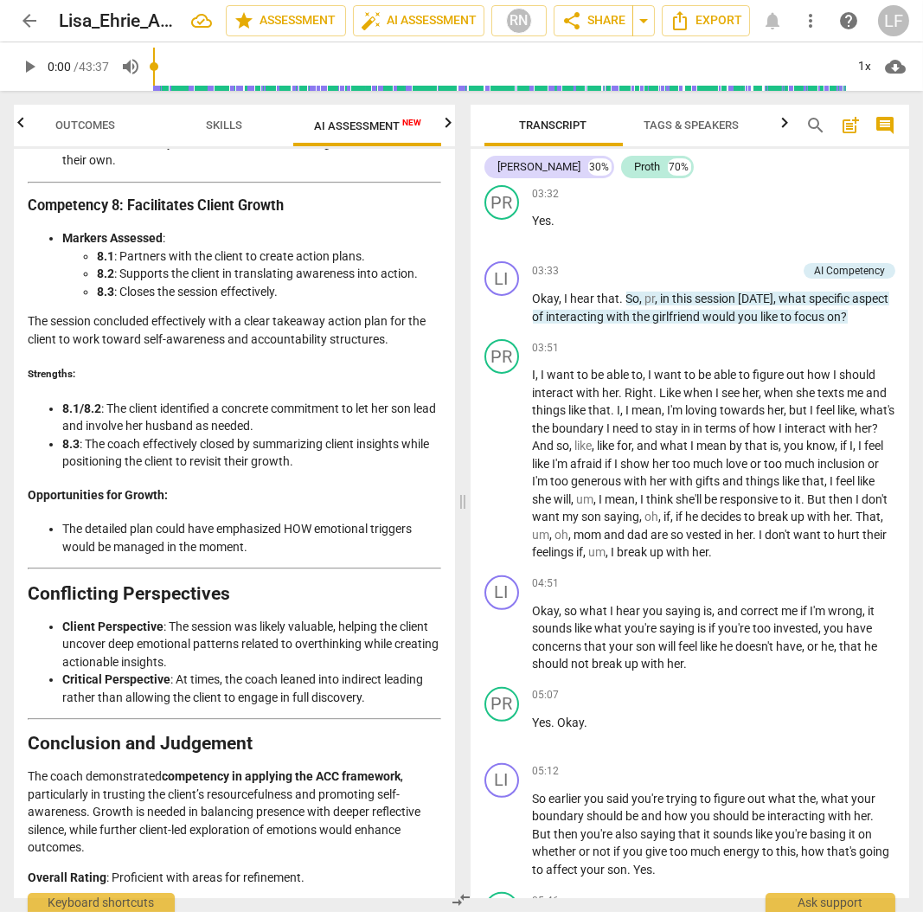
scroll to position [3876, 0]
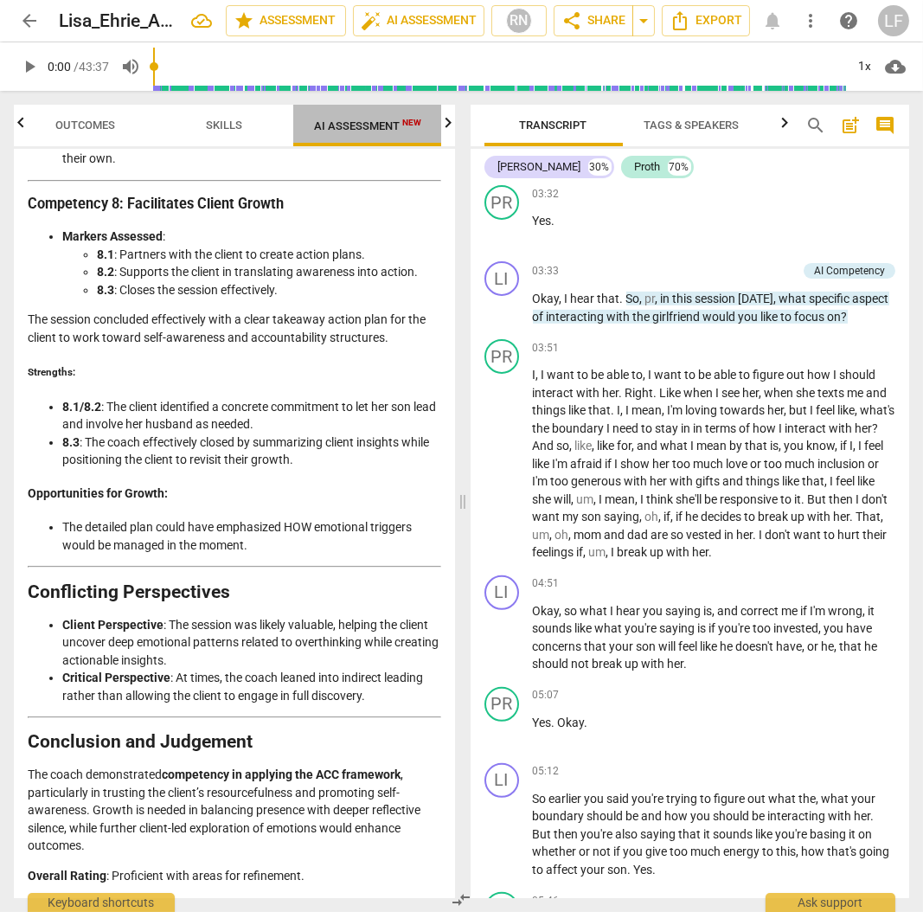
click at [406, 126] on span "New" at bounding box center [411, 123] width 19 height 10
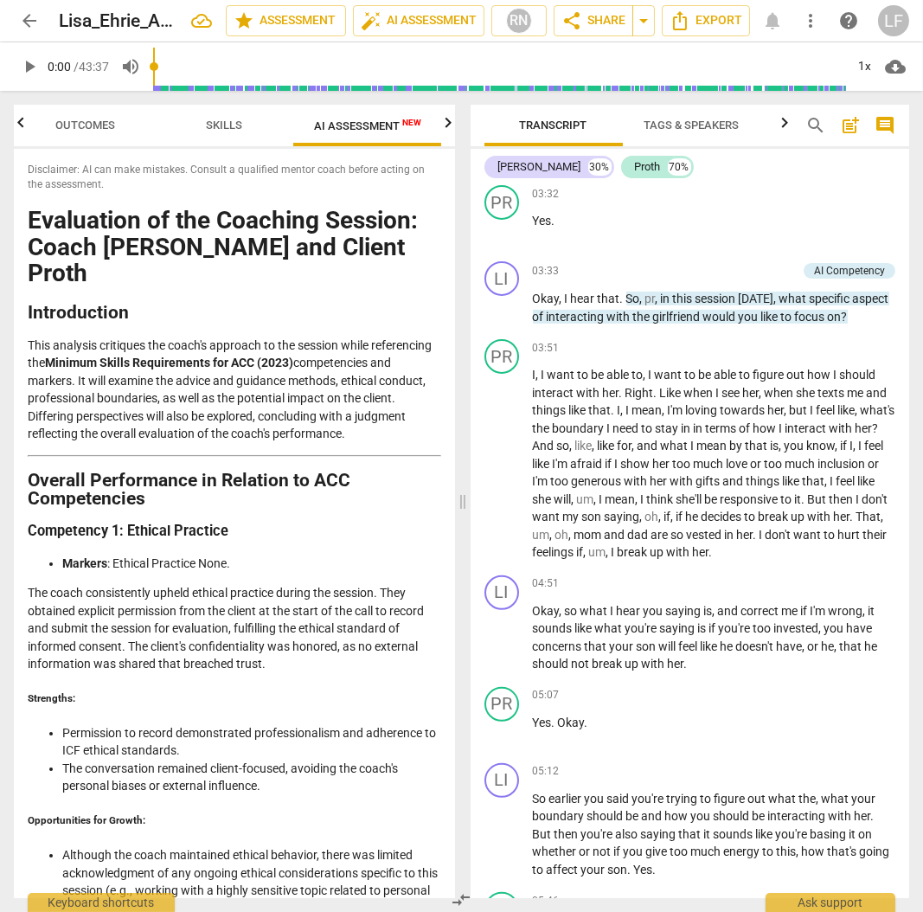
scroll to position [0, 0]
click at [703, 128] on span "Tags & Speakers" at bounding box center [691, 124] width 95 height 13
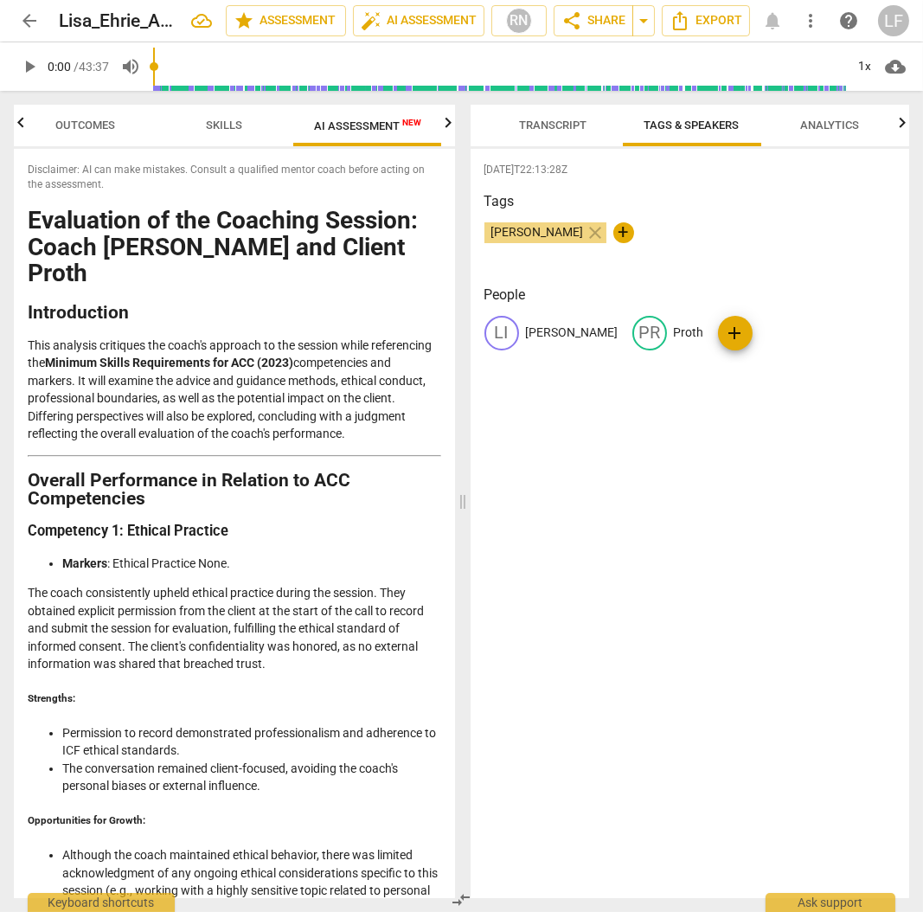
click at [837, 130] on span "Analytics" at bounding box center [830, 124] width 59 height 13
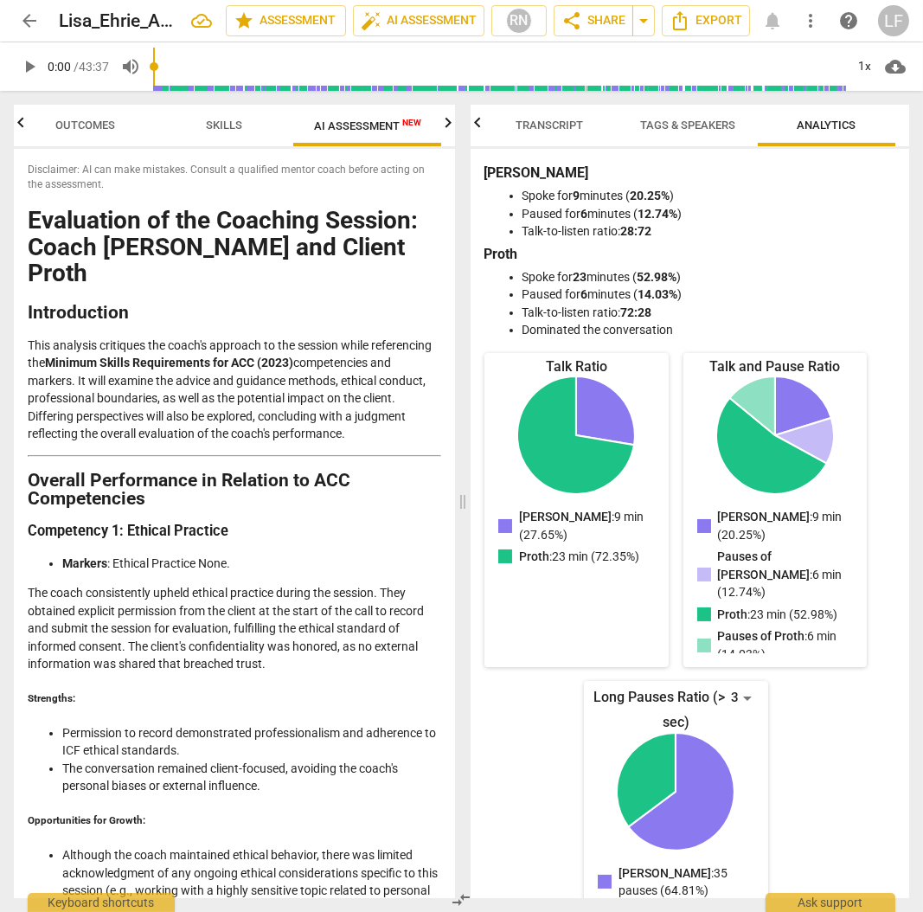
click at [86, 127] on span "Outcomes" at bounding box center [86, 124] width 60 height 13
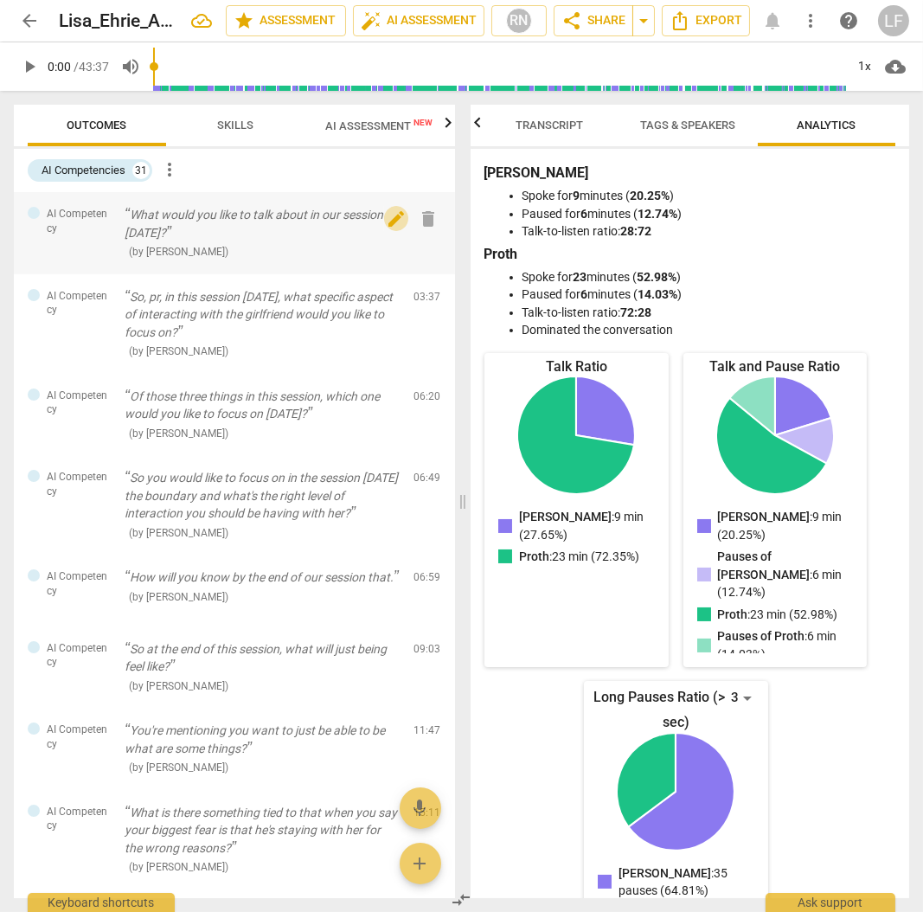
click at [394, 216] on span "edit" at bounding box center [396, 218] width 21 height 21
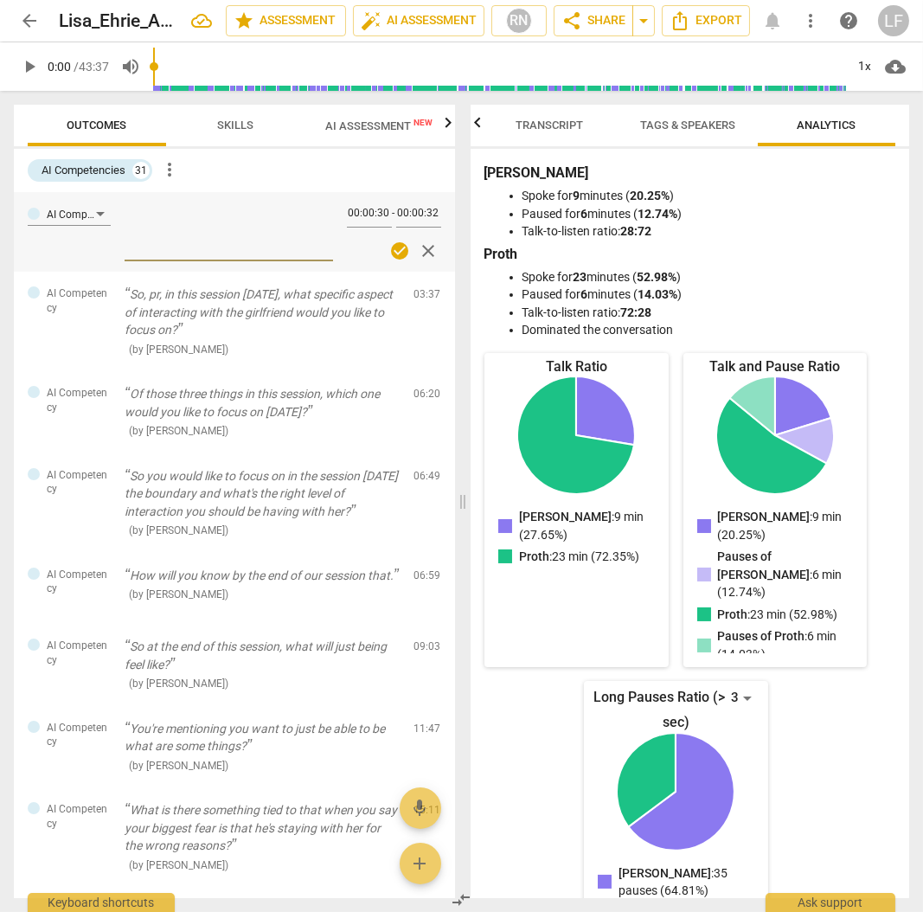
click at [424, 255] on span "close" at bounding box center [428, 250] width 21 height 21
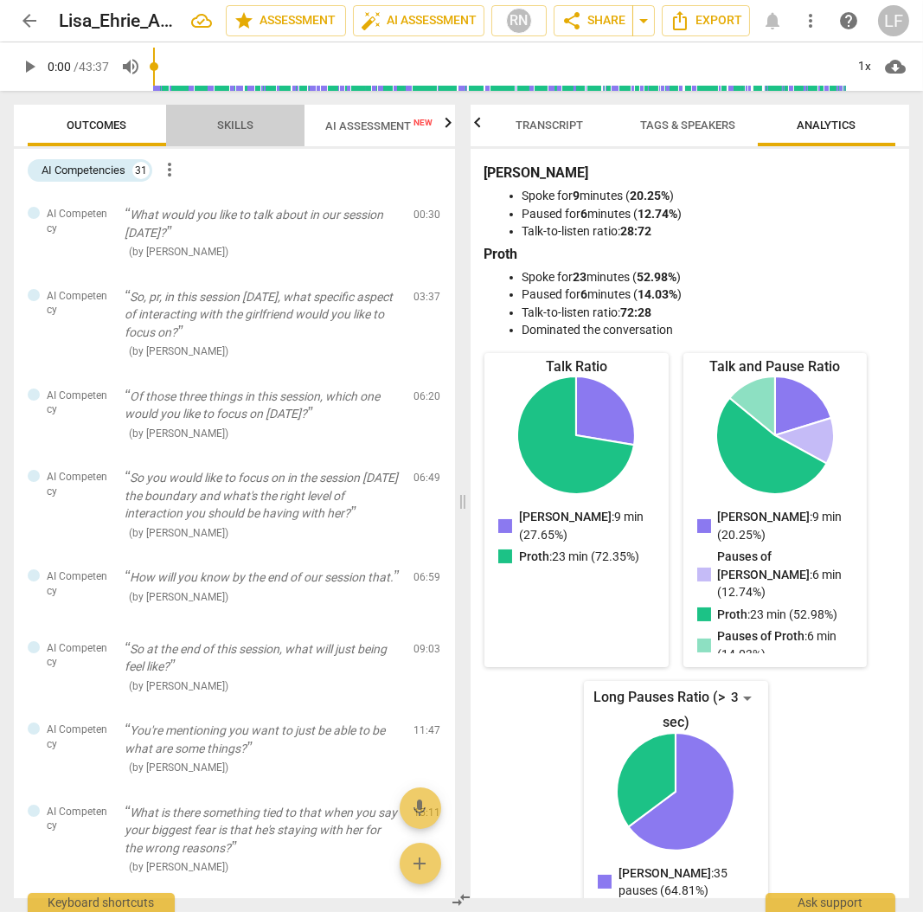
click at [227, 123] on span "Skills" at bounding box center [235, 124] width 36 height 13
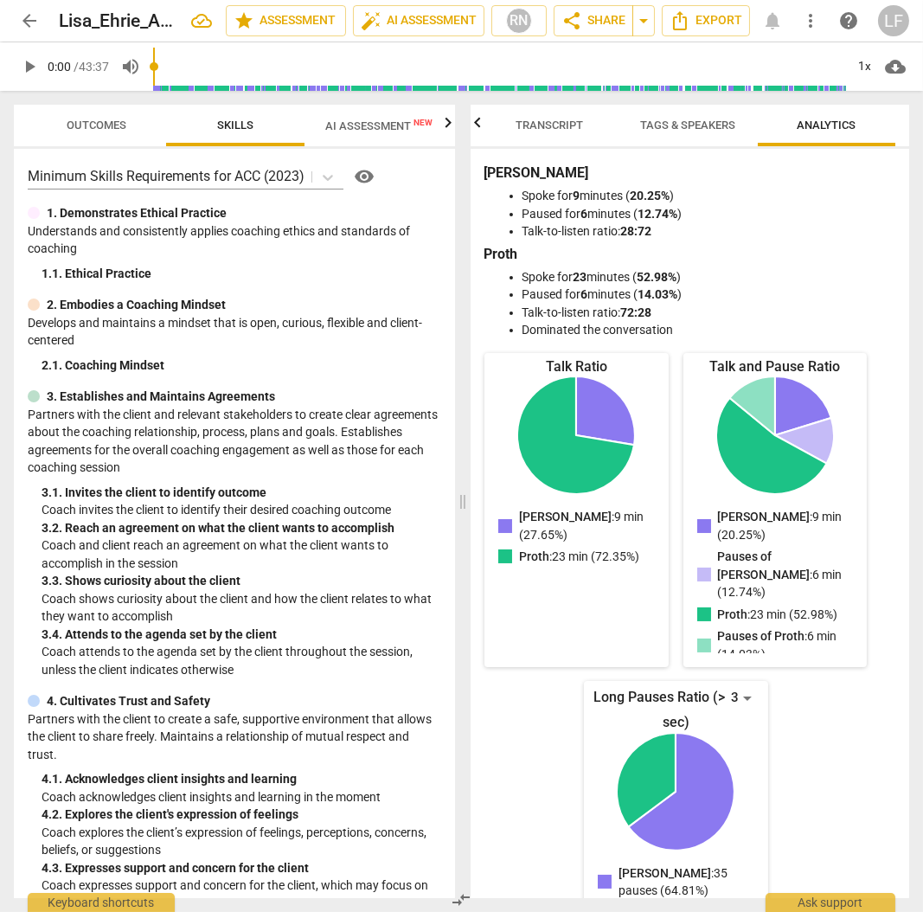
click at [667, 129] on span "Tags & Speakers" at bounding box center [688, 124] width 95 height 13
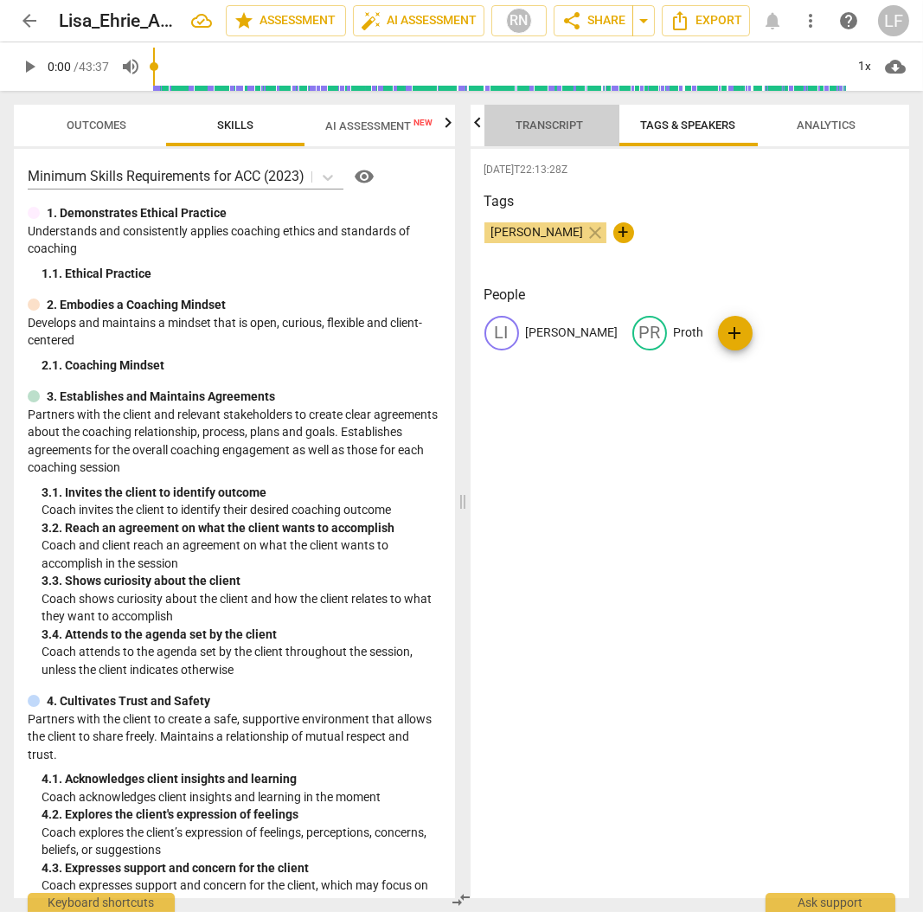
click at [559, 123] on span "Transcript" at bounding box center [549, 124] width 67 height 13
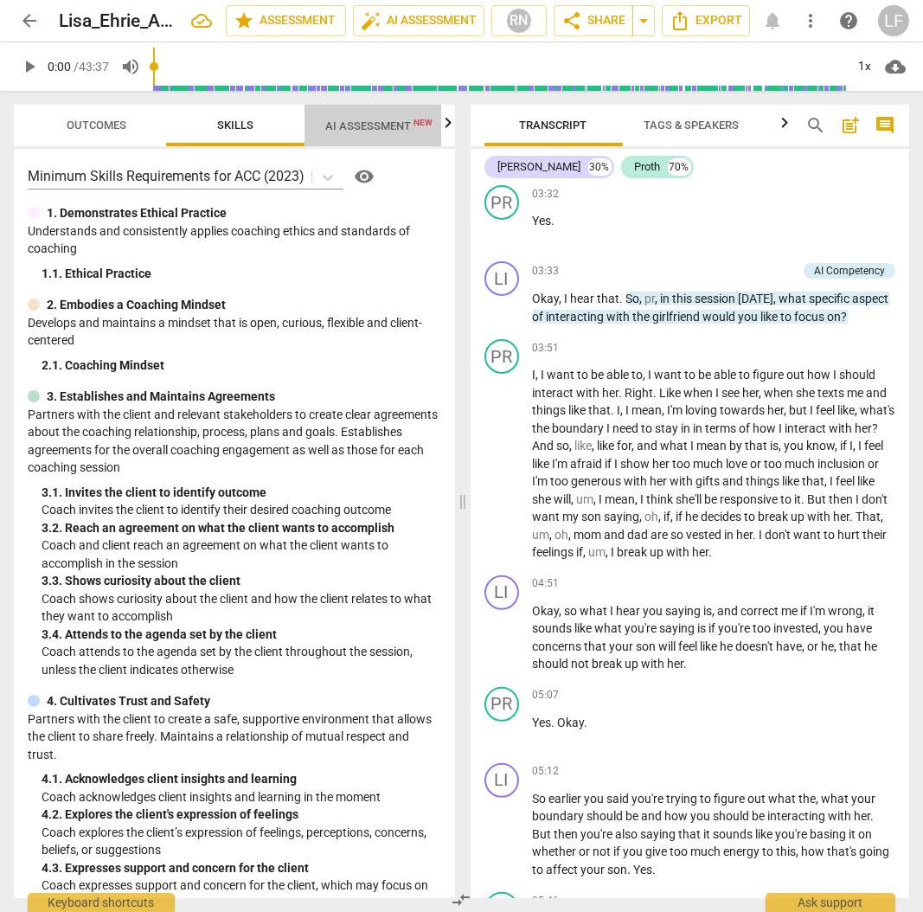
click at [368, 124] on span "AI Assessment New" at bounding box center [378, 125] width 107 height 13
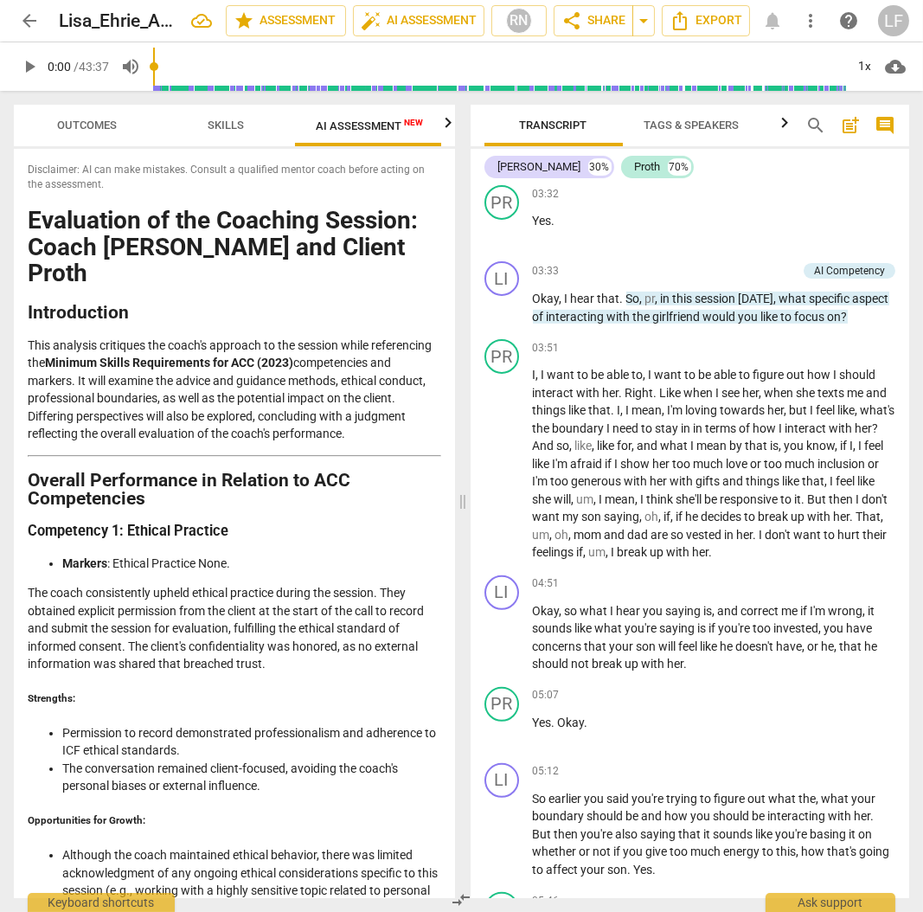
scroll to position [0, 11]
click at [246, 121] on span "Skills" at bounding box center [224, 125] width 78 height 23
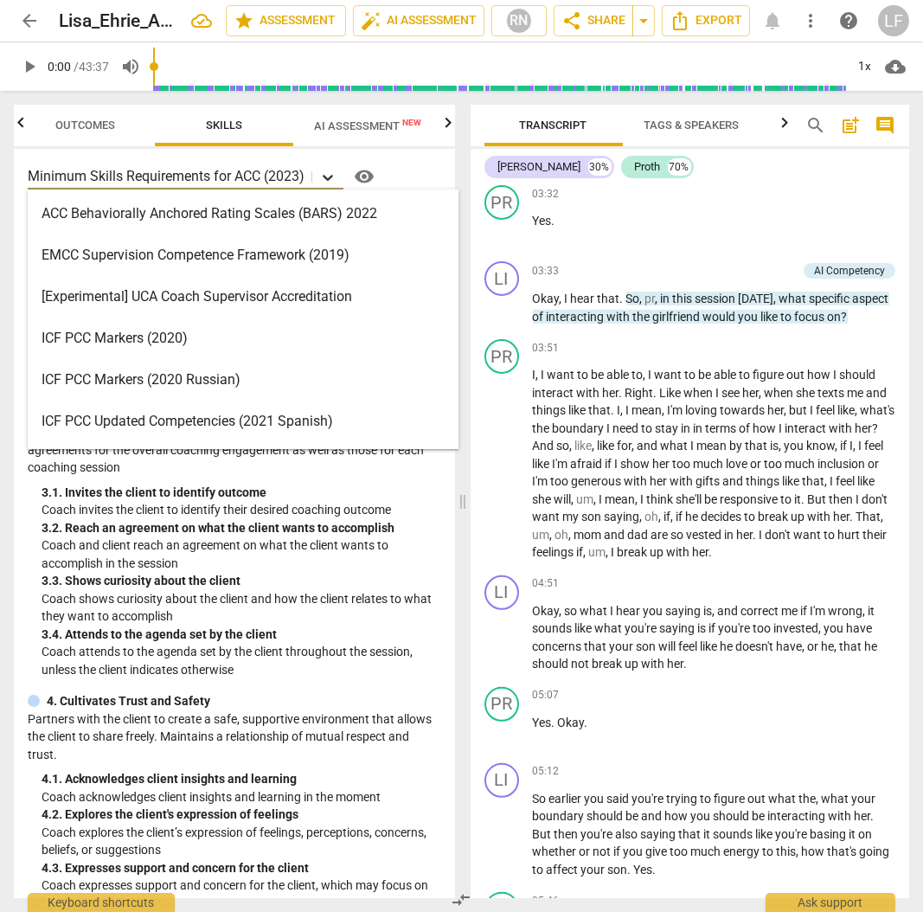
click at [328, 177] on icon at bounding box center [328, 178] width 10 height 6
click at [486, 118] on span "Transcript" at bounding box center [553, 125] width 138 height 23
